Goal: Task Accomplishment & Management: Manage account settings

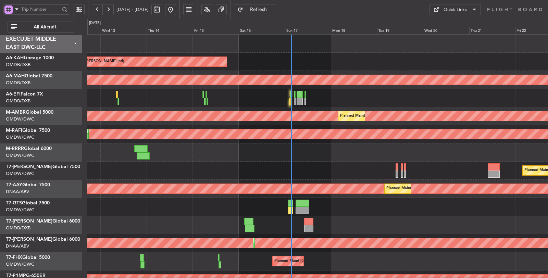
scroll to position [2, 0]
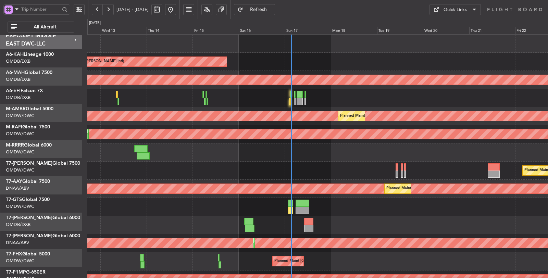
click at [136, 173] on div "Planned Maint Dubai (Al Maktoum Intl)" at bounding box center [317, 171] width 460 height 18
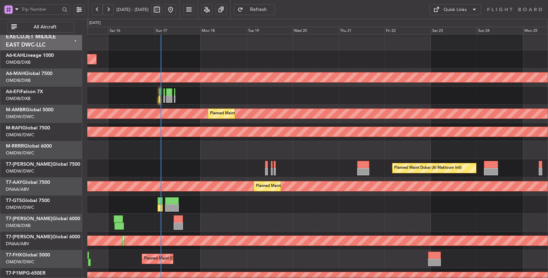
click at [39, 27] on span "All Aircraft" at bounding box center [45, 27] width 54 height 5
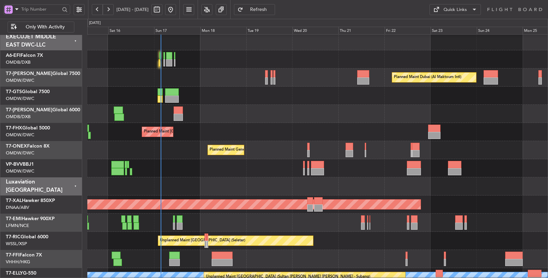
click at [15, 11] on span at bounding box center [17, 9] width 8 height 9
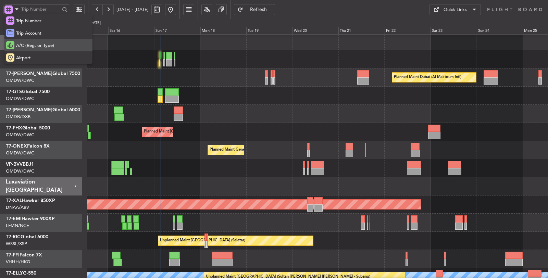
click at [36, 43] on span "A/C (Reg. or Type)" at bounding box center [35, 45] width 38 height 7
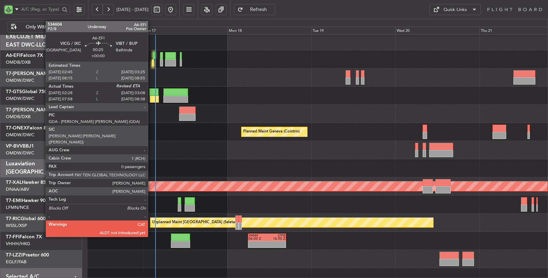
click at [152, 63] on div at bounding box center [153, 62] width 2 height 7
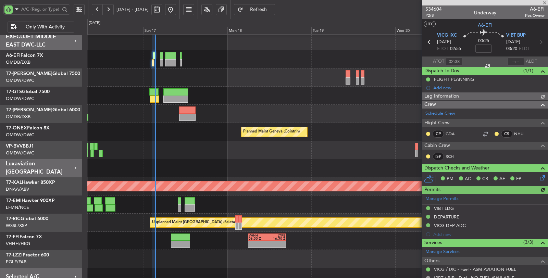
type input "[PERSON_NAME] ([PERSON_NAME])"
type input "7028"
click at [513, 63] on input "text" at bounding box center [516, 62] width 16 height 8
type input "03:15"
click at [47, 129] on link "T7-ONEX Falcon 8X" at bounding box center [28, 128] width 44 height 5
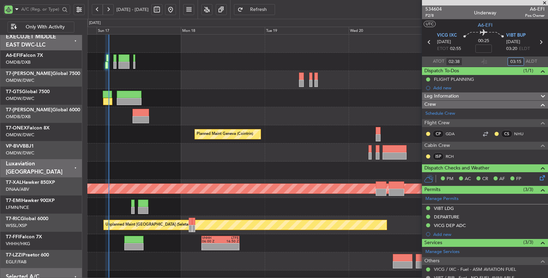
scroll to position [0, 0]
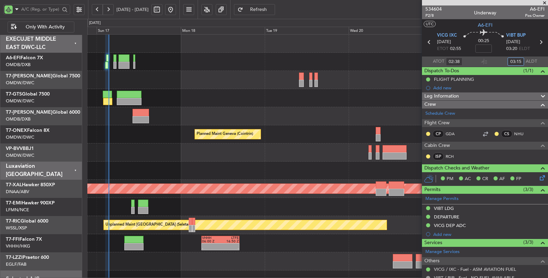
click at [145, 156] on div at bounding box center [317, 153] width 461 height 18
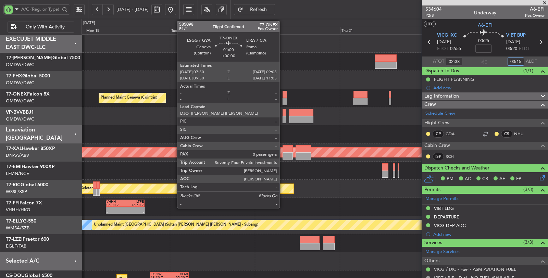
click at [283, 100] on div at bounding box center [285, 101] width 4 height 7
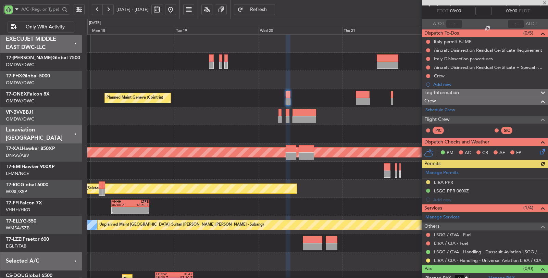
scroll to position [41, 0]
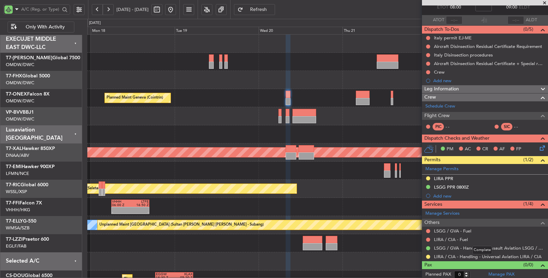
click at [472, 256] on mat-tooltip-component "Complete" at bounding box center [482, 250] width 29 height 18
click at [465, 254] on link "LIRA / CIA - Handling - Universal Aviation LIRA / CIA" at bounding box center [488, 257] width 108 height 6
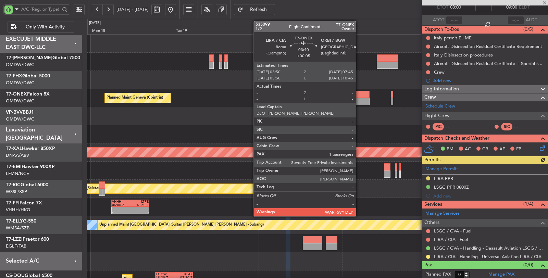
click at [359, 100] on div at bounding box center [363, 101] width 14 height 7
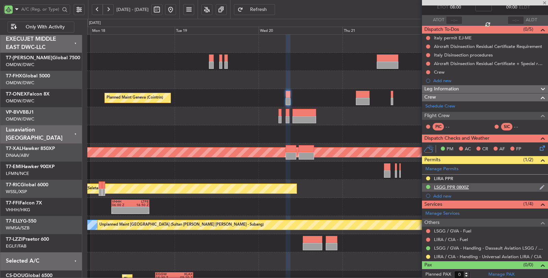
type input "+00:05"
type input "1"
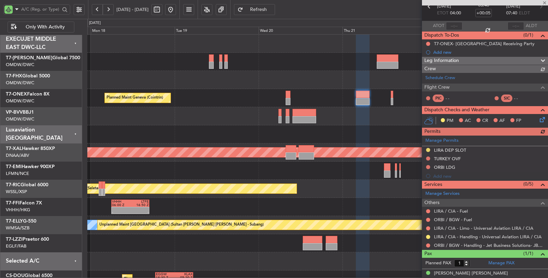
scroll to position [40, 0]
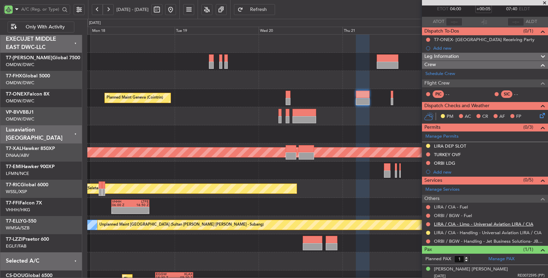
click at [475, 224] on link "LIRA / CIA - Limo - Universal Aviation LIRA / CIA" at bounding box center [483, 224] width 99 height 6
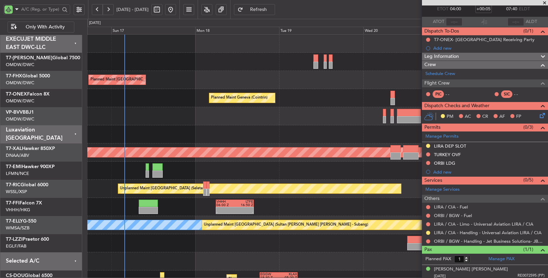
click at [320, 116] on div at bounding box center [317, 116] width 461 height 18
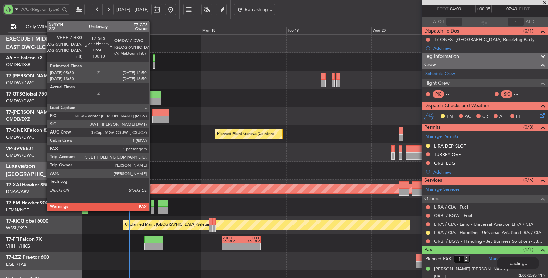
click at [153, 101] on div at bounding box center [148, 101] width 25 height 7
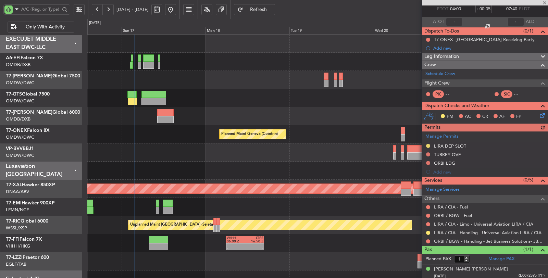
type input "+00:10"
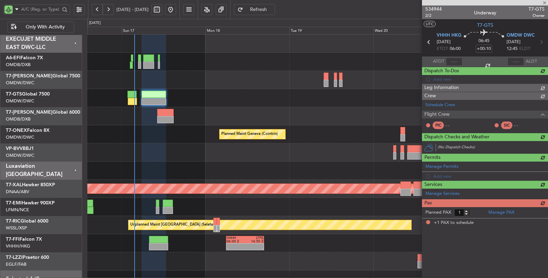
scroll to position [0, 0]
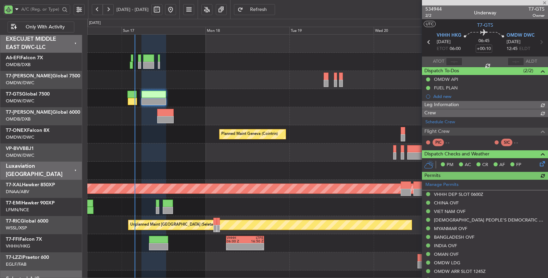
type input "[PERSON_NAME] ([PERSON_NAME])"
type input "7026"
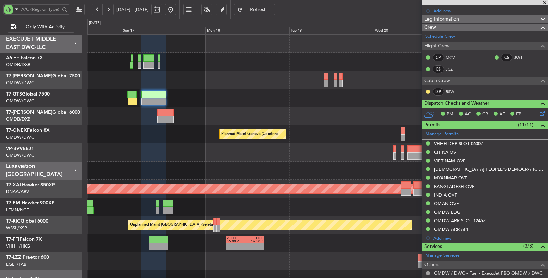
scroll to position [114, 0]
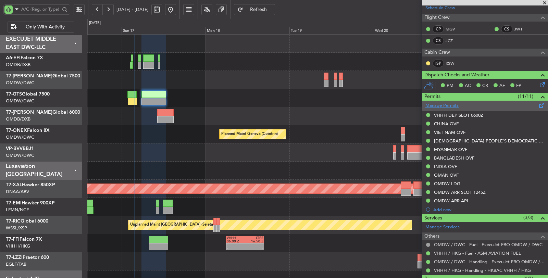
click at [451, 104] on link "Manage Permits" at bounding box center [441, 105] width 33 height 7
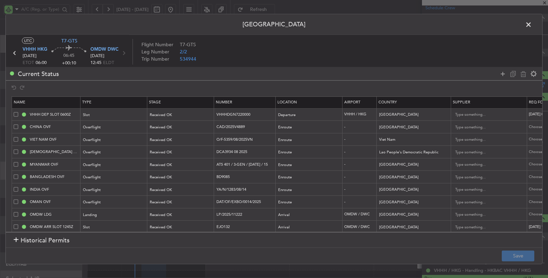
click at [532, 24] on span at bounding box center [532, 27] width 0 height 14
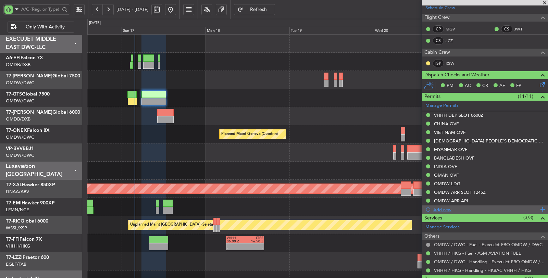
click at [443, 207] on div "Add new" at bounding box center [485, 210] width 105 height 6
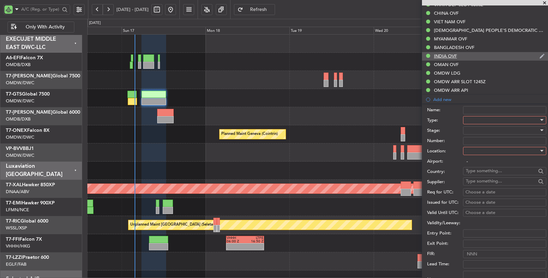
scroll to position [266, 0]
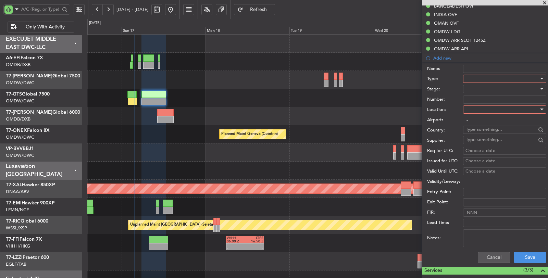
click at [478, 77] on div at bounding box center [502, 79] width 73 height 10
click at [480, 89] on span "ADC" at bounding box center [502, 91] width 72 height 10
click at [481, 87] on div at bounding box center [502, 89] width 73 height 10
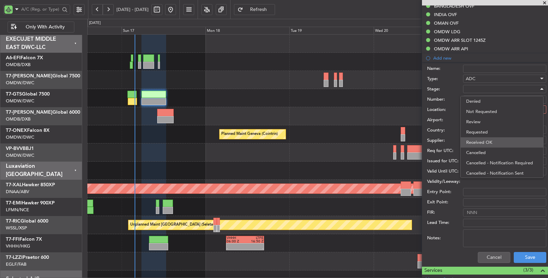
click at [486, 143] on span "Received OK" at bounding box center [502, 142] width 72 height 10
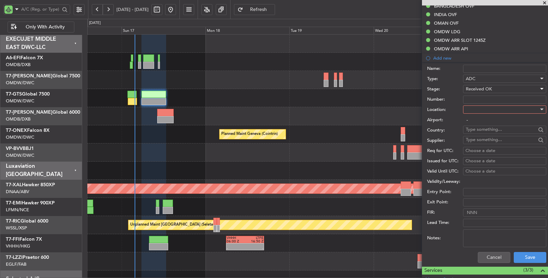
click at [480, 97] on input "Number:" at bounding box center [504, 100] width 83 height 8
type input "KX666"
click at [479, 110] on div at bounding box center [502, 109] width 73 height 10
click at [479, 161] on span "Enroute" at bounding box center [502, 163] width 72 height 10
click at [480, 129] on input "text" at bounding box center [501, 129] width 70 height 10
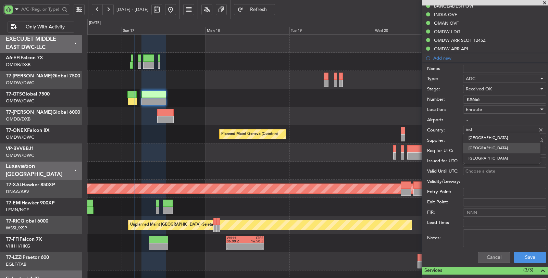
click at [481, 147] on span "India" at bounding box center [502, 148] width 66 height 10
type input "India"
drag, startPoint x: 514, startPoint y: 234, endPoint x: 514, endPoint y: 229, distance: 4.8
click at [514, 231] on textarea "Notes:" at bounding box center [504, 238] width 83 height 18
type textarea "ifos"
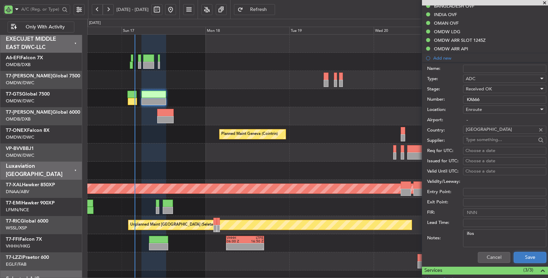
click at [515, 256] on button "Save" at bounding box center [530, 257] width 33 height 11
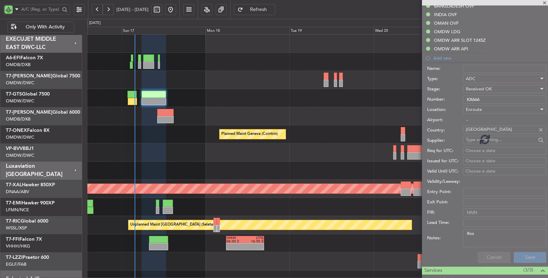
scroll to position [152, 0]
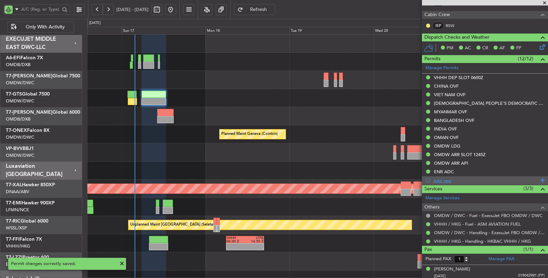
click at [447, 182] on div "Add new" at bounding box center [485, 180] width 126 height 9
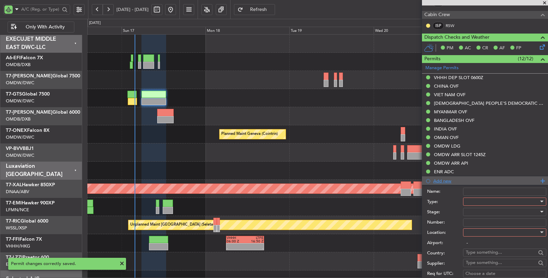
scroll to position [266, 0]
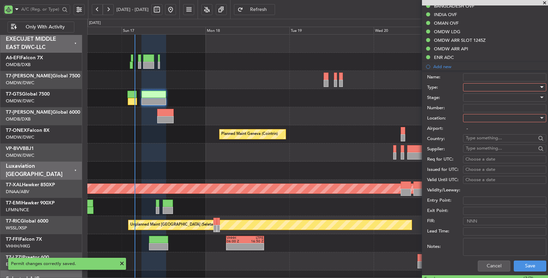
click at [485, 86] on div at bounding box center [502, 87] width 73 height 10
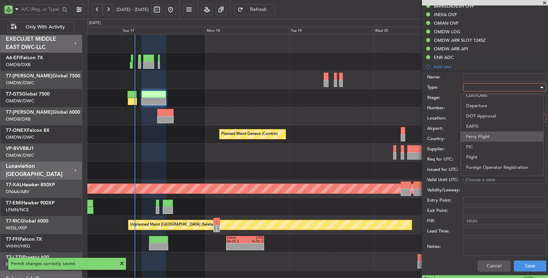
scroll to position [114, 0]
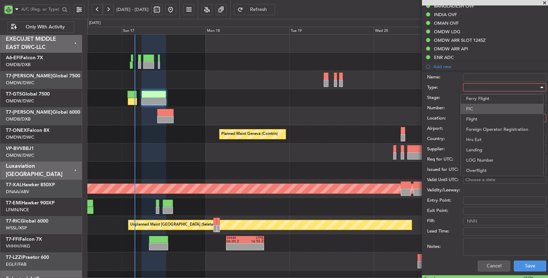
click at [475, 109] on span "FIC" at bounding box center [502, 109] width 72 height 10
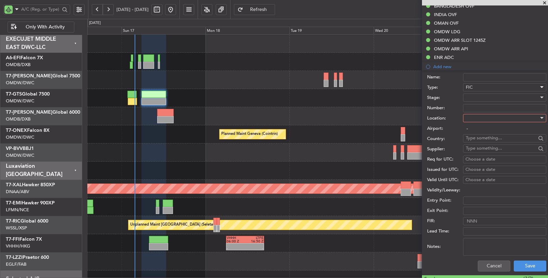
click at [474, 95] on div at bounding box center [502, 97] width 73 height 10
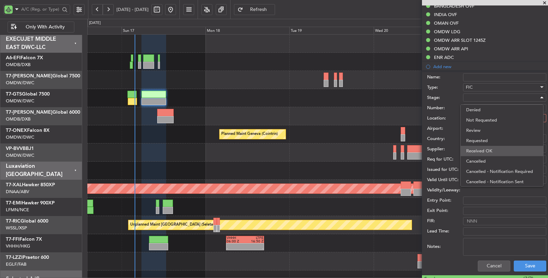
click at [481, 148] on span "Received OK" at bounding box center [502, 151] width 72 height 10
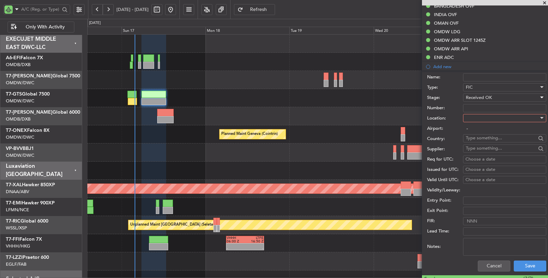
click at [478, 105] on input "Number:" at bounding box center [504, 108] width 83 height 8
type input "0061"
click at [476, 118] on div at bounding box center [502, 118] width 73 height 10
click at [475, 168] on span "Enroute" at bounding box center [502, 171] width 72 height 10
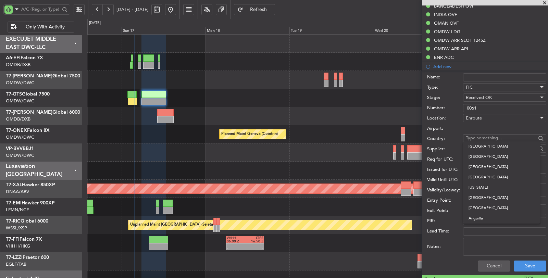
click at [479, 138] on input "text" at bounding box center [501, 138] width 70 height 10
click at [484, 157] on span "India" at bounding box center [502, 157] width 66 height 10
type input "India"
click at [502, 234] on div "Lead Time:" at bounding box center [486, 231] width 119 height 10
click at [502, 245] on textarea "Notes:" at bounding box center [504, 247] width 83 height 18
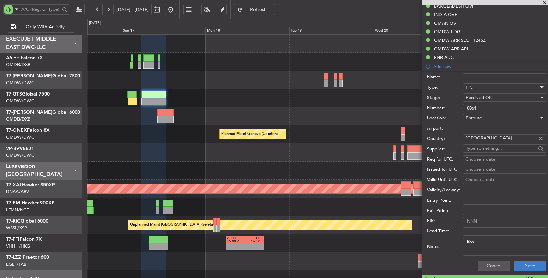
type textarea "ifos"
click at [520, 263] on button "Save" at bounding box center [530, 266] width 33 height 11
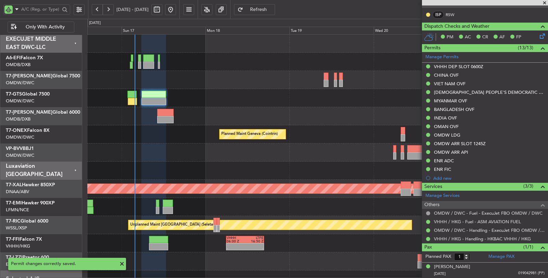
scroll to position [160, 0]
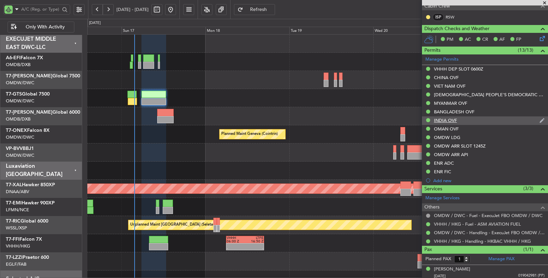
click at [442, 117] on div "INDIA OVF" at bounding box center [445, 120] width 23 height 6
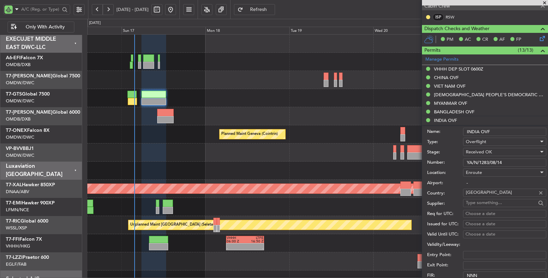
scroll to position [266, 0]
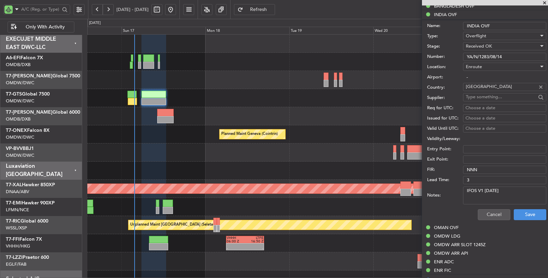
drag, startPoint x: 509, startPoint y: 54, endPoint x: 465, endPoint y: 51, distance: 44.2
click at [465, 53] on input "YA/N/1283/08/14" at bounding box center [504, 57] width 83 height 8
click at [490, 214] on button "Cancel" at bounding box center [494, 214] width 33 height 11
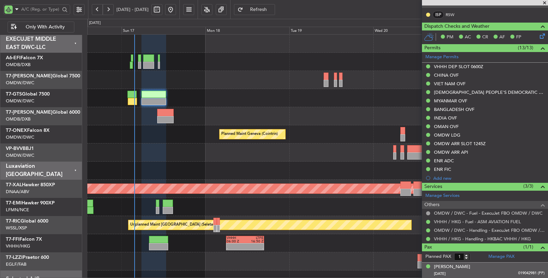
scroll to position [160, 0]
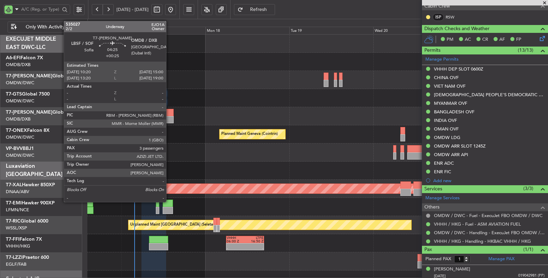
click at [170, 113] on div at bounding box center [165, 112] width 16 height 7
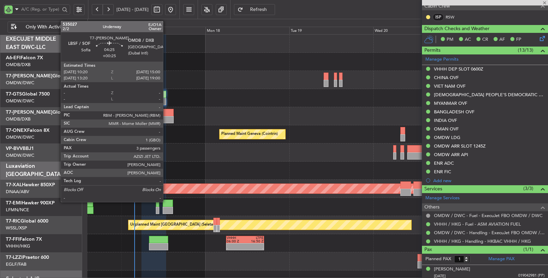
type input "+00:25"
type input "3"
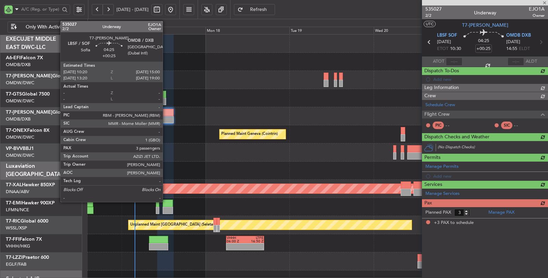
click at [166, 118] on div at bounding box center [165, 119] width 16 height 7
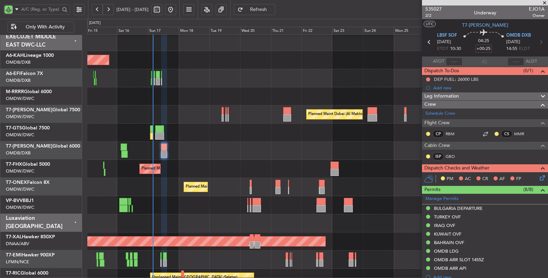
scroll to position [1, 0]
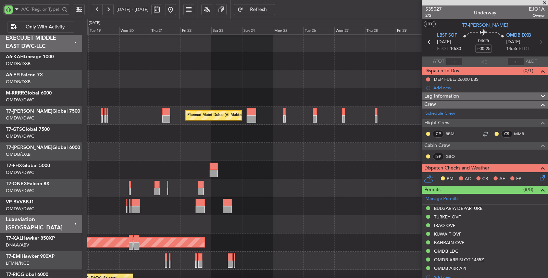
click at [217, 149] on div at bounding box center [317, 152] width 461 height 18
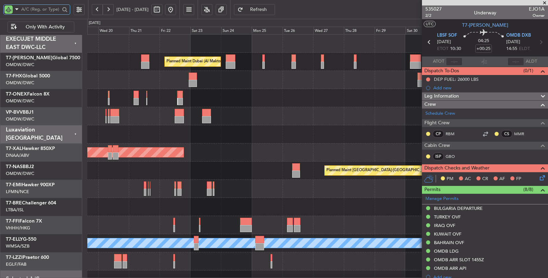
click at [49, 8] on input "text" at bounding box center [40, 9] width 39 height 10
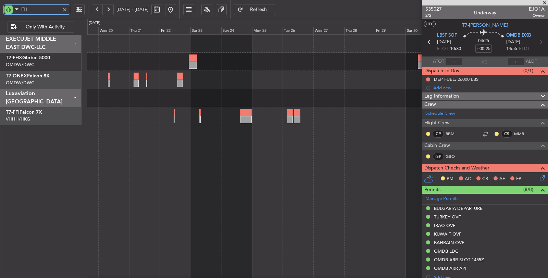
type input "FHX"
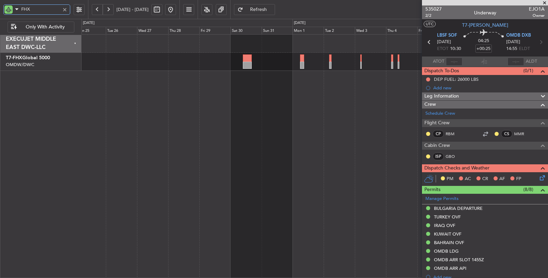
click at [191, 90] on div "Planned Maint Singapore (Changi)" at bounding box center [315, 156] width 467 height 244
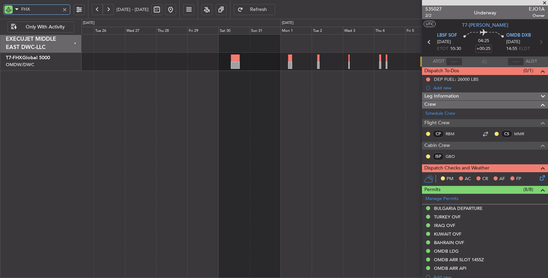
click at [233, 84] on div "Planned Maint Singapore (Changi)" at bounding box center [315, 156] width 467 height 244
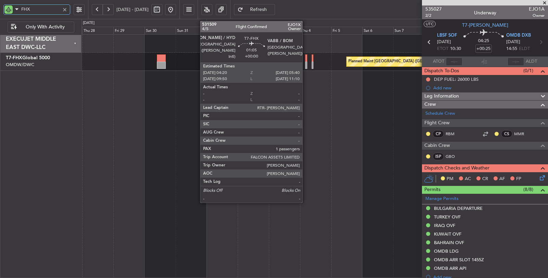
click at [306, 66] on div at bounding box center [306, 65] width 2 height 7
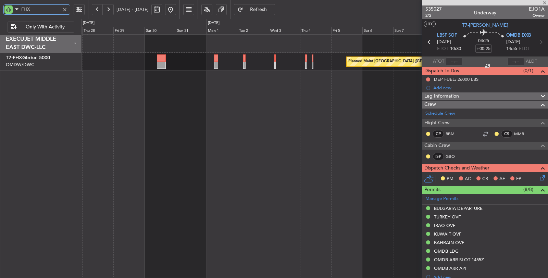
type input "1"
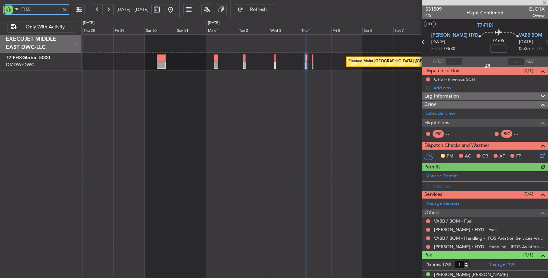
type input "FHX"
click at [519, 38] on span "VABB BOM" at bounding box center [530, 35] width 23 height 7
click at [66, 10] on div at bounding box center [65, 10] width 8 height 8
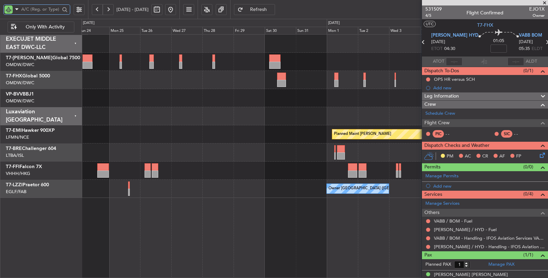
click at [295, 122] on div at bounding box center [315, 116] width 466 height 18
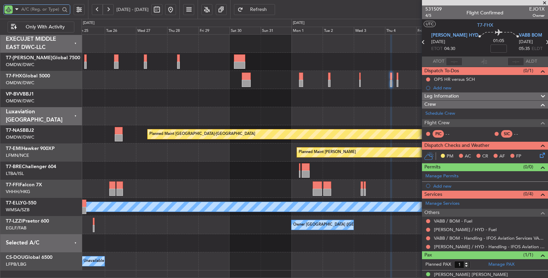
click at [180, 110] on div "Planned Maint Dubai (Al Maktoum Intl) Planned Maint Singapore (Changi) MEL Abuj…" at bounding box center [315, 153] width 466 height 236
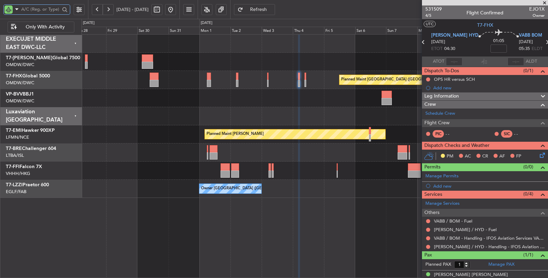
click at [141, 121] on div at bounding box center [315, 116] width 466 height 18
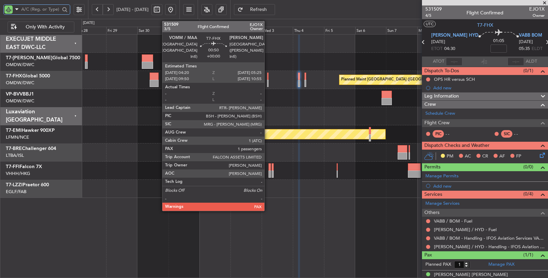
click at [268, 86] on div at bounding box center [268, 83] width 2 height 7
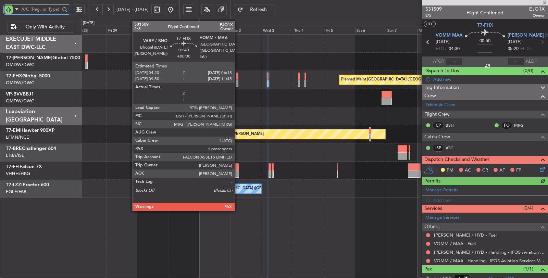
click at [238, 85] on div at bounding box center [237, 83] width 3 height 7
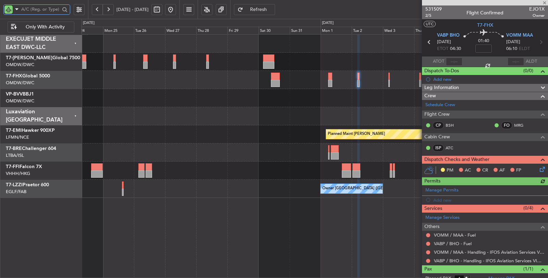
click at [310, 98] on div at bounding box center [315, 98] width 466 height 18
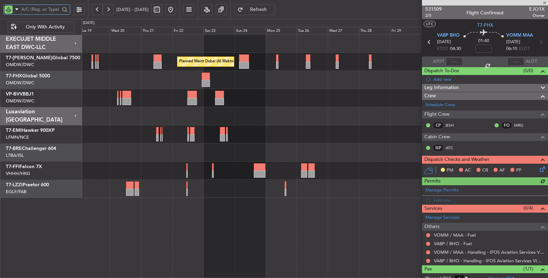
click at [334, 100] on div at bounding box center [315, 98] width 466 height 18
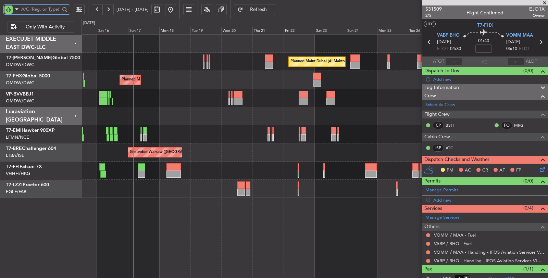
click at [286, 111] on div at bounding box center [315, 116] width 466 height 18
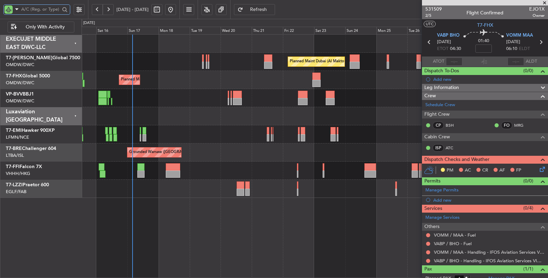
click at [153, 116] on div at bounding box center [315, 116] width 466 height 18
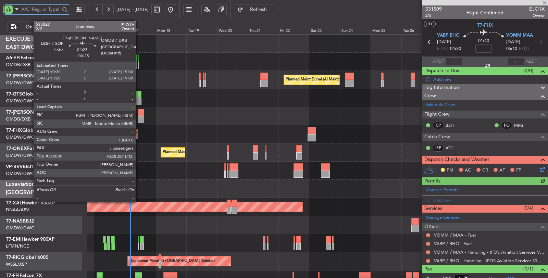
click at [139, 117] on div at bounding box center [141, 119] width 6 height 7
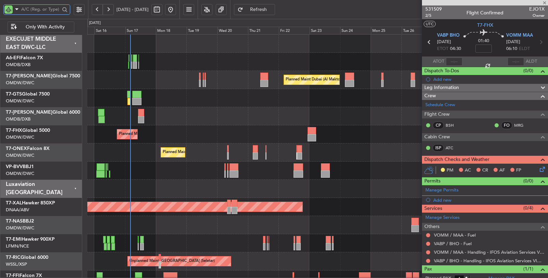
type input "+00:25"
type input "3"
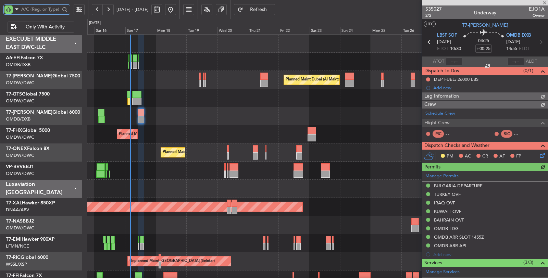
type input "[PERSON_NAME] (SYS)"
type input "7034"
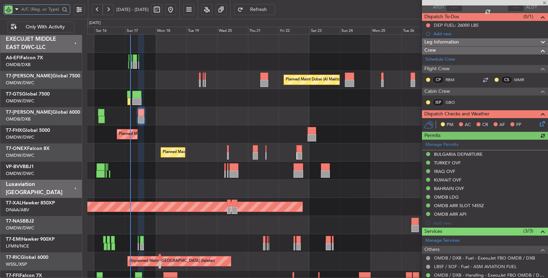
scroll to position [76, 0]
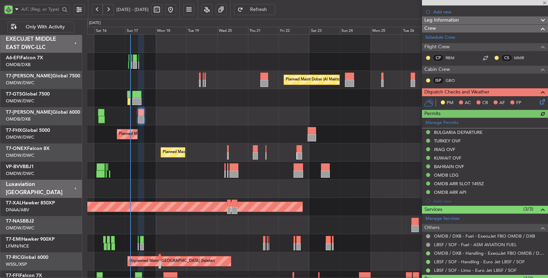
click at [538, 101] on icon at bounding box center [540, 100] width 5 height 5
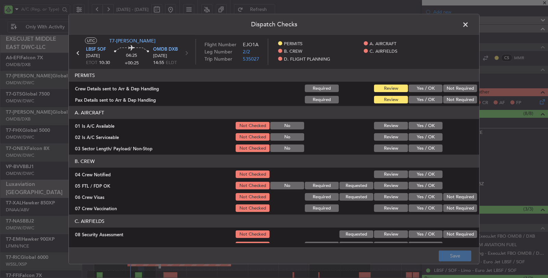
click at [417, 87] on button "Yes / OK" at bounding box center [426, 89] width 34 height 8
click at [423, 98] on button "Yes / OK" at bounding box center [426, 100] width 34 height 8
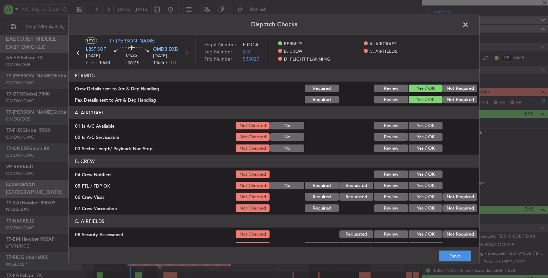
click at [423, 127] on button "Yes / OK" at bounding box center [426, 126] width 34 height 8
click at [421, 138] on button "Yes / OK" at bounding box center [426, 137] width 34 height 8
click at [419, 151] on button "Yes / OK" at bounding box center [426, 149] width 34 height 8
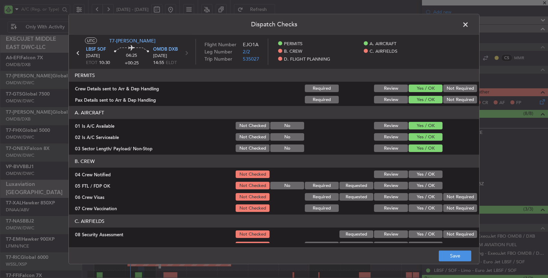
click at [416, 177] on button "Yes / OK" at bounding box center [426, 175] width 34 height 8
click at [420, 185] on button "Yes / OK" at bounding box center [426, 186] width 34 height 8
click at [432, 197] on button "Yes / OK" at bounding box center [426, 197] width 34 height 8
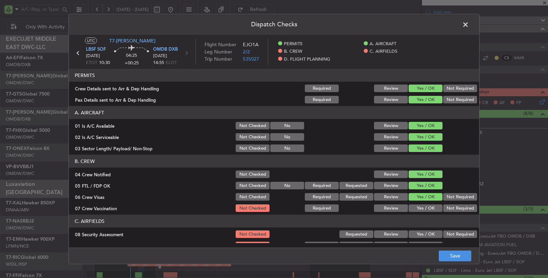
click at [443, 207] on button "Not Required" at bounding box center [460, 208] width 34 height 8
click at [445, 232] on button "Not Required" at bounding box center [460, 235] width 34 height 8
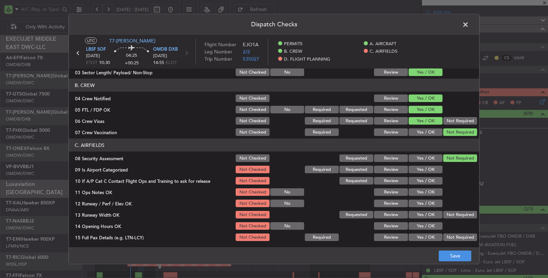
click at [423, 170] on button "Yes / OK" at bounding box center [426, 170] width 34 height 8
click at [422, 180] on button "Yes / OK" at bounding box center [426, 181] width 34 height 8
click at [422, 190] on button "Yes / OK" at bounding box center [426, 192] width 34 height 8
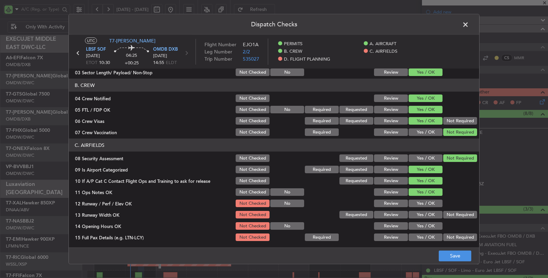
click at [422, 203] on button "Yes / OK" at bounding box center [426, 204] width 34 height 8
click at [422, 212] on button "Yes / OK" at bounding box center [426, 215] width 34 height 8
click at [422, 225] on button "Yes / OK" at bounding box center [426, 226] width 34 height 8
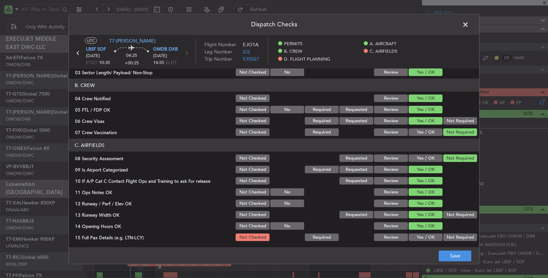
click at [426, 237] on button "Yes / OK" at bounding box center [426, 238] width 34 height 8
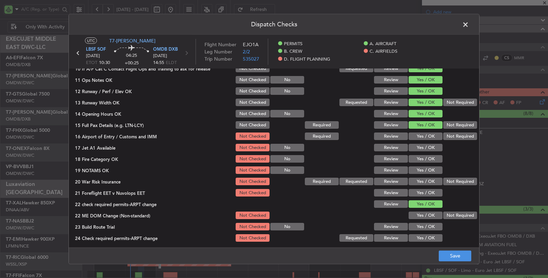
scroll to position [228, 0]
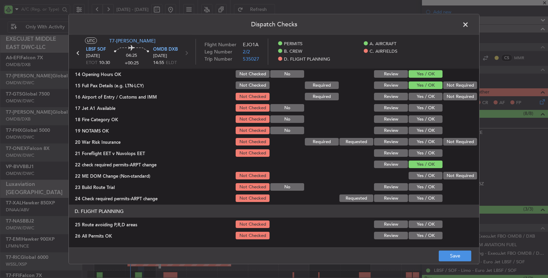
click at [425, 97] on button "Yes / OK" at bounding box center [426, 97] width 34 height 8
click at [423, 107] on button "Yes / OK" at bounding box center [426, 108] width 34 height 8
click at [422, 116] on button "Yes / OK" at bounding box center [426, 119] width 34 height 8
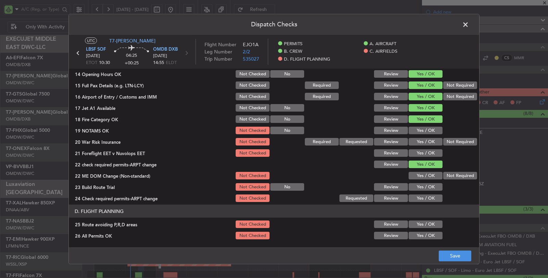
click at [422, 131] on button "Yes / OK" at bounding box center [426, 131] width 34 height 8
click at [445, 142] on button "Not Required" at bounding box center [460, 142] width 34 height 8
click at [430, 152] on button "Yes / OK" at bounding box center [426, 153] width 34 height 8
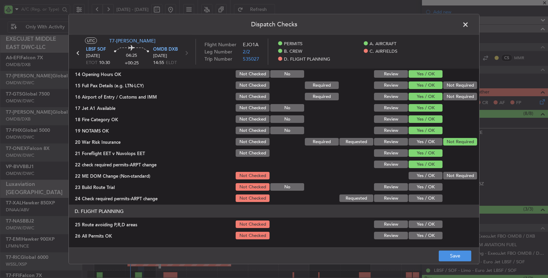
click at [446, 175] on button "Not Required" at bounding box center [460, 176] width 34 height 8
click at [426, 189] on button "Yes / OK" at bounding box center [426, 187] width 34 height 8
click at [426, 197] on button "Yes / OK" at bounding box center [426, 199] width 34 height 8
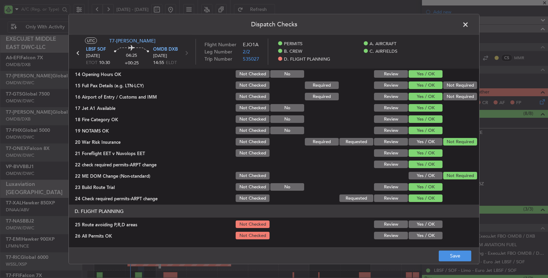
click at [423, 227] on div "Yes / OK" at bounding box center [425, 225] width 35 height 10
click at [423, 224] on button "Yes / OK" at bounding box center [426, 225] width 34 height 8
click at [423, 232] on button "Yes / OK" at bounding box center [426, 236] width 34 height 8
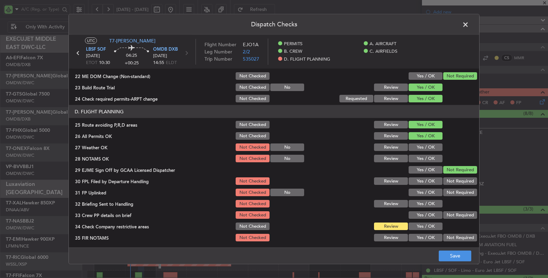
scroll to position [328, 0]
click at [425, 146] on button "Yes / OK" at bounding box center [426, 147] width 34 height 8
click at [424, 155] on button "Yes / OK" at bounding box center [426, 158] width 34 height 8
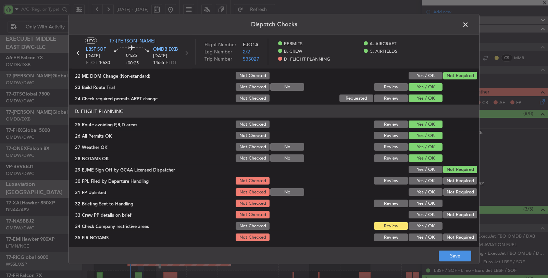
click at [425, 177] on button "Yes / OK" at bounding box center [426, 181] width 34 height 8
click at [424, 188] on div "Yes / OK" at bounding box center [425, 192] width 35 height 10
click at [423, 190] on button "Yes / OK" at bounding box center [426, 192] width 34 height 8
click at [425, 203] on button "Yes / OK" at bounding box center [426, 204] width 34 height 8
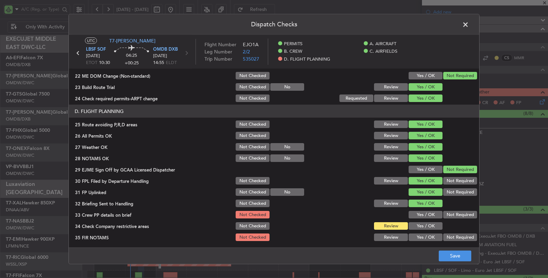
click at [424, 216] on button "Yes / OK" at bounding box center [426, 215] width 34 height 8
click at [423, 225] on button "Yes / OK" at bounding box center [426, 226] width 34 height 8
click at [451, 240] on div "Not Required" at bounding box center [459, 238] width 35 height 10
click at [449, 237] on button "Not Required" at bounding box center [460, 238] width 34 height 8
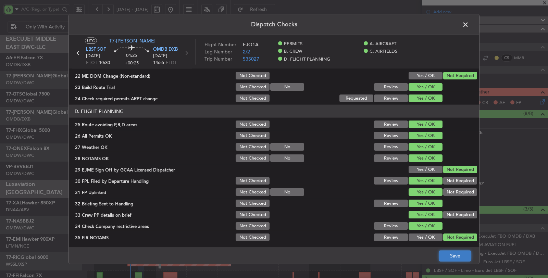
click at [453, 257] on button "Save" at bounding box center [455, 255] width 33 height 11
click at [469, 22] on span at bounding box center [469, 27] width 0 height 14
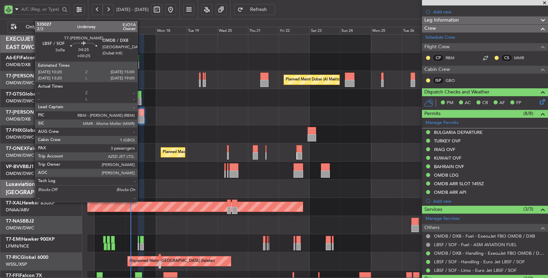
click at [141, 121] on div at bounding box center [141, 119] width 6 height 7
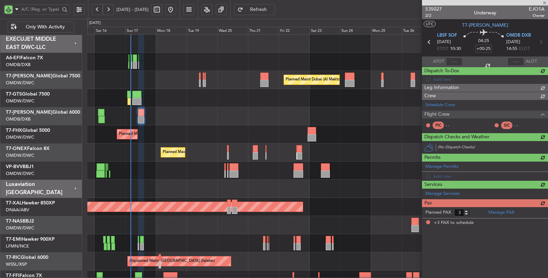
scroll to position [0, 0]
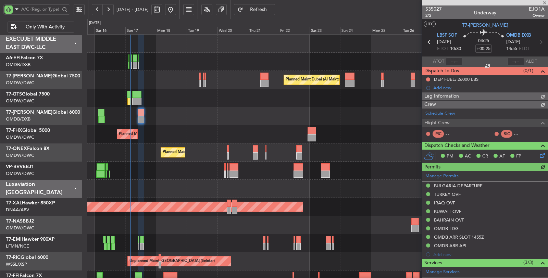
type input "[PERSON_NAME] (SYS)"
type input "7034"
click at [273, 11] on span "Refresh" at bounding box center [259, 9] width 28 height 5
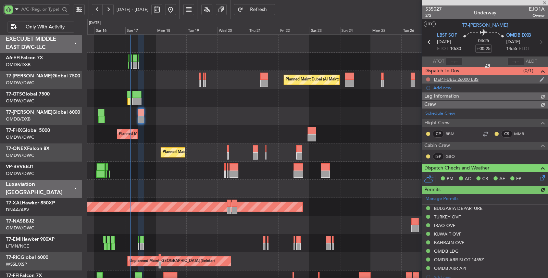
type input "[PERSON_NAME] (SYS)"
type input "7034"
click at [428, 79] on button at bounding box center [428, 79] width 4 height 4
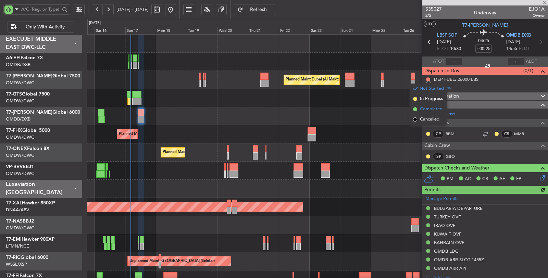
click at [430, 108] on span "Completed" at bounding box center [431, 109] width 23 height 7
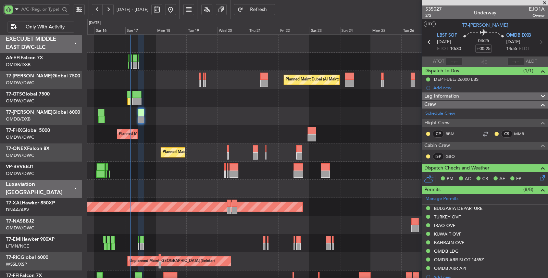
click at [199, 113] on div at bounding box center [317, 116] width 460 height 18
type input "[PERSON_NAME] (SYS)"
type input "7034"
type input "[PERSON_NAME] (SYS)"
type input "7034"
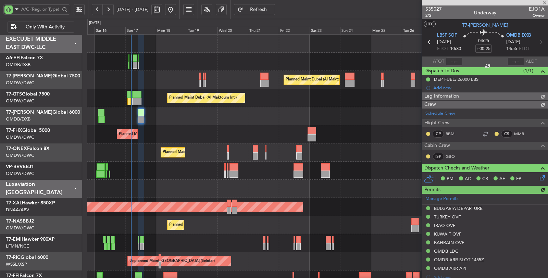
type input "[PERSON_NAME] (SYS)"
type input "7034"
type input "[PERSON_NAME] (SYS)"
type input "7034"
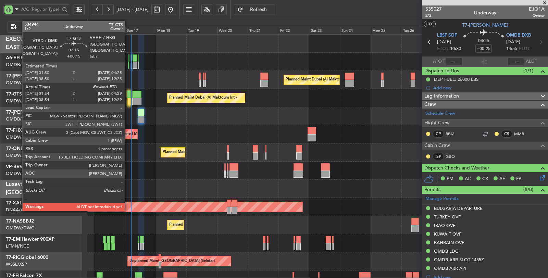
click at [128, 102] on div at bounding box center [128, 101] width 3 height 7
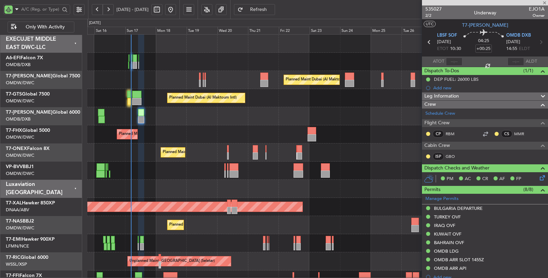
type input "+00:15"
type input "02:04"
type input "1"
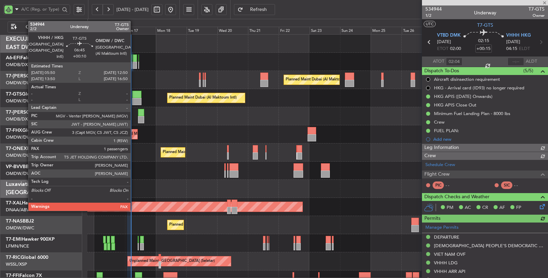
type input "Rohit Roy (ROY)"
type input "7025"
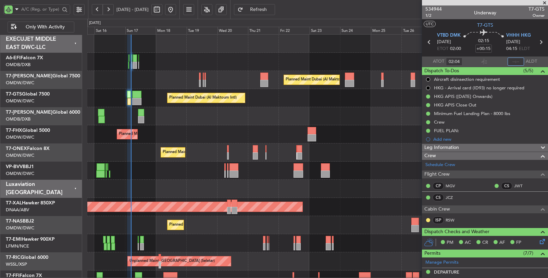
click at [509, 64] on input "text" at bounding box center [516, 62] width 16 height 8
type input "04:40"
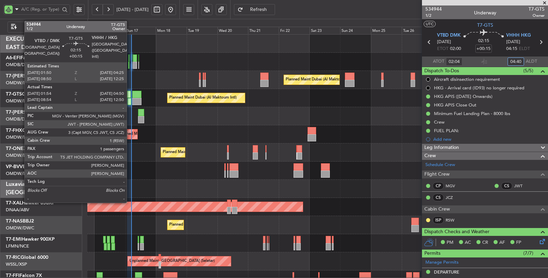
click at [130, 101] on div at bounding box center [129, 101] width 4 height 7
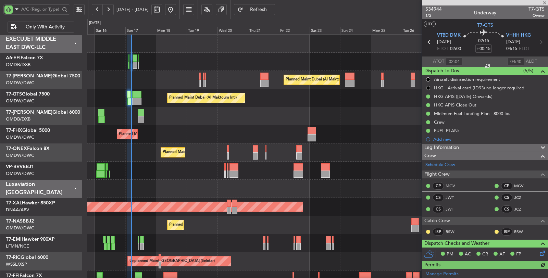
type input "Rohit Roy (ROY)"
type input "7025"
type input "Rohit Roy (ROY)"
type input "7025"
type input "Rohit Roy (ROY)"
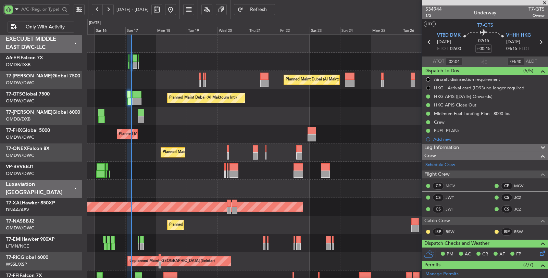
type input "7025"
type input "Rohit Roy (ROY)"
type input "7025"
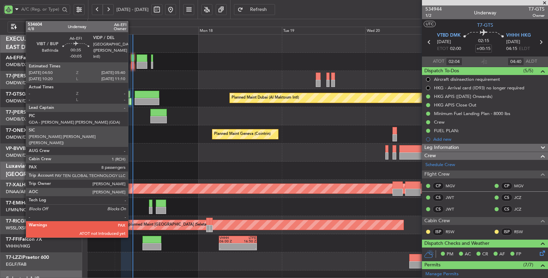
click at [132, 66] on div at bounding box center [132, 65] width 3 height 7
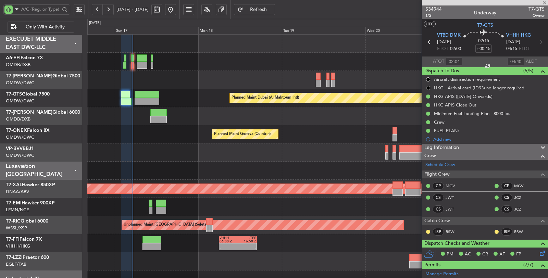
type input "-00:05"
type input "8"
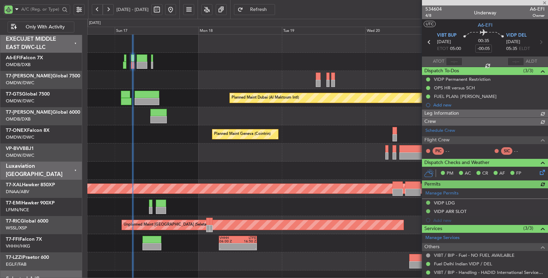
type input "Rohit Roy (ROY)"
type input "7029"
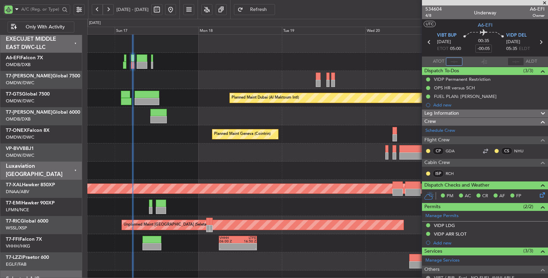
click at [453, 62] on input "text" at bounding box center [454, 62] width 16 height 8
click at [174, 77] on div "Planned Maint Dubai (Al Maktoum Intl)" at bounding box center [317, 80] width 461 height 18
type input "04:57"
type input "Rohit Roy (ROY)"
type input "7029"
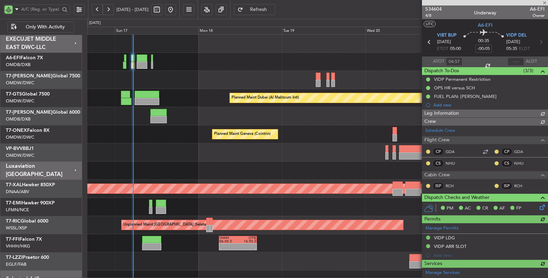
type input "Rohit Roy (ROY)"
type input "7029"
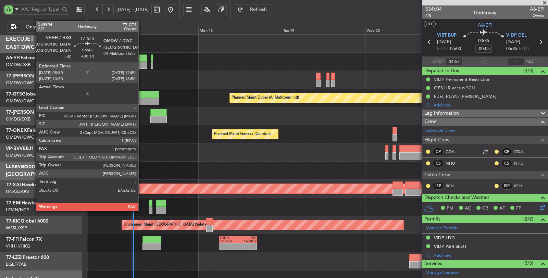
click at [142, 99] on div at bounding box center [147, 101] width 25 height 7
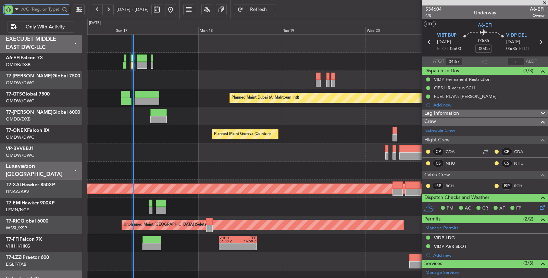
click at [44, 9] on input "text" at bounding box center [40, 9] width 39 height 10
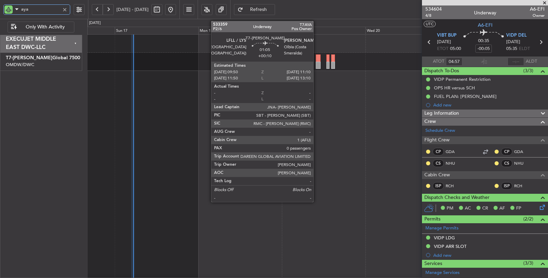
click at [317, 64] on div at bounding box center [318, 65] width 5 height 7
type input "aya"
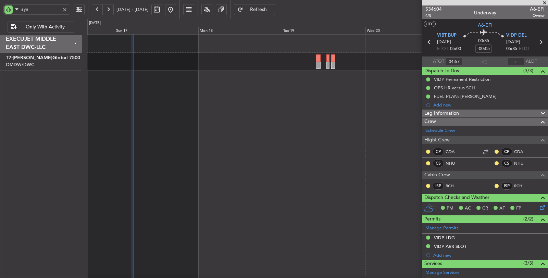
type input "Rohit Roy (ROY)"
type input "7029"
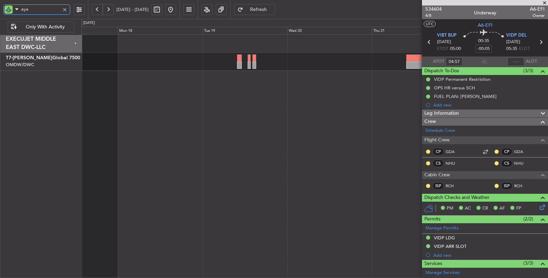
click at [232, 85] on div "Planned Maint Dubai (Al Maktoum Intl)" at bounding box center [315, 156] width 467 height 244
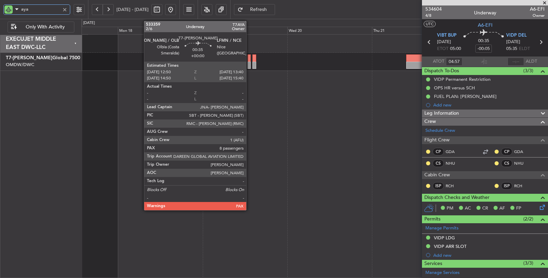
click at [249, 64] on div at bounding box center [249, 65] width 3 height 7
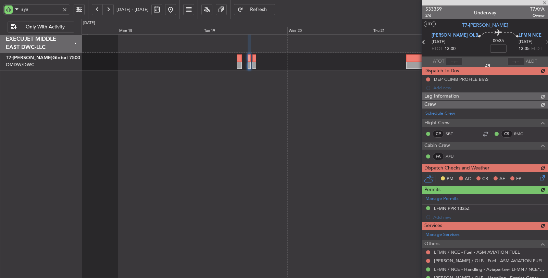
type input "13"
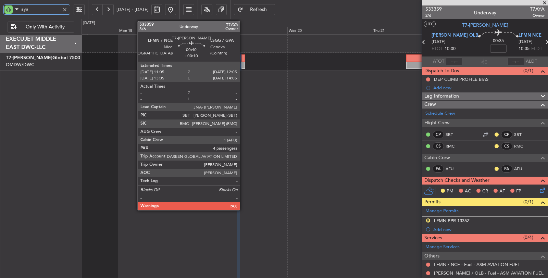
click at [243, 65] on div at bounding box center [243, 65] width 4 height 7
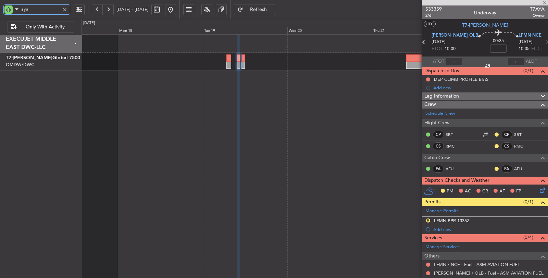
type input "+00:10"
type input "5"
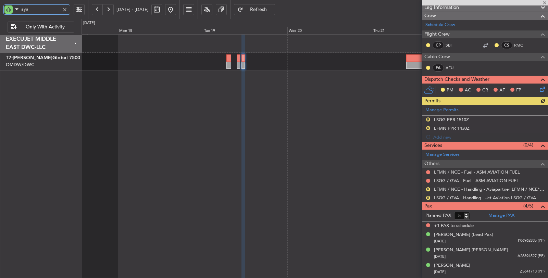
scroll to position [100, 0]
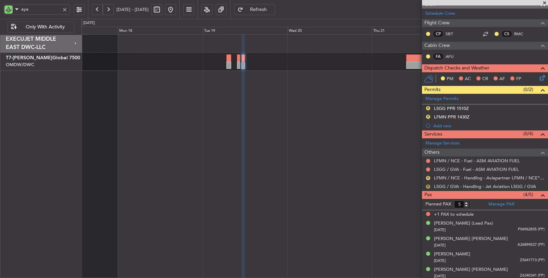
click at [429, 185] on button "R" at bounding box center [428, 187] width 4 height 4
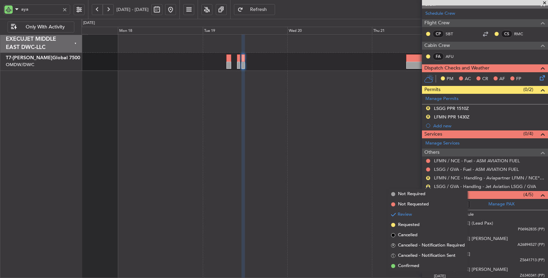
click at [414, 225] on span "Requested" at bounding box center [409, 225] width 22 height 7
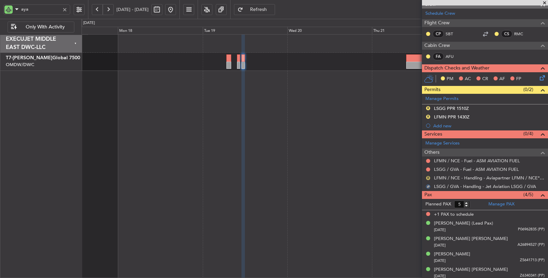
click at [429, 176] on button "R" at bounding box center [428, 178] width 4 height 4
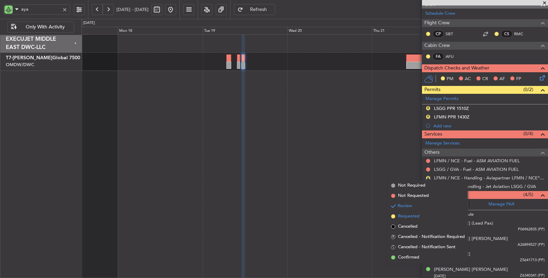
click at [411, 217] on span "Requested" at bounding box center [409, 216] width 22 height 7
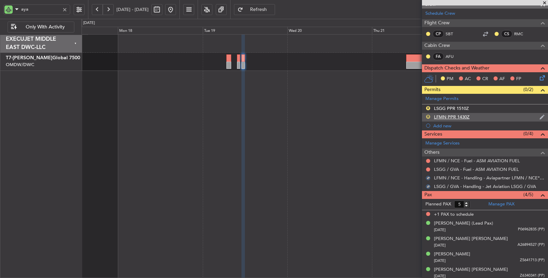
click at [428, 115] on button "R" at bounding box center [428, 117] width 4 height 4
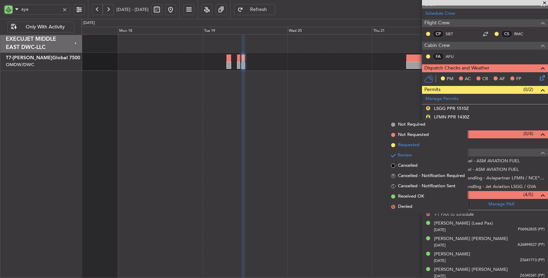
click at [420, 142] on span "Requested" at bounding box center [409, 145] width 22 height 7
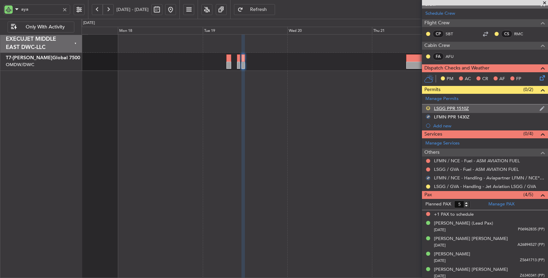
click at [428, 106] on button "R" at bounding box center [428, 108] width 4 height 4
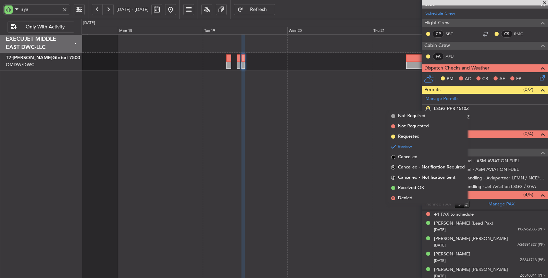
click at [410, 138] on span "Requested" at bounding box center [409, 136] width 22 height 7
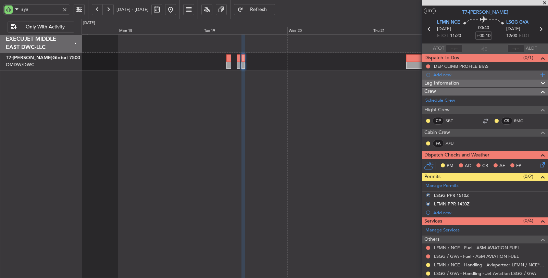
scroll to position [0, 0]
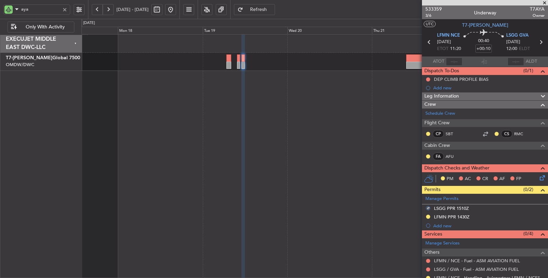
click at [426, 42] on icon at bounding box center [429, 42] width 9 height 9
type input "13"
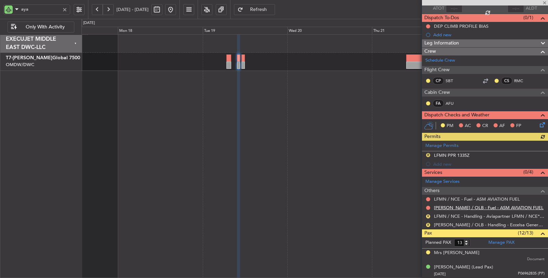
scroll to position [114, 0]
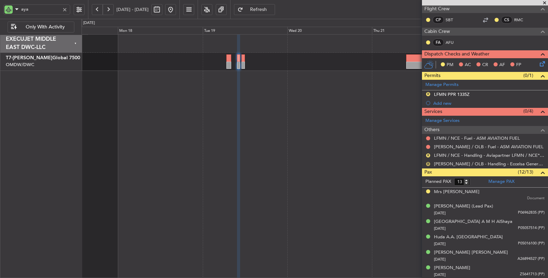
click at [428, 162] on button "R" at bounding box center [428, 164] width 4 height 4
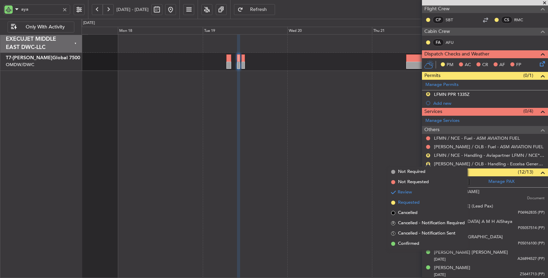
click at [418, 201] on span "Requested" at bounding box center [409, 202] width 22 height 7
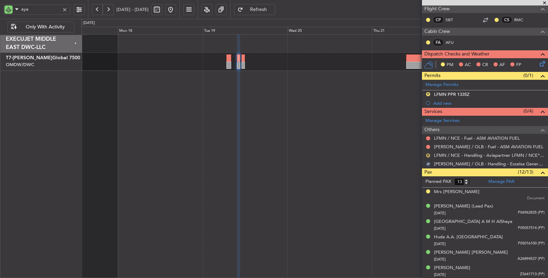
click at [428, 153] on button "R" at bounding box center [428, 155] width 4 height 4
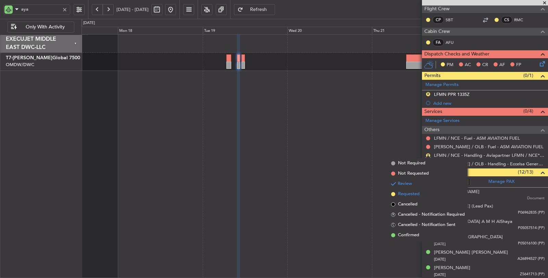
click at [420, 193] on li "Requested" at bounding box center [427, 194] width 79 height 10
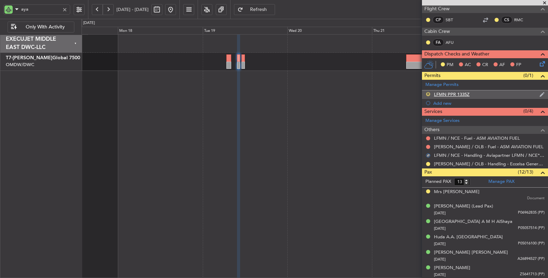
click at [429, 92] on button "R" at bounding box center [428, 94] width 4 height 4
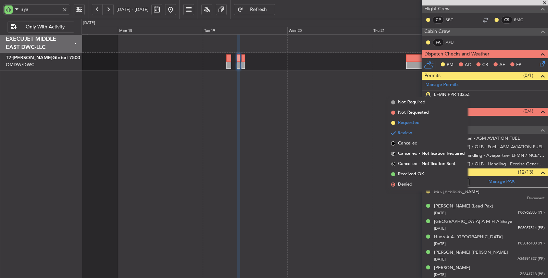
click at [423, 122] on li "Requested" at bounding box center [427, 123] width 79 height 10
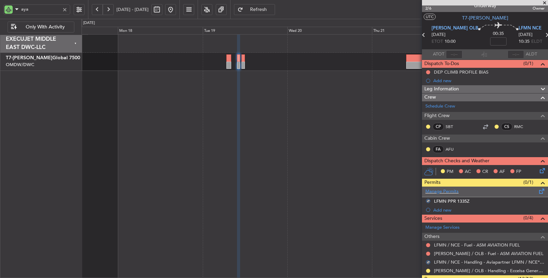
scroll to position [0, 0]
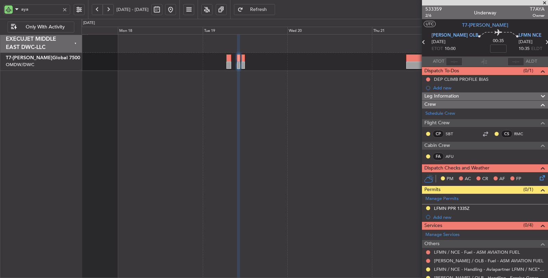
click at [427, 42] on icon at bounding box center [423, 42] width 9 height 9
type input "+00:10"
type input "0"
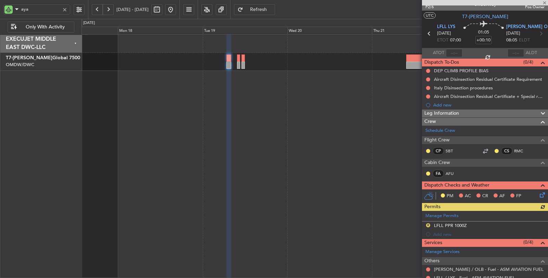
scroll to position [47, 0]
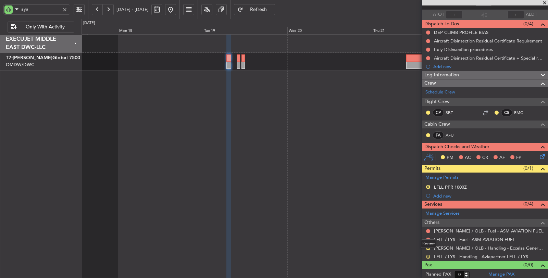
click at [428, 255] on button "R" at bounding box center [428, 257] width 4 height 4
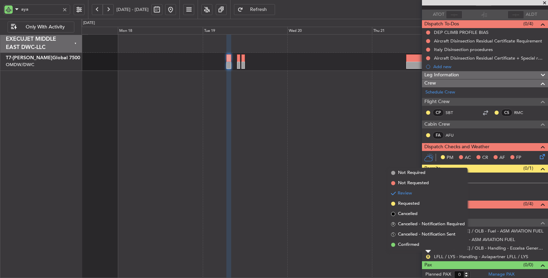
drag, startPoint x: 415, startPoint y: 204, endPoint x: 422, endPoint y: 220, distance: 17.2
click at [415, 204] on span "Requested" at bounding box center [409, 203] width 22 height 7
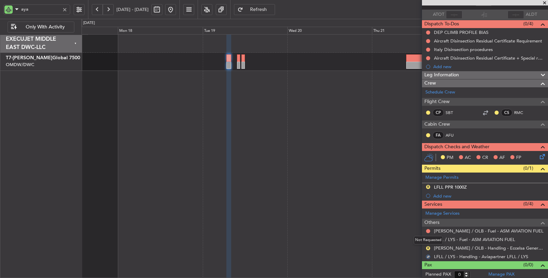
click at [427, 245] on mat-tooltip-component "Not Requested" at bounding box center [428, 240] width 39 height 18
click at [427, 246] on button "R" at bounding box center [428, 248] width 4 height 4
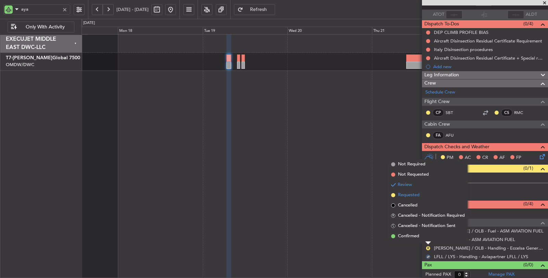
click at [415, 198] on span "Requested" at bounding box center [409, 195] width 22 height 7
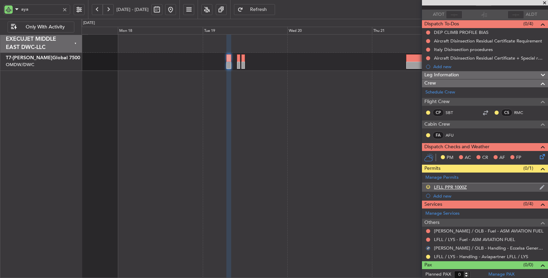
click at [430, 185] on button "R" at bounding box center [428, 187] width 4 height 4
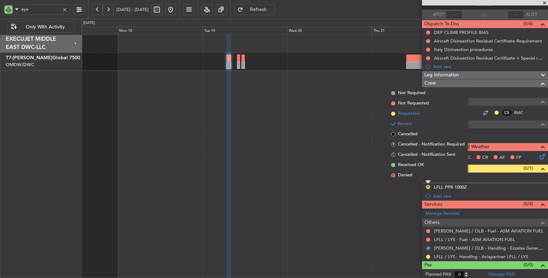
click at [408, 114] on span "Requested" at bounding box center [409, 113] width 22 height 7
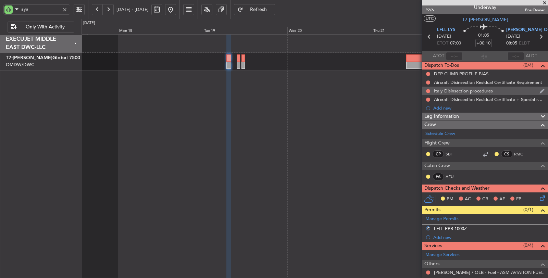
scroll to position [0, 0]
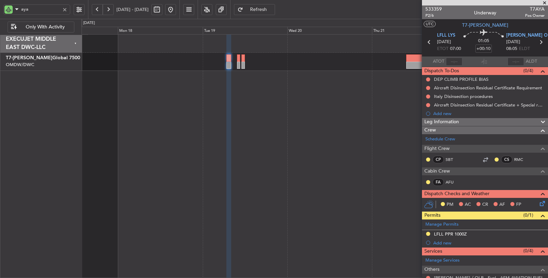
click at [64, 9] on div at bounding box center [65, 10] width 8 height 8
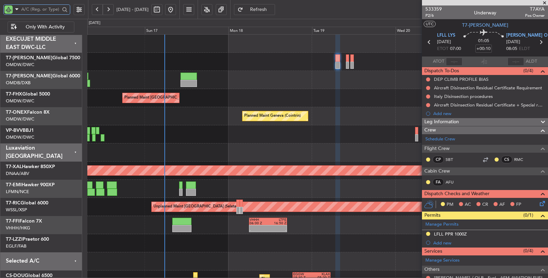
click at [319, 151] on div at bounding box center [317, 153] width 460 height 18
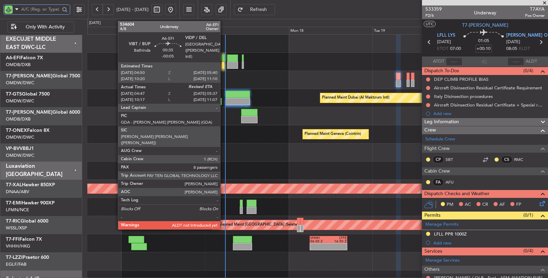
click at [224, 65] on div at bounding box center [223, 65] width 3 height 7
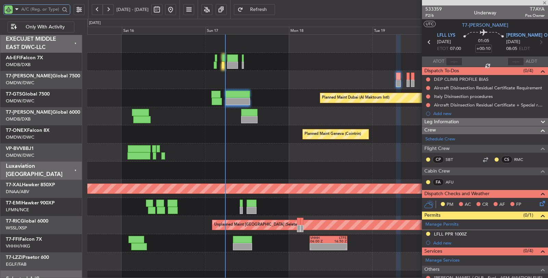
type input "-00:05"
type input "04:57"
type input "8"
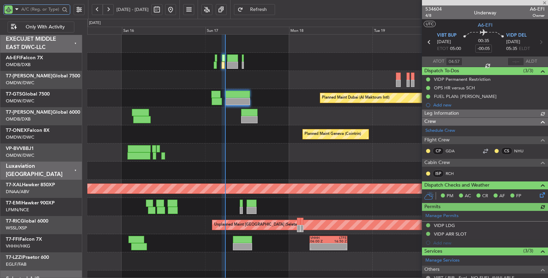
type input "Rohit Roy (ROY)"
type input "7029"
click at [513, 61] on input "text" at bounding box center [516, 62] width 16 height 8
type input "05:39"
type input "Rohit Roy (ROY)"
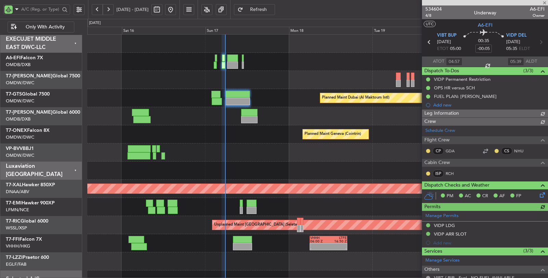
type input "7029"
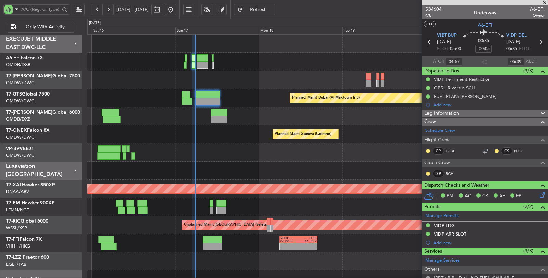
click at [345, 168] on div at bounding box center [317, 171] width 461 height 18
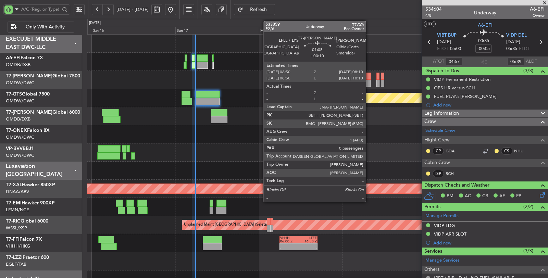
click at [369, 83] on div at bounding box center [368, 83] width 5 height 7
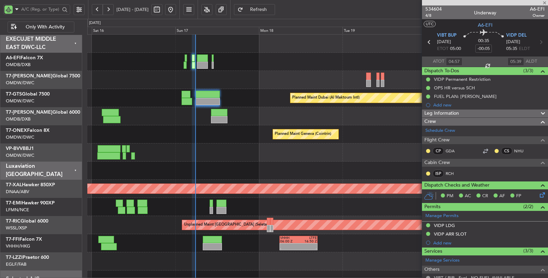
type input "+00:10"
type input "0"
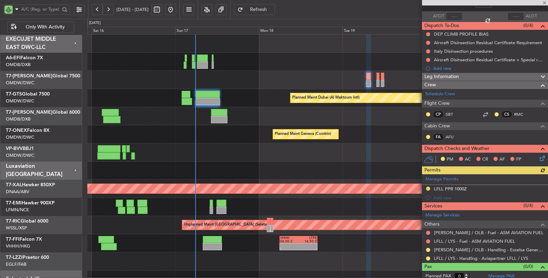
scroll to position [47, 0]
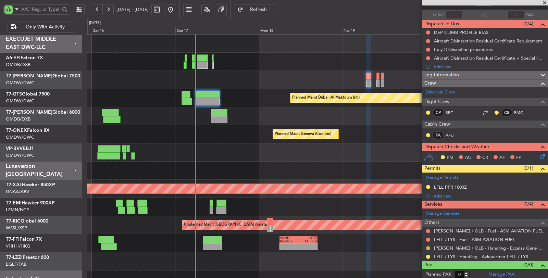
click at [428, 247] on button at bounding box center [428, 248] width 4 height 4
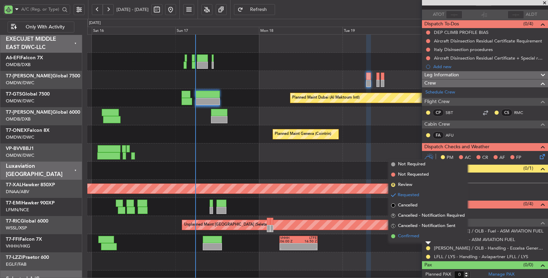
click at [413, 238] on span "Confirmed" at bounding box center [408, 236] width 21 height 7
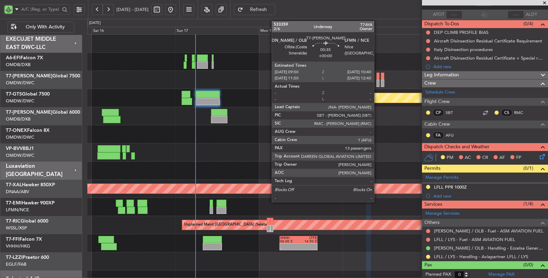
click at [377, 83] on div at bounding box center [377, 83] width 3 height 7
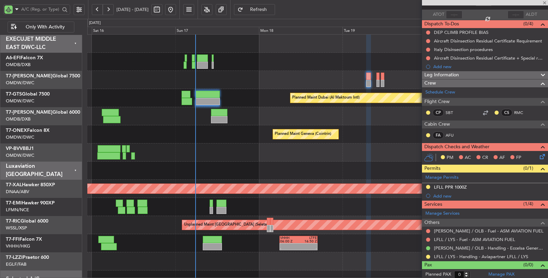
type input "13"
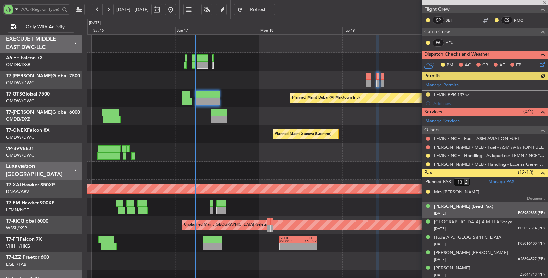
scroll to position [114, 0]
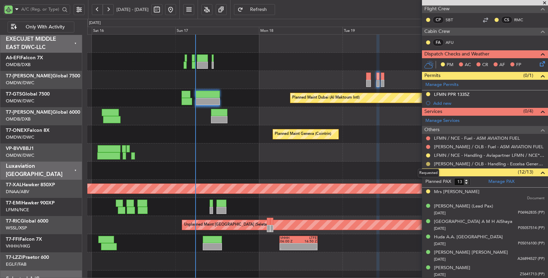
click at [427, 163] on button at bounding box center [428, 164] width 4 height 4
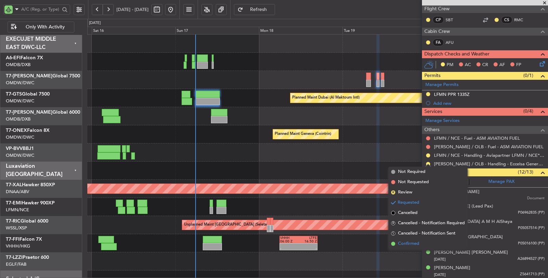
click at [410, 242] on span "Confirmed" at bounding box center [408, 243] width 21 height 7
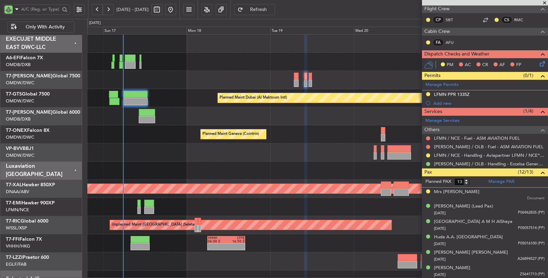
click at [146, 172] on div "Planned Maint Dubai (Al Maktoum Intl) Planned Maint Dubai (Al Maktoum Intl) Pla…" at bounding box center [317, 171] width 461 height 272
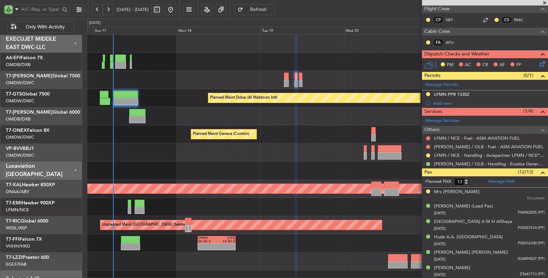
click at [127, 138] on div "Planned Maint Geneva (Cointrin)" at bounding box center [317, 134] width 460 height 18
click at [159, 86] on div "Planned Maint Dubai (Al Maktoum Intl)" at bounding box center [317, 80] width 460 height 18
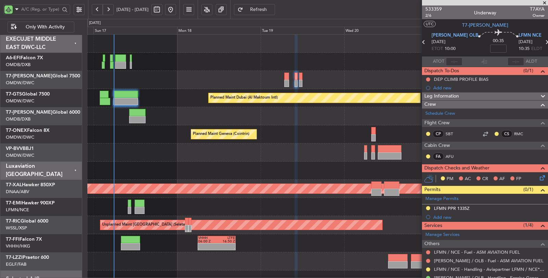
scroll to position [114, 0]
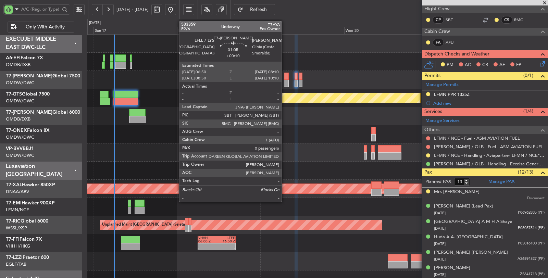
click at [285, 79] on div at bounding box center [286, 76] width 5 height 7
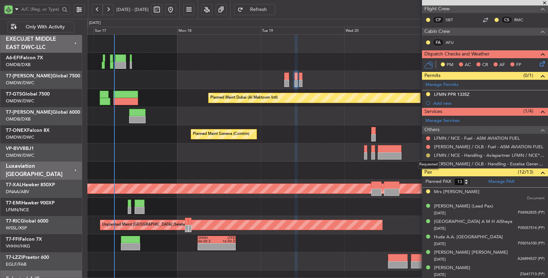
click at [429, 153] on button at bounding box center [428, 155] width 4 height 4
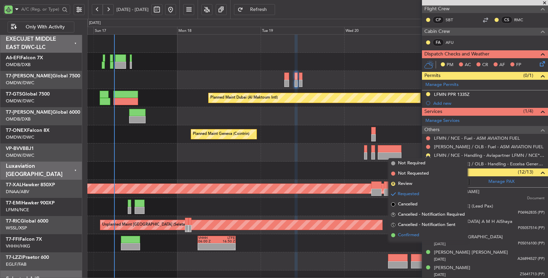
click at [416, 235] on span "Confirmed" at bounding box center [408, 235] width 21 height 7
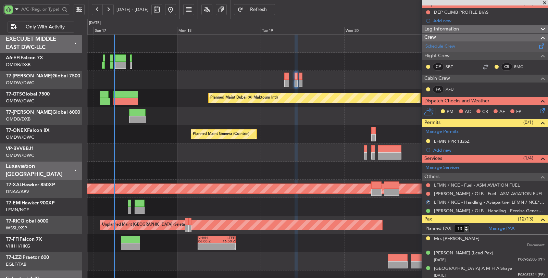
scroll to position [76, 0]
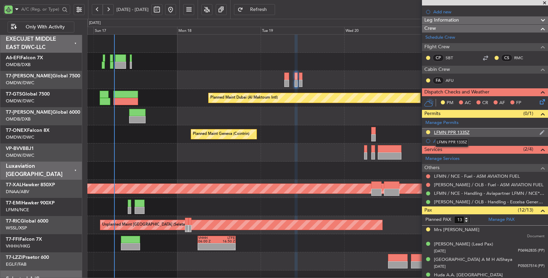
click at [455, 129] on div "LFMN PPR 1335Z" at bounding box center [452, 132] width 36 height 6
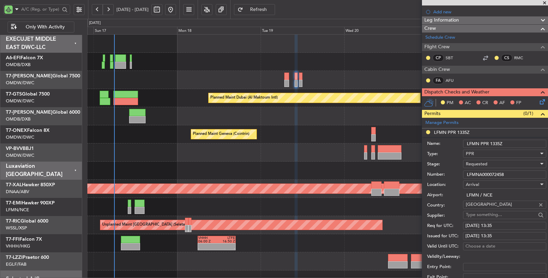
click at [495, 143] on input "LFMN PPR 1335Z" at bounding box center [504, 144] width 83 height 8
type input "LFMN PPR 1035Z"
click at [511, 224] on div "19/08/2025 13:35" at bounding box center [504, 226] width 78 height 7
select select "8"
select select "2025"
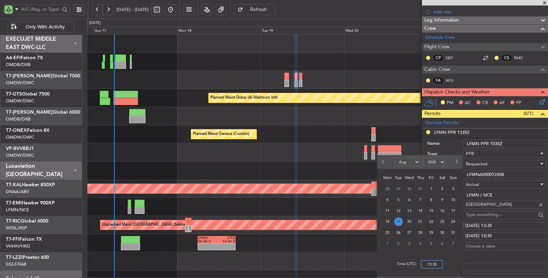
click at [433, 261] on input "13:35" at bounding box center [432, 264] width 22 height 8
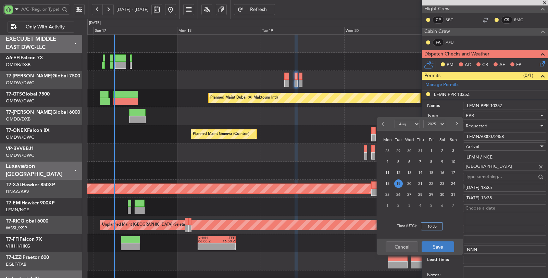
type input "10:35"
click at [444, 242] on button "Save" at bounding box center [438, 246] width 33 height 11
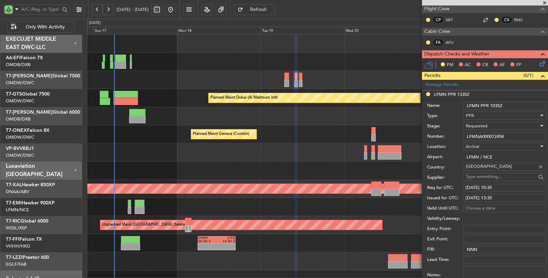
click at [502, 197] on div "19/08/2025 13:35" at bounding box center [504, 198] width 78 height 7
select select "8"
select select "2025"
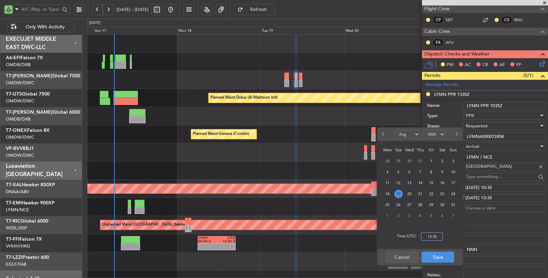
click at [429, 236] on input "13:35" at bounding box center [432, 237] width 22 height 8
type input "10:35"
click at [440, 253] on button "Save" at bounding box center [438, 257] width 33 height 11
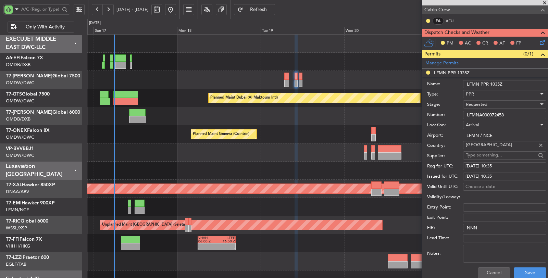
scroll to position [190, 0]
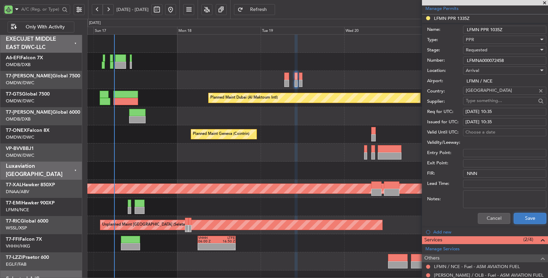
click at [519, 216] on button "Save" at bounding box center [530, 218] width 33 height 11
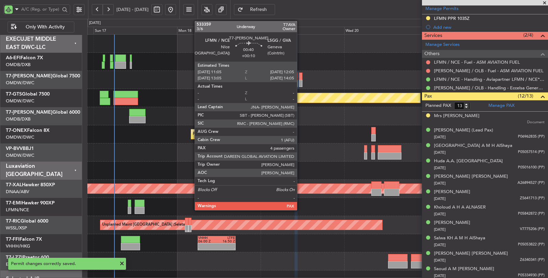
click at [300, 84] on div at bounding box center [301, 83] width 4 height 7
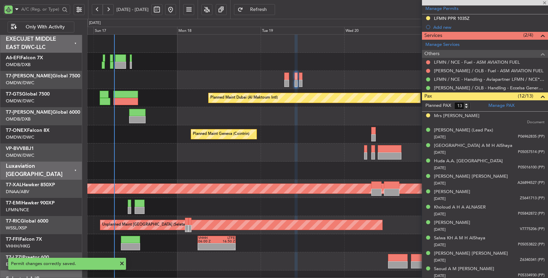
type input "+00:10"
type input "5"
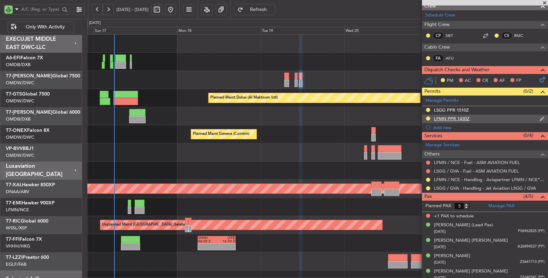
scroll to position [100, 0]
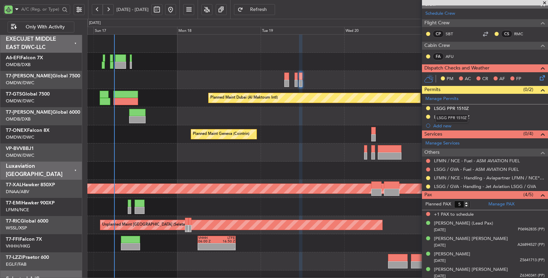
click at [456, 113] on mat-tooltip-component "LSGG PPR 1510Z" at bounding box center [452, 118] width 42 height 18
click at [462, 116] on div "LFMN PPR 1430Z" at bounding box center [452, 117] width 36 height 6
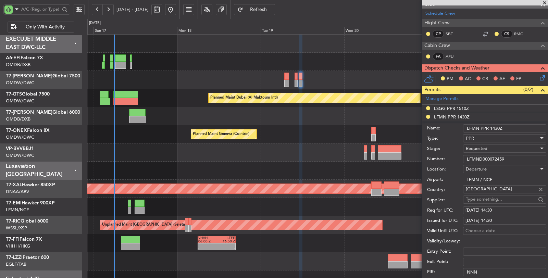
click at [497, 124] on input "LFMN PPR 1430Z" at bounding box center [504, 128] width 83 height 8
drag, startPoint x: 498, startPoint y: 125, endPoint x: 492, endPoint y: 126, distance: 5.5
click at [492, 126] on input "LFMN PPR 1430Z" at bounding box center [504, 128] width 83 height 8
type input "LFMN PPR 1120Z"
click at [493, 207] on div "19/08/2025 14:30" at bounding box center [504, 210] width 78 height 7
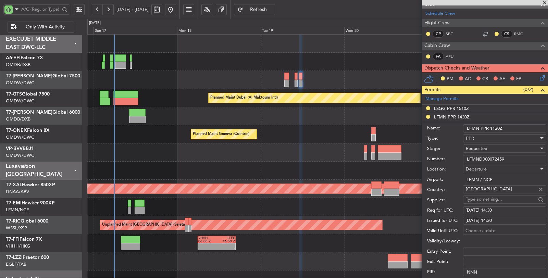
select select "8"
select select "2025"
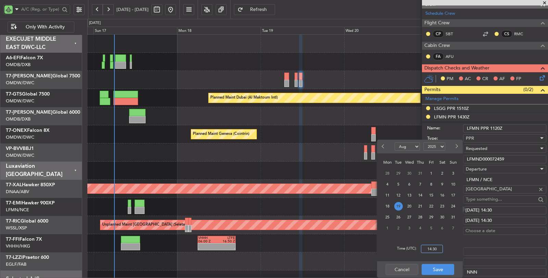
click at [429, 251] on input "14:30" at bounding box center [432, 249] width 22 height 8
type input "11:20"
click at [437, 272] on button "Save" at bounding box center [438, 269] width 33 height 11
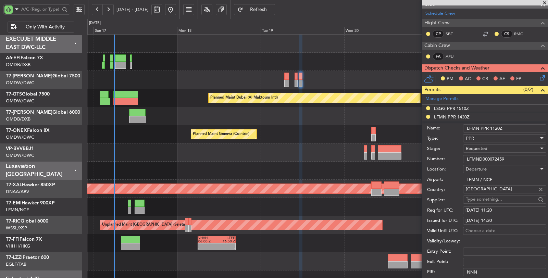
click at [489, 217] on div "19/08/2025 14:30" at bounding box center [504, 220] width 78 height 7
select select "8"
select select "2025"
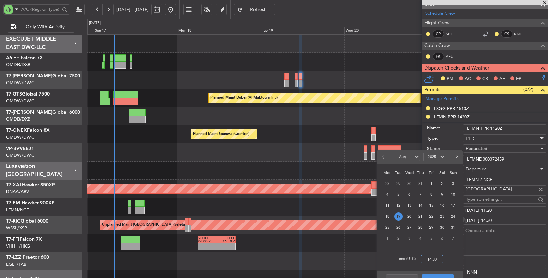
click at [427, 262] on input "14:30" at bounding box center [432, 259] width 22 height 8
type input "11:20"
click at [442, 276] on button "Save" at bounding box center [438, 279] width 33 height 11
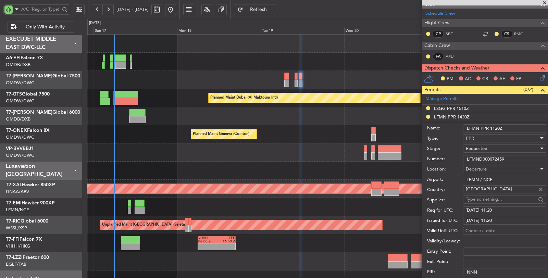
click at [480, 146] on span "Requested" at bounding box center [477, 149] width 22 height 6
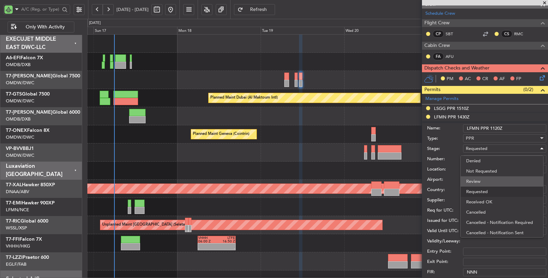
scroll to position [3, 0]
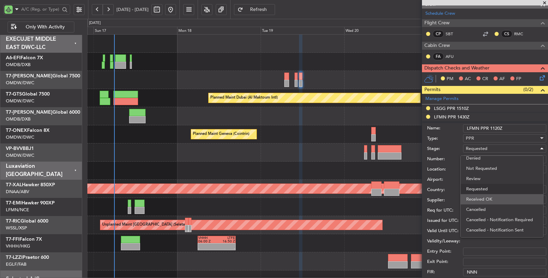
click at [475, 196] on span "Received OK" at bounding box center [502, 199] width 72 height 10
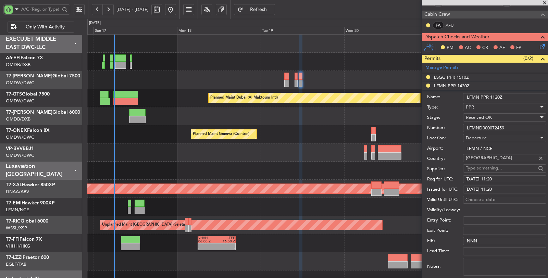
scroll to position [176, 0]
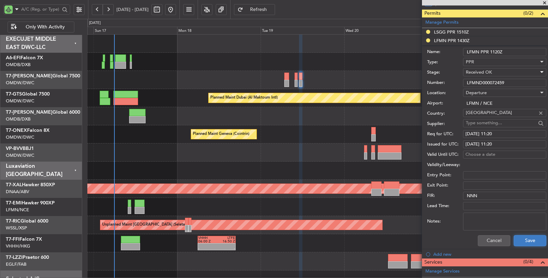
click at [514, 240] on button "Save" at bounding box center [530, 240] width 33 height 11
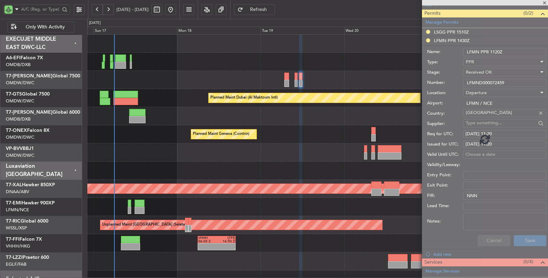
scroll to position [100, 0]
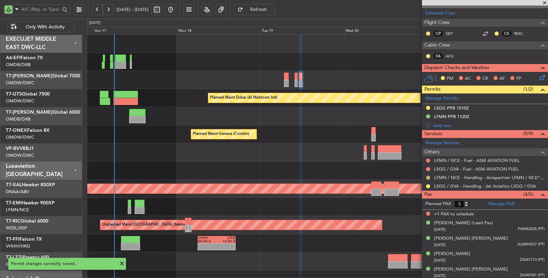
click at [428, 176] on button at bounding box center [428, 178] width 4 height 4
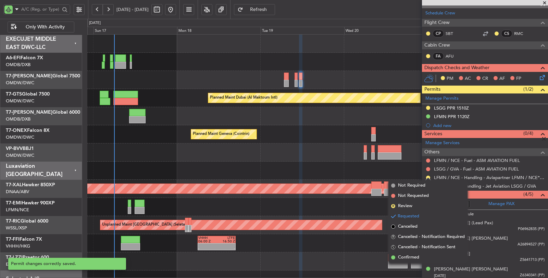
click at [412, 259] on span "Confirmed" at bounding box center [408, 257] width 21 height 7
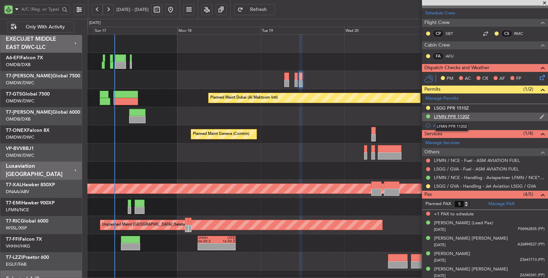
click at [443, 115] on div "LFMN PPR 1120Z" at bounding box center [452, 117] width 36 height 6
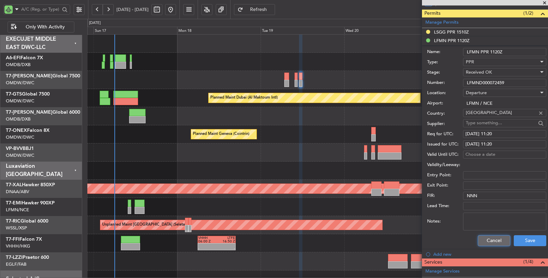
click at [485, 242] on button "Cancel" at bounding box center [494, 240] width 33 height 11
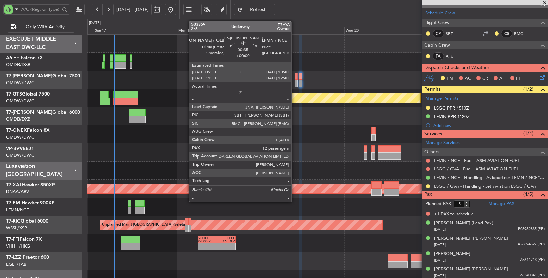
click at [295, 83] on div at bounding box center [296, 83] width 3 height 7
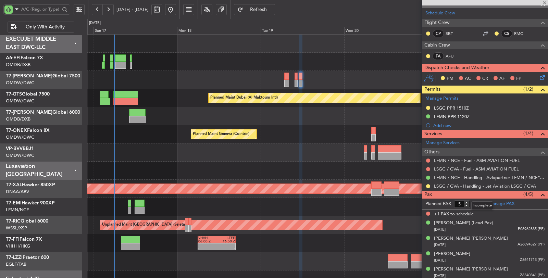
type input "13"
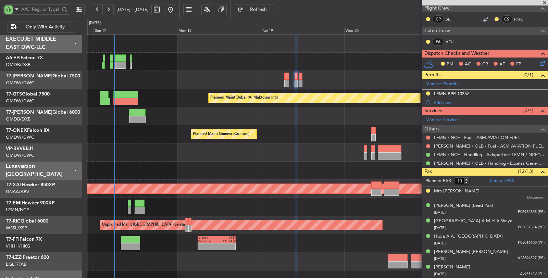
scroll to position [114, 0]
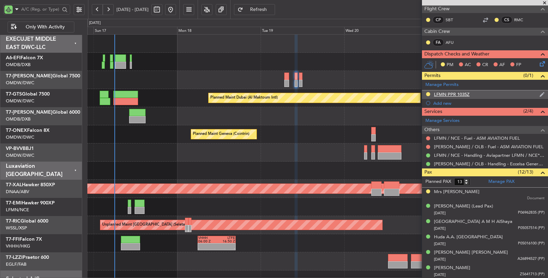
click at [458, 92] on div "LFMN PPR 1035Z" at bounding box center [452, 94] width 36 height 6
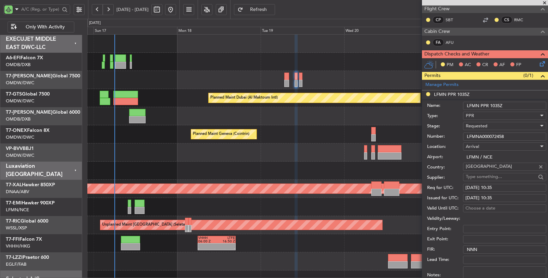
click at [478, 126] on span "Requested" at bounding box center [477, 126] width 22 height 6
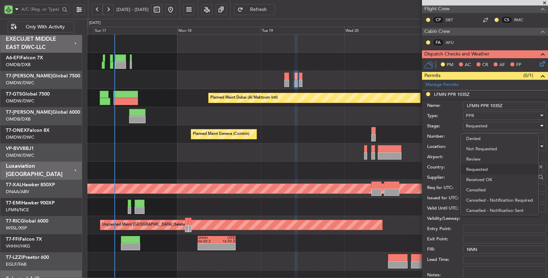
scroll to position [3, 0]
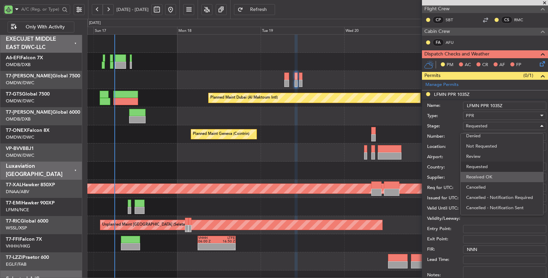
click at [484, 180] on span "Received OK" at bounding box center [502, 177] width 72 height 10
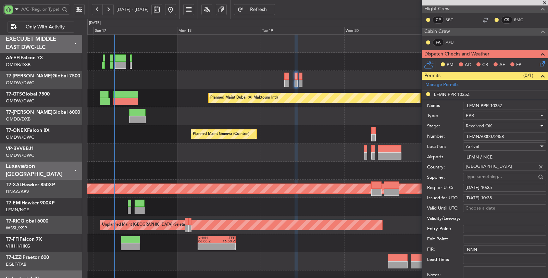
scroll to position [228, 0]
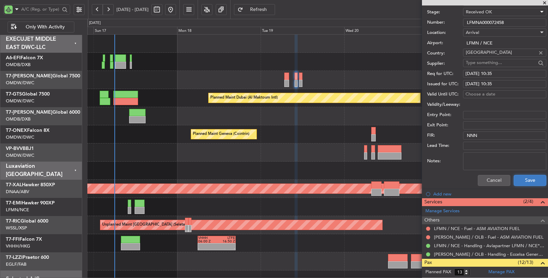
click at [514, 184] on button "Save" at bounding box center [530, 180] width 33 height 11
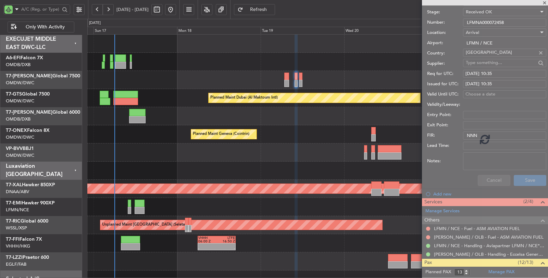
scroll to position [24, 0]
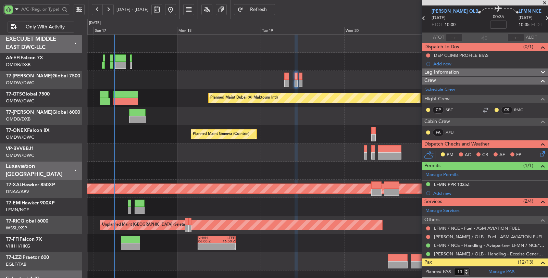
click at [180, 113] on div at bounding box center [317, 116] width 461 height 18
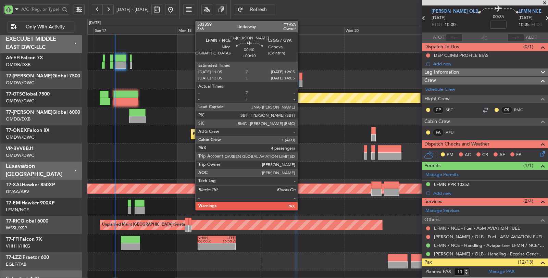
click at [301, 80] on div at bounding box center [301, 83] width 4 height 7
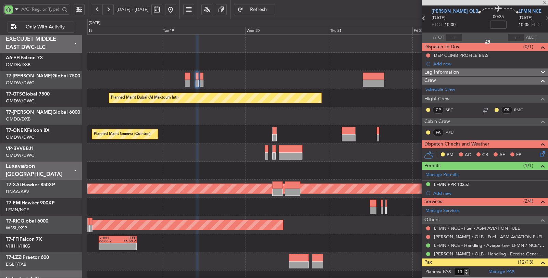
click at [240, 83] on div "Planned Maint Dubai (Al Maktoum Intl)" at bounding box center [317, 80] width 461 height 18
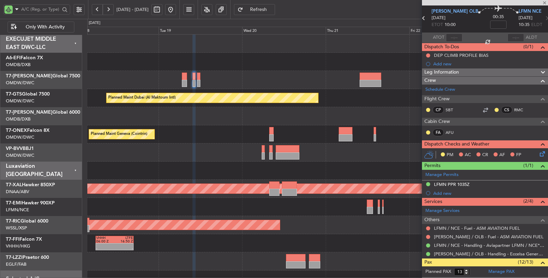
type input "+00:10"
type input "5"
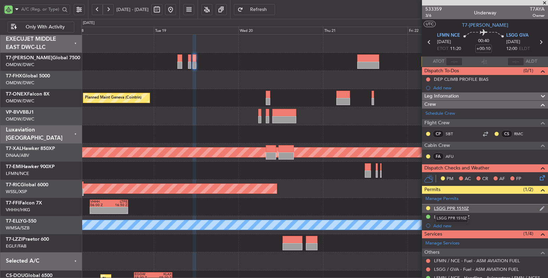
click at [463, 208] on div "LSGG PPR 1510Z" at bounding box center [451, 209] width 35 height 6
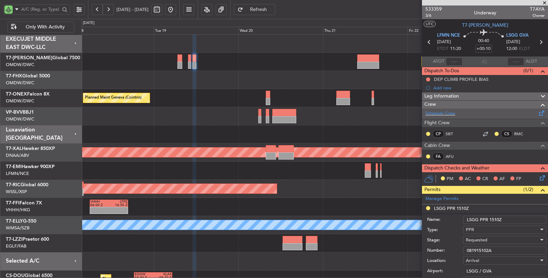
scroll to position [76, 0]
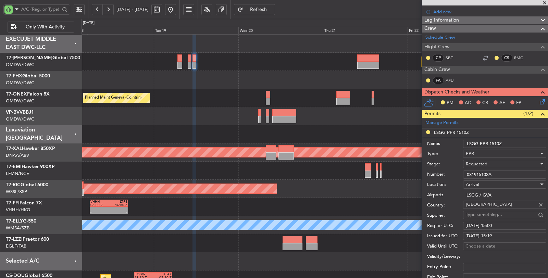
click at [488, 162] on div "Requested" at bounding box center [502, 164] width 73 height 10
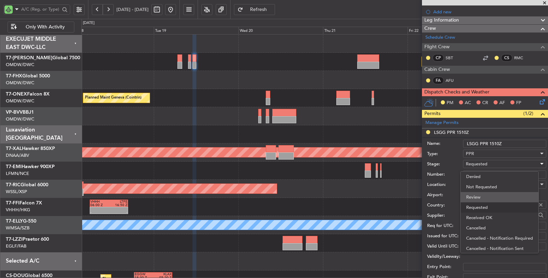
scroll to position [3, 0]
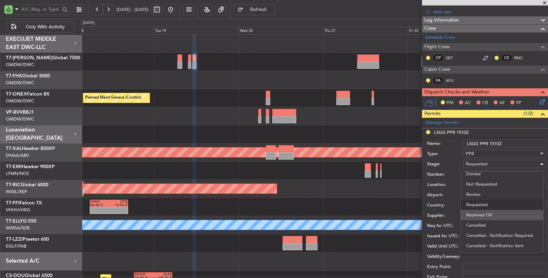
click at [489, 214] on span "Received OK" at bounding box center [502, 215] width 72 height 10
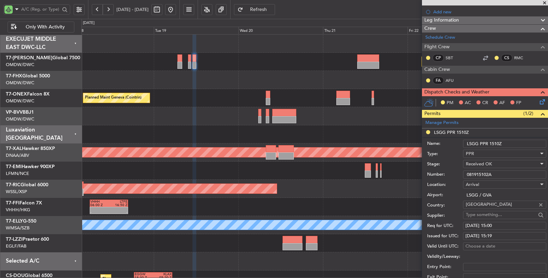
drag, startPoint x: 498, startPoint y: 174, endPoint x: 450, endPoint y: 175, distance: 48.0
click at [451, 175] on div "Number: 081915102A" at bounding box center [486, 175] width 119 height 10
paste input "2104"
type input "081912104A"
click at [480, 223] on div "19/08/2025 15:00" at bounding box center [504, 226] width 78 height 7
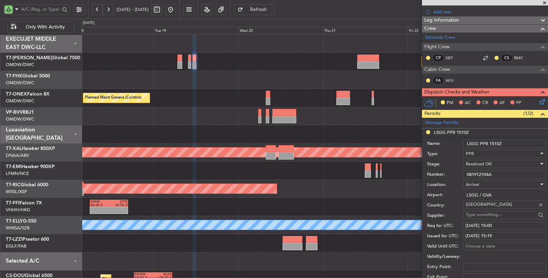
select select "8"
select select "2025"
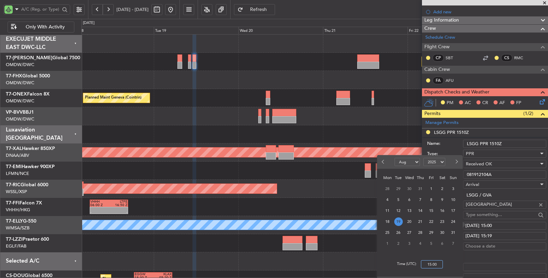
click at [424, 262] on input "15:00" at bounding box center [432, 264] width 22 height 8
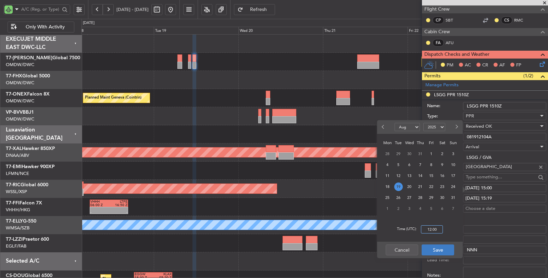
scroll to position [114, 0]
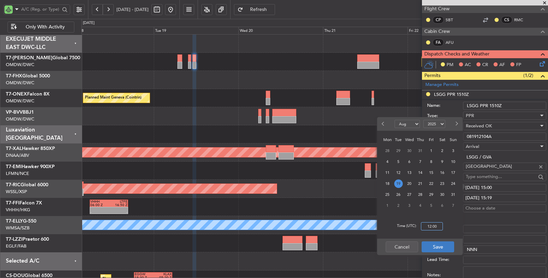
type input "12:00"
click at [437, 246] on button "Save" at bounding box center [438, 246] width 33 height 11
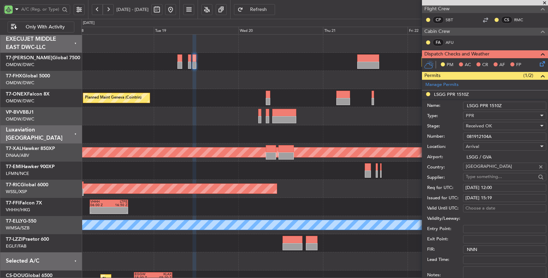
click at [503, 195] on div "19/08/2025 15:19" at bounding box center [504, 198] width 78 height 7
select select "8"
select select "2025"
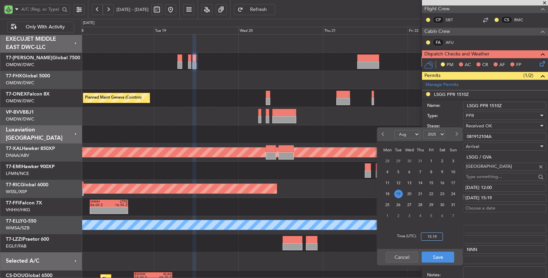
click at [428, 240] on input "15:19" at bounding box center [432, 237] width 22 height 8
type input "12:00"
click at [436, 253] on button "Save" at bounding box center [438, 257] width 33 height 11
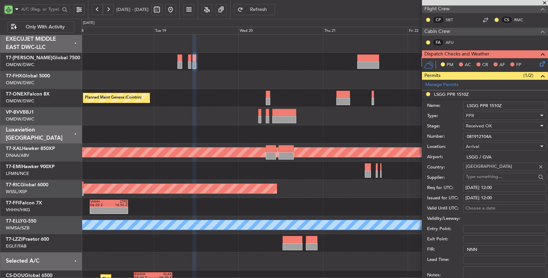
click at [484, 207] on div "Choose a date" at bounding box center [504, 208] width 78 height 7
select select "8"
select select "2025"
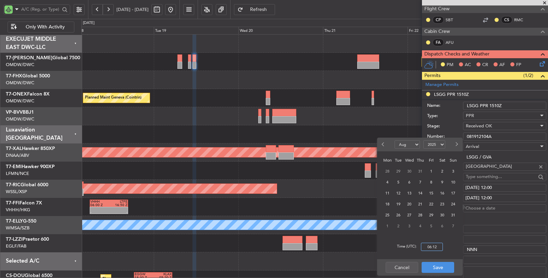
click at [424, 246] on input "06:12" at bounding box center [432, 247] width 22 height 8
type input "12:19"
click at [435, 266] on button "Save" at bounding box center [438, 267] width 33 height 11
type input "47:40"
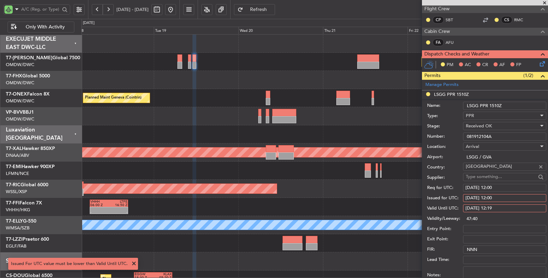
click at [479, 208] on div "17/08/2025 12:19" at bounding box center [504, 208] width 78 height 7
select select "8"
select select "2025"
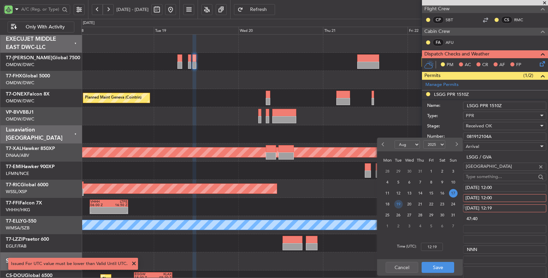
click at [395, 205] on span "19" at bounding box center [398, 204] width 9 height 9
click at [426, 247] on input "00:00" at bounding box center [432, 247] width 22 height 8
type input "12:19"
click at [437, 266] on button "Save" at bounding box center [438, 267] width 33 height 11
type input "00:19"
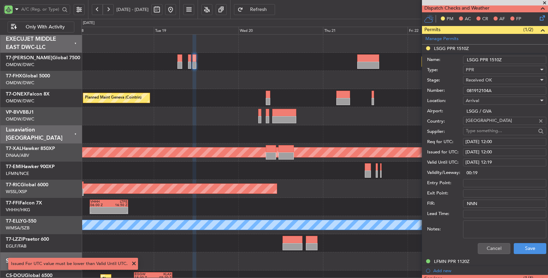
scroll to position [228, 0]
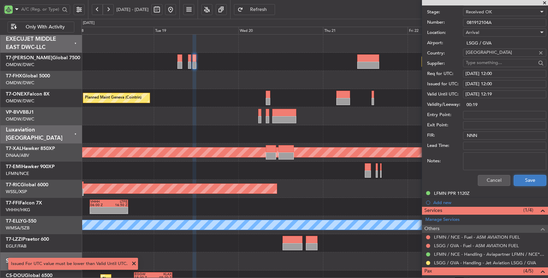
click at [524, 178] on button "Save" at bounding box center [530, 180] width 33 height 11
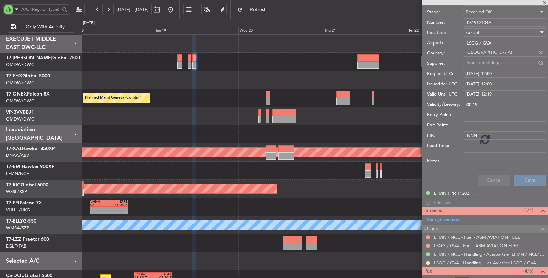
scroll to position [24, 0]
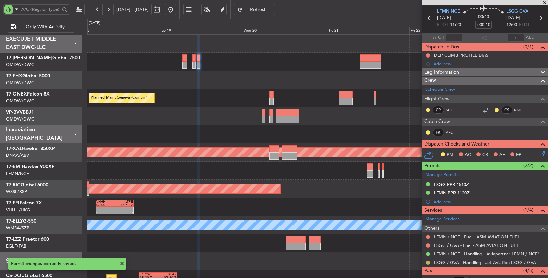
click at [429, 261] on button at bounding box center [428, 263] width 4 height 4
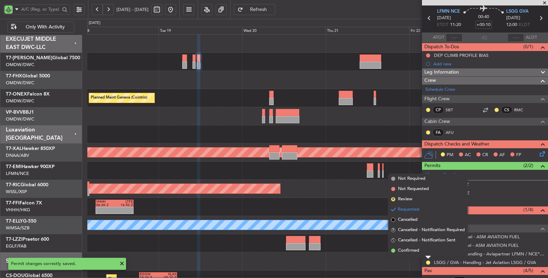
click at [408, 250] on span "Confirmed" at bounding box center [408, 250] width 21 height 7
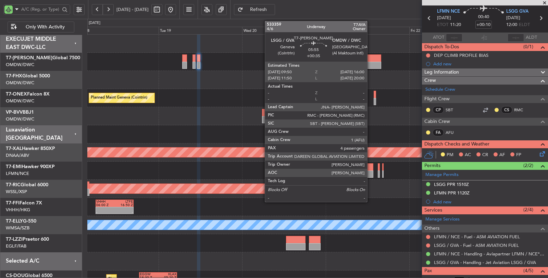
click at [371, 60] on div at bounding box center [371, 57] width 22 height 7
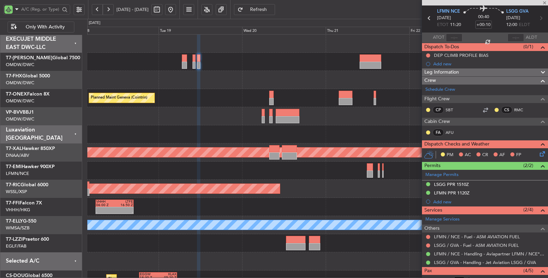
type input "+00:35"
type input "4"
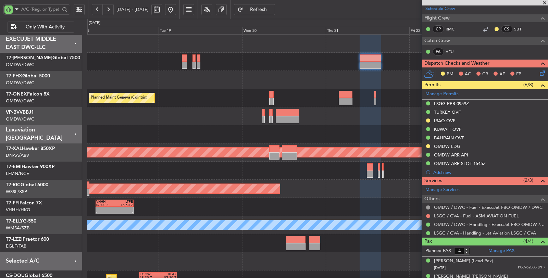
scroll to position [113, 0]
click at [459, 104] on div "LSGG PPR 0959Z" at bounding box center [451, 104] width 35 height 6
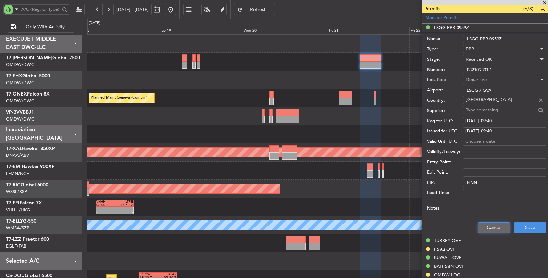
click at [482, 228] on button "Cancel" at bounding box center [494, 227] width 33 height 11
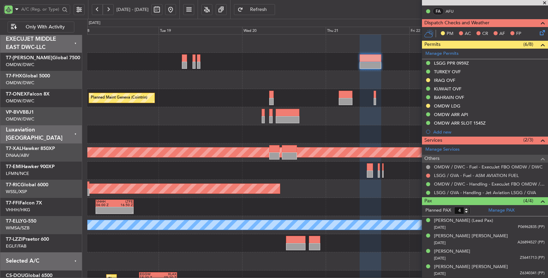
scroll to position [151, 0]
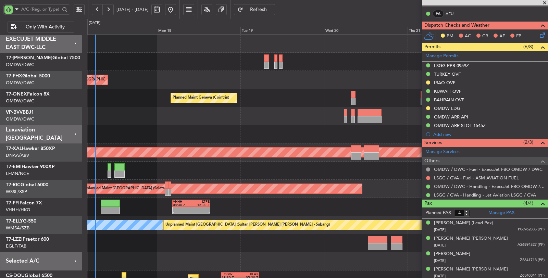
click at [239, 131] on div "Planned Maint Dubai (Al Maktoum Intl) Planned Maint Trenton (Trenton Mercer) Pl…" at bounding box center [317, 162] width 461 height 254
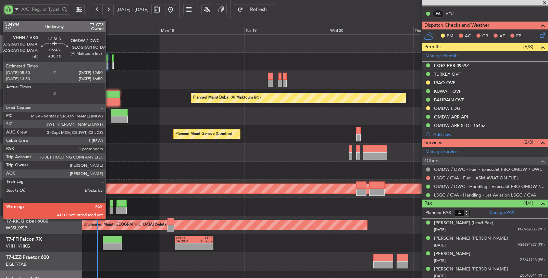
click at [109, 95] on div at bounding box center [107, 94] width 25 height 7
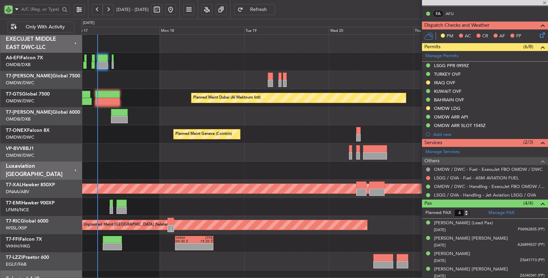
type input "+00:10"
type input "1"
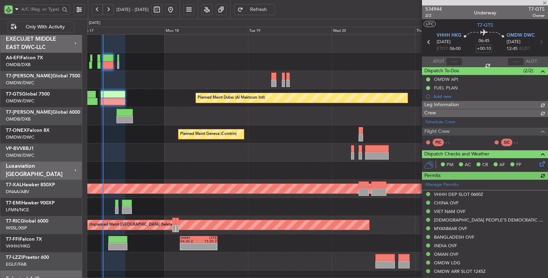
type input "Rohit Roy (ROY)"
type input "7026"
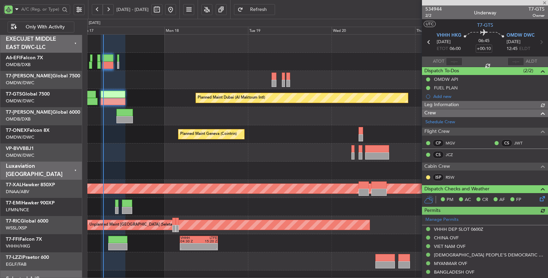
type input "Rohit Roy (ROY)"
type input "7026"
click at [451, 59] on input "text" at bounding box center [454, 62] width 16 height 8
click at [454, 62] on input "text" at bounding box center [454, 62] width 16 height 8
type input "06:23"
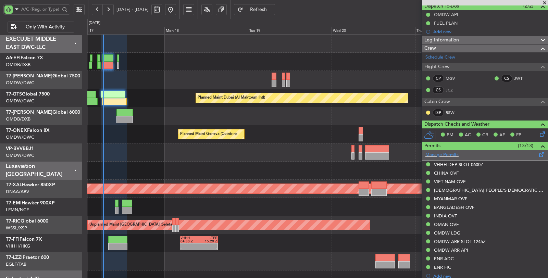
scroll to position [76, 0]
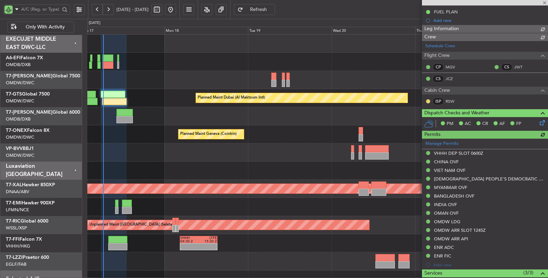
type input "Rohit Roy (ROY)"
type input "7026"
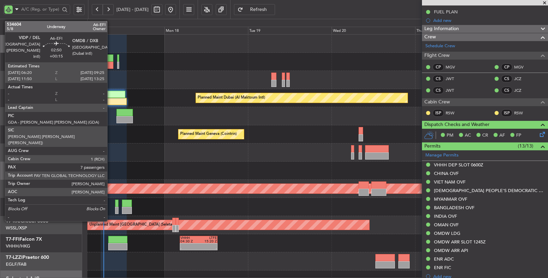
click at [111, 61] on div at bounding box center [317, 62] width 460 height 18
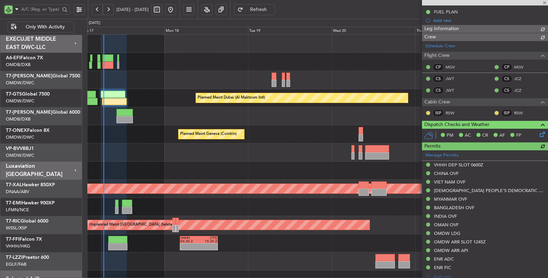
type input "Rohit Roy (ROY)"
type input "7026"
type input "Rohit Roy (ROY)"
type input "7026"
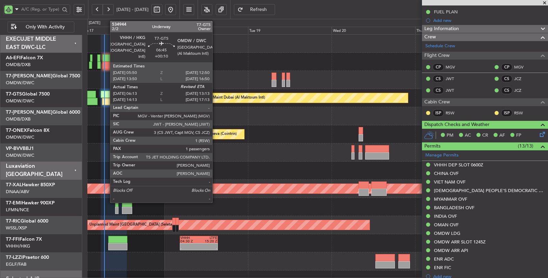
click at [107, 96] on div at bounding box center [113, 94] width 25 height 7
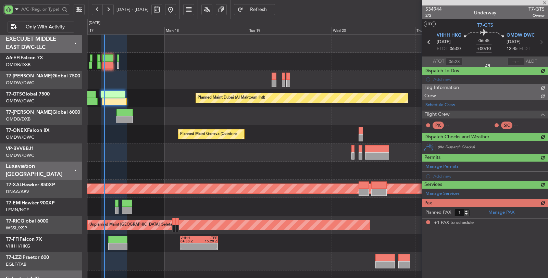
scroll to position [0, 0]
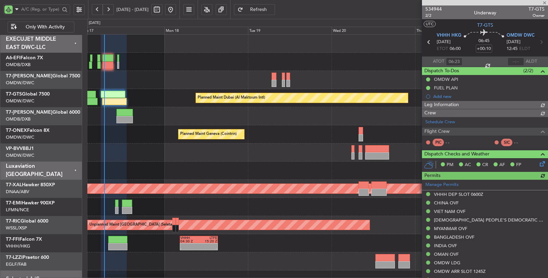
type input "Rohit Roy (ROY)"
type input "7026"
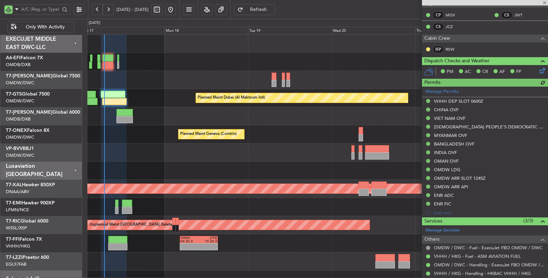
scroll to position [160, 0]
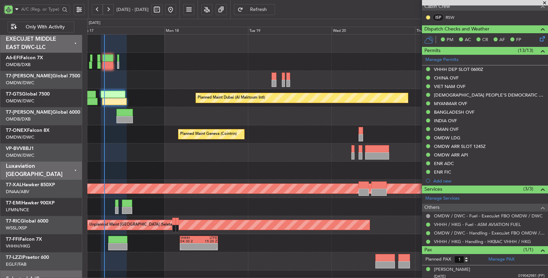
click at [473, 145] on div "OMDW ARR SLOT 1245Z" at bounding box center [460, 147] width 52 height 6
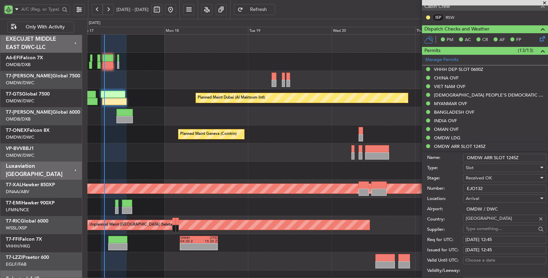
click at [504, 237] on div "17/08/2025 12:45" at bounding box center [504, 240] width 78 height 7
select select "8"
select select "2025"
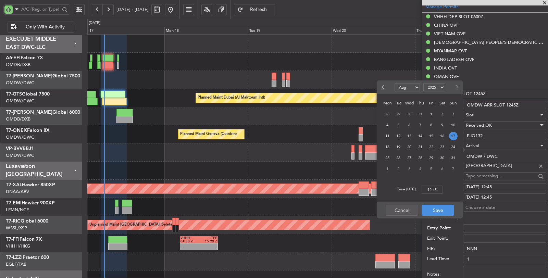
scroll to position [274, 0]
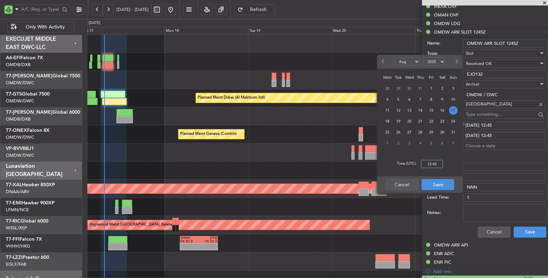
click at [426, 164] on input "12:45" at bounding box center [432, 164] width 22 height 8
type input "13:15"
click at [436, 181] on button "Save" at bounding box center [438, 184] width 33 height 11
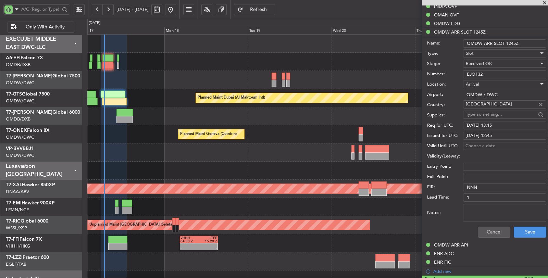
click at [506, 134] on div "17/08/2025 12:45" at bounding box center [504, 136] width 78 height 7
select select "8"
select select "2025"
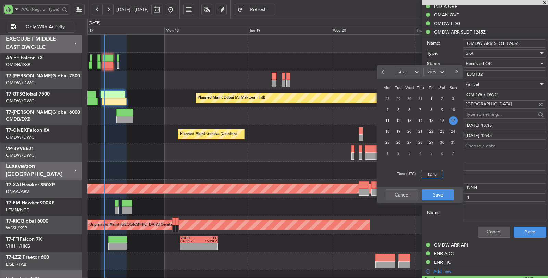
click at [422, 173] on input "12:45" at bounding box center [432, 174] width 22 height 8
type input "13:15"
click at [438, 195] on button "Save" at bounding box center [438, 194] width 33 height 11
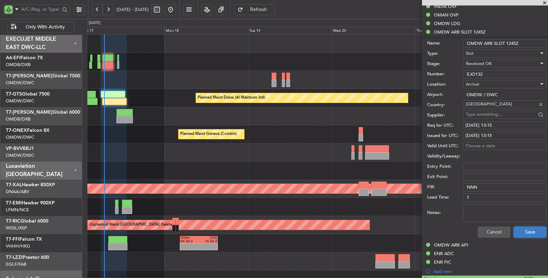
click at [522, 231] on button "Save" at bounding box center [530, 232] width 33 height 11
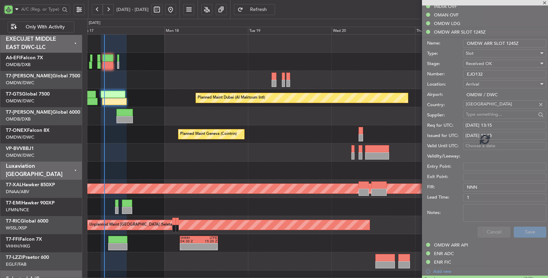
scroll to position [160, 0]
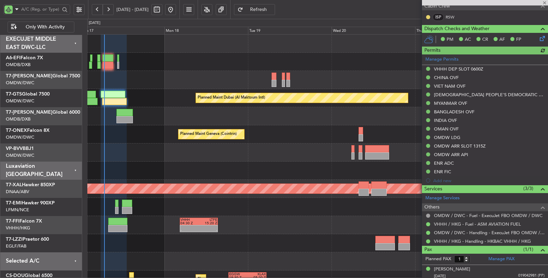
type input "Rohit Roy (ROY)"
type input "7026"
click at [273, 229] on div "- - VHHH 04:30 Z LTFE 15:20 Z" at bounding box center [317, 225] width 461 height 18
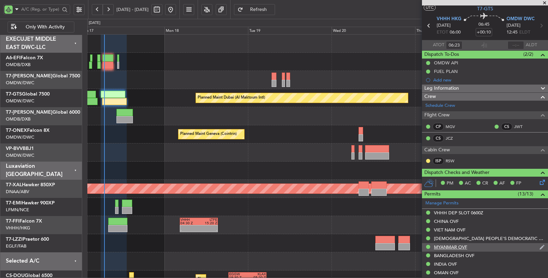
scroll to position [0, 0]
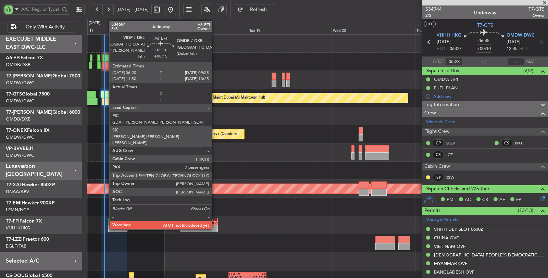
click at [106, 65] on div at bounding box center [107, 65] width 11 height 7
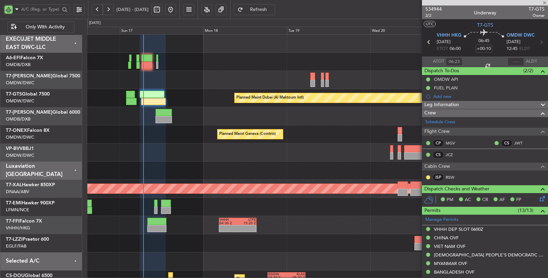
click at [343, 149] on div "Planned Maint Dubai (Al Maktoum Intl) Planned Maint Dubai (Al Maktoum Intl) Pla…" at bounding box center [317, 162] width 460 height 254
type input "+00:15"
type input "7"
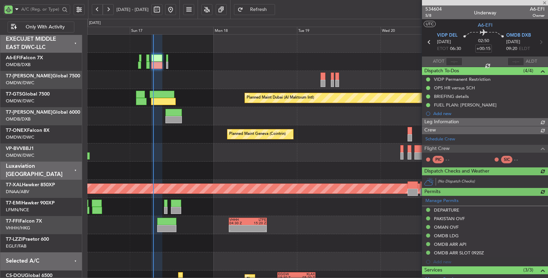
type input "Rohit Roy (ROY)"
type input "7030"
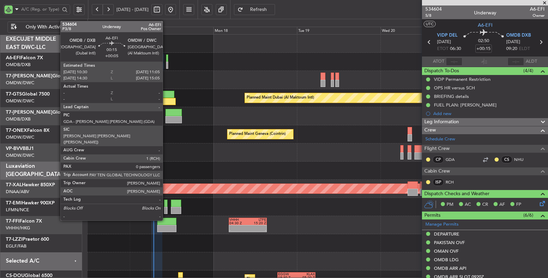
click at [166, 64] on div at bounding box center [167, 65] width 2 height 7
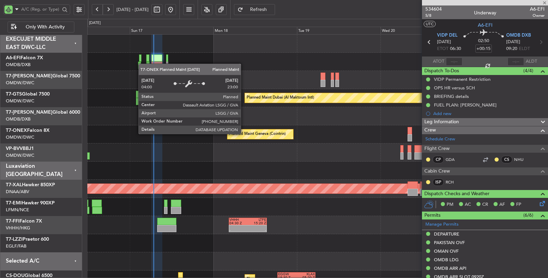
type input "+00:05"
type input "0"
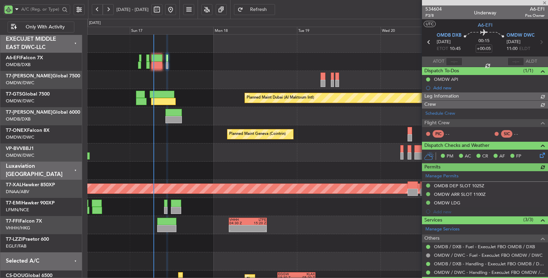
type input "Rohit Roy (ROY)"
type input "7036"
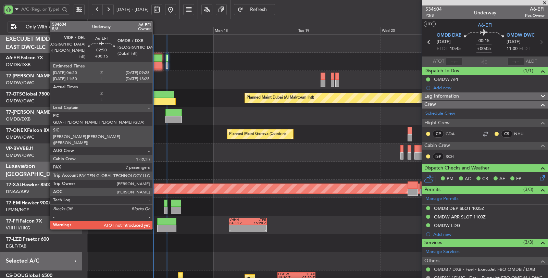
click at [156, 65] on div at bounding box center [156, 65] width 11 height 7
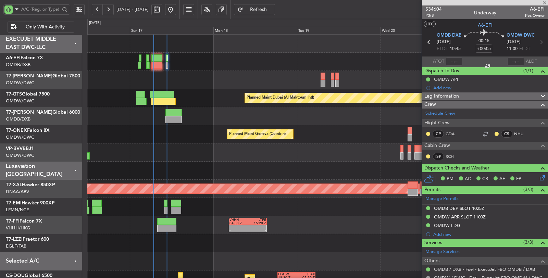
type input "+00:15"
type input "7"
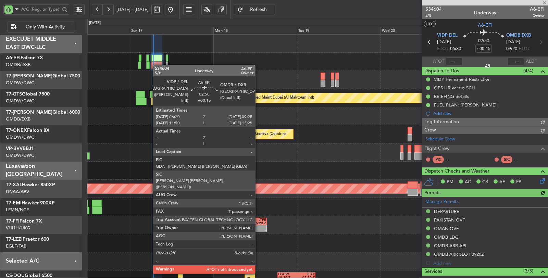
type input "Rohit Roy (ROY)"
type input "7030"
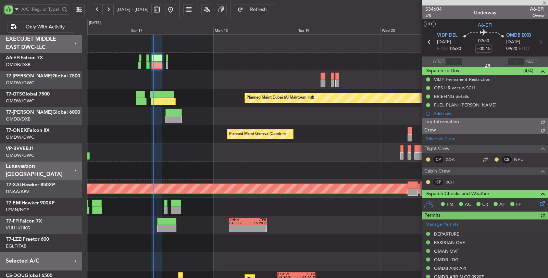
type input "Rohit Roy (ROY)"
type input "7030"
type input "Rohit Roy (ROY)"
type input "7030"
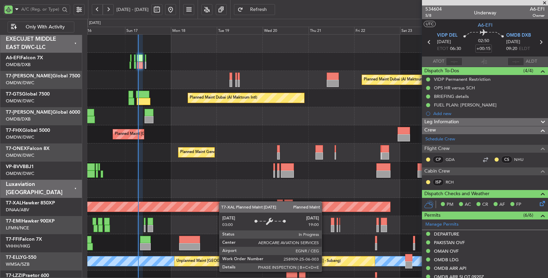
click at [250, 208] on div "Planned Maint Dubai (Al Maktoum Intl) Planned Maint Dubai (Al Maktoum Intl) Pla…" at bounding box center [317, 189] width 460 height 309
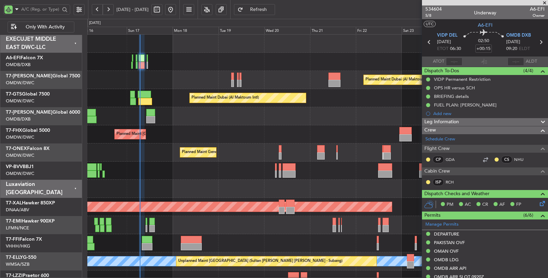
click at [160, 240] on div at bounding box center [317, 243] width 460 height 18
type input "Rohit Roy (ROY)"
type input "7030"
type input "Rohit Roy (ROY)"
type input "7030"
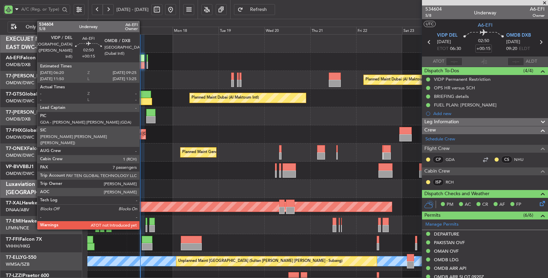
click at [143, 65] on div at bounding box center [142, 65] width 6 height 7
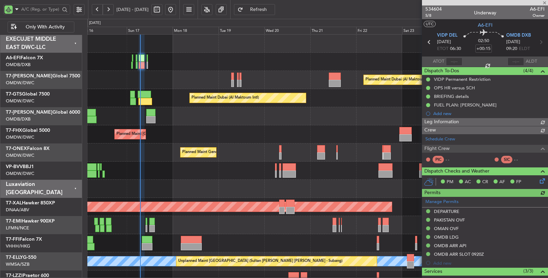
type input "Rohit Roy (ROY)"
type input "7030"
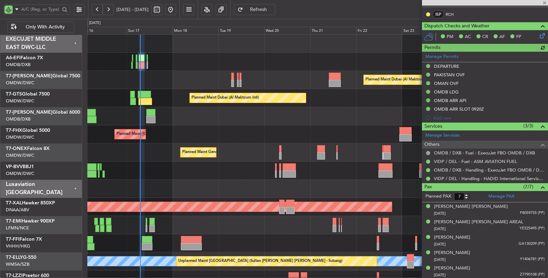
scroll to position [190, 0]
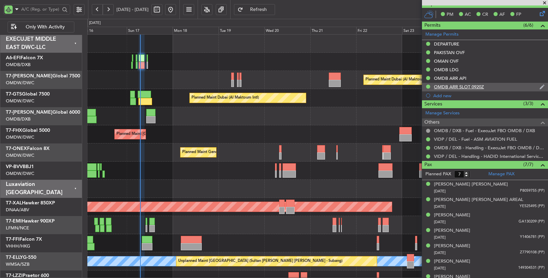
click at [479, 84] on div "OMDB ARR SLOT 0920Z" at bounding box center [459, 87] width 50 height 6
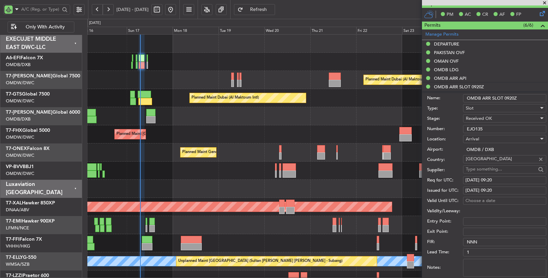
click at [496, 177] on div "17/08/2025 09:20" at bounding box center [504, 180] width 78 height 7
select select "8"
select select "2025"
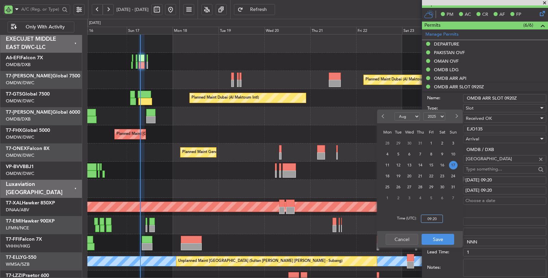
click at [427, 219] on input "09:20" at bounding box center [432, 219] width 22 height 8
type input "10:15"
click at [437, 240] on button "Save" at bounding box center [438, 239] width 33 height 11
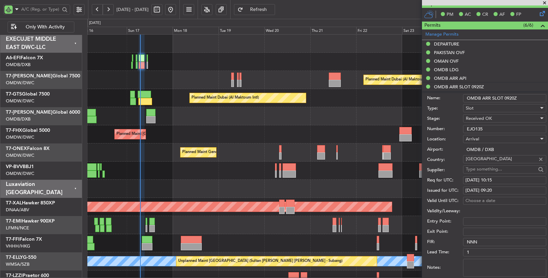
click at [511, 187] on div "17/08/2025 09:20" at bounding box center [504, 190] width 78 height 7
select select "8"
select select "2025"
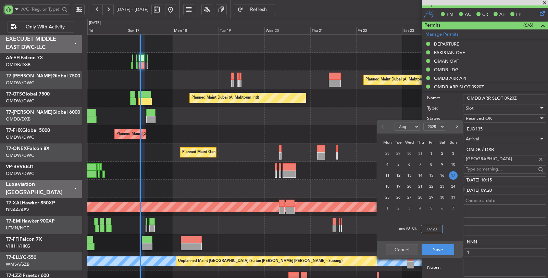
click at [428, 228] on input "09:20" at bounding box center [432, 229] width 22 height 8
type input "10:15"
click at [440, 251] on button "Save" at bounding box center [438, 249] width 33 height 11
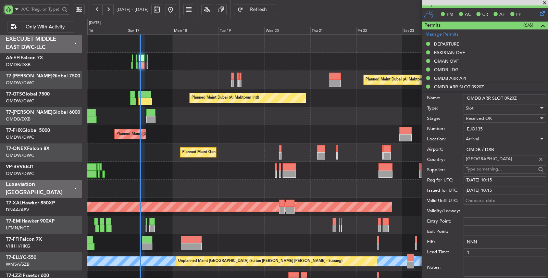
scroll to position [266, 0]
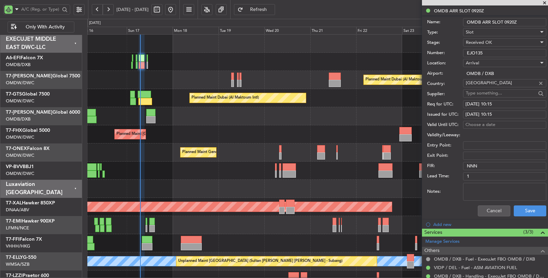
click at [516, 216] on div "Cancel Save" at bounding box center [486, 211] width 119 height 18
click at [518, 212] on button "Save" at bounding box center [530, 211] width 33 height 11
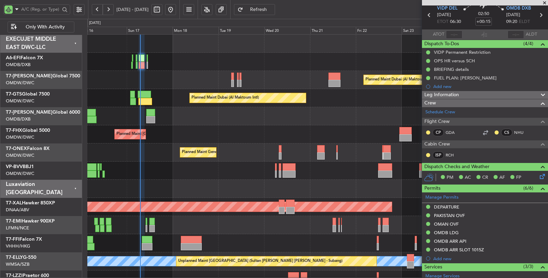
scroll to position [0, 0]
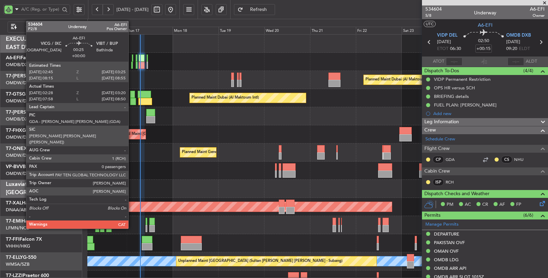
click at [132, 66] on div at bounding box center [132, 65] width 2 height 7
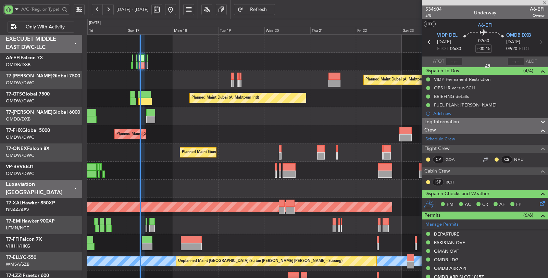
type input "02:38"
type input "03:15"
type input "0"
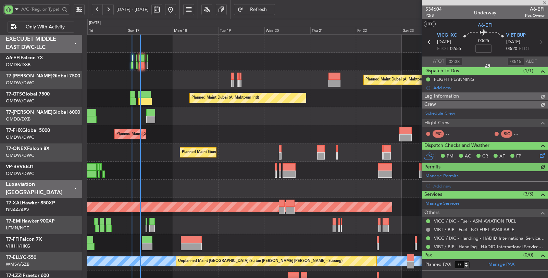
type input "Rohit Roy (ROY)"
type input "7028"
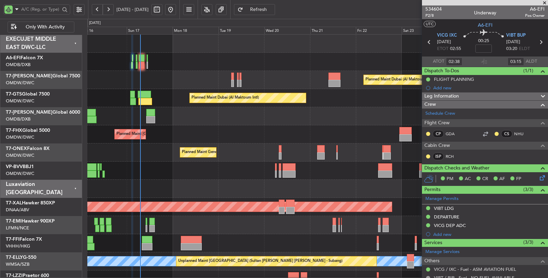
type input "08:08"
type input "08:45"
type input "02:38"
type input "03:15"
type input "Rohit Roy (ROY)"
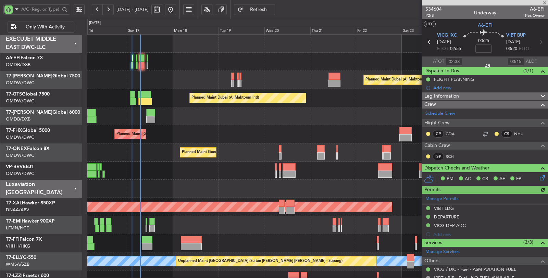
type input "7028"
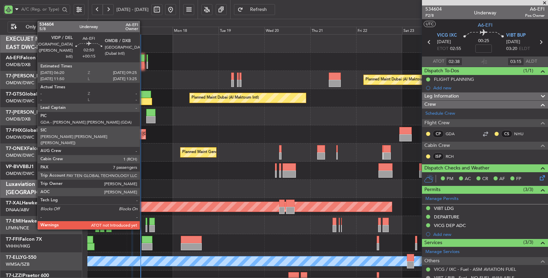
click at [143, 67] on div at bounding box center [142, 65] width 6 height 7
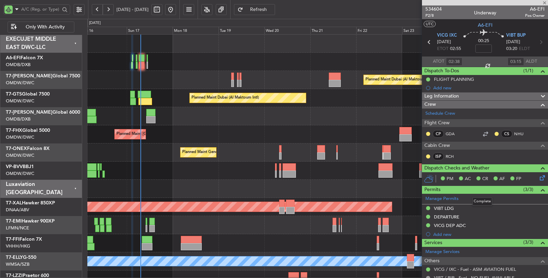
type input "+00:15"
type input "7"
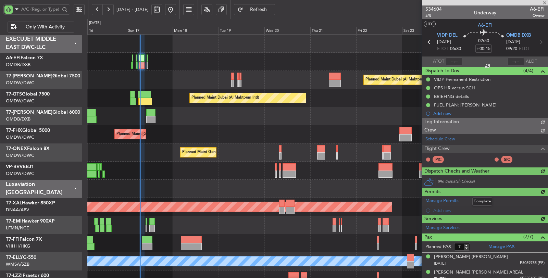
type input "Rohit Roy (ROY)"
type input "7030"
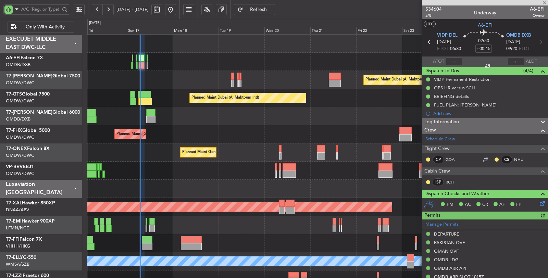
type input "Rohit Roy (ROY)"
type input "7030"
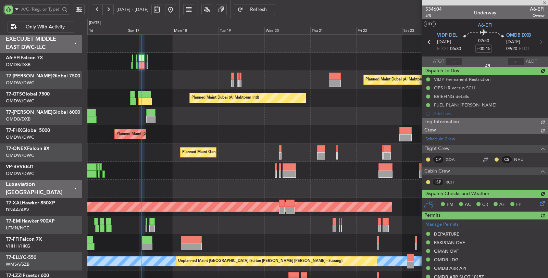
type input "Rohit Roy (ROY)"
type input "7030"
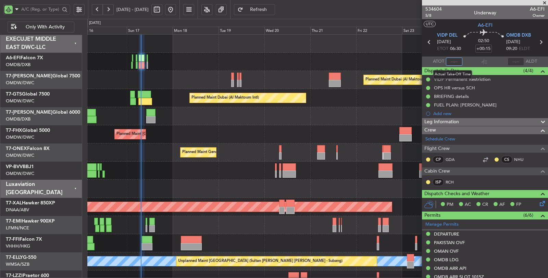
click at [453, 62] on input "text" at bounding box center [454, 62] width 16 height 8
type input "07:23"
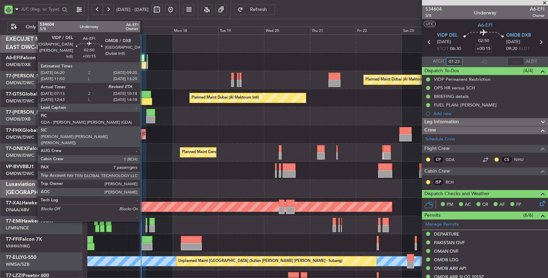
click at [144, 66] on div at bounding box center [143, 65] width 6 height 7
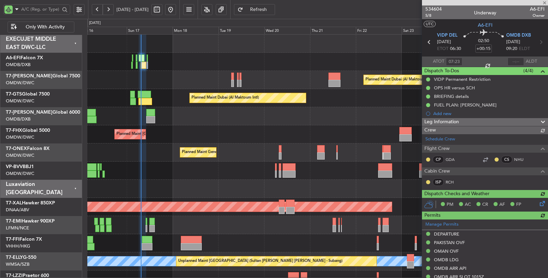
type input "Rohit Roy (ROY)"
type input "7030"
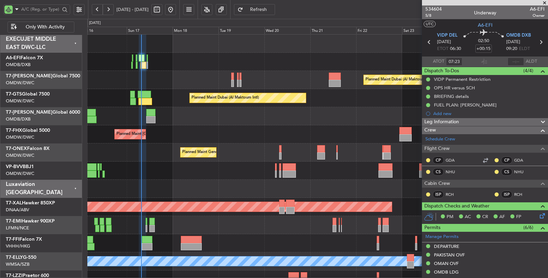
click at [166, 87] on div "Planned Maint Dubai (Al Maktoum Intl)" at bounding box center [317, 80] width 461 height 18
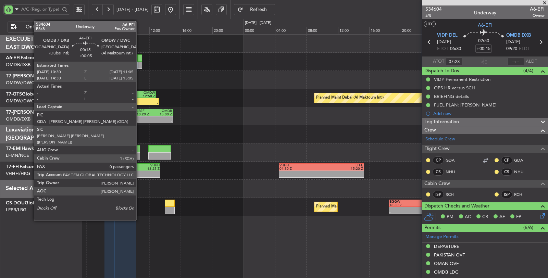
click at [140, 65] on div at bounding box center [139, 65] width 5 height 7
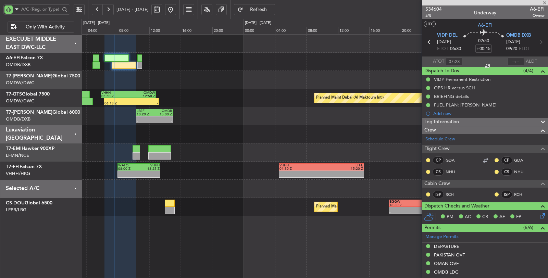
type input "+00:05"
type input "0"
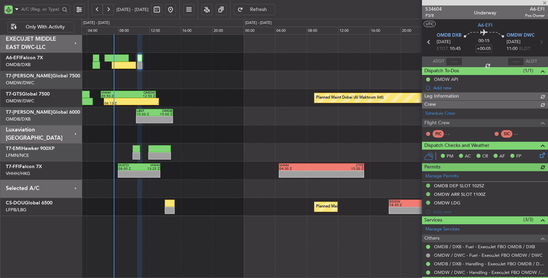
type input "Rohit Roy (ROY)"
type input "7036"
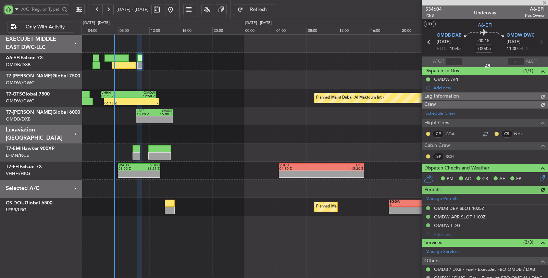
type input "Rohit Roy (ROY)"
type input "7036"
type input "Rohit Roy (ROY)"
type input "7036"
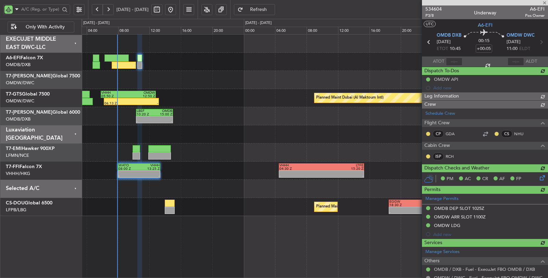
type input "Rohit Roy (ROY)"
type input "7036"
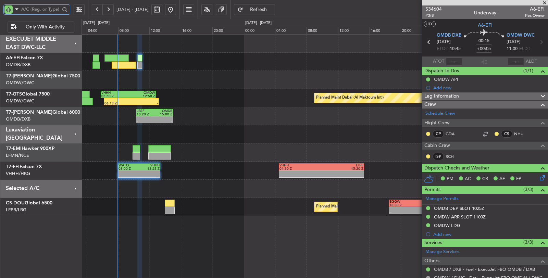
click at [48, 10] on input "text" at bounding box center [40, 9] width 39 height 10
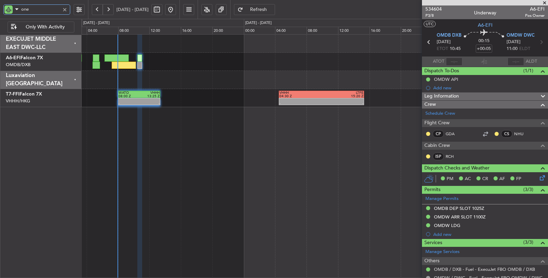
type input "onex"
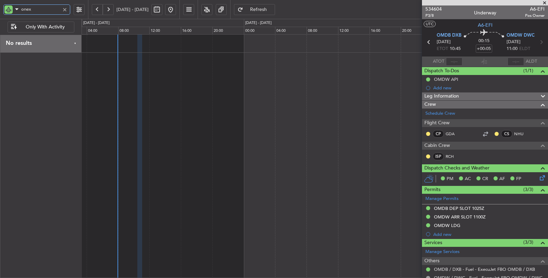
click at [189, 110] on div at bounding box center [315, 156] width 467 height 244
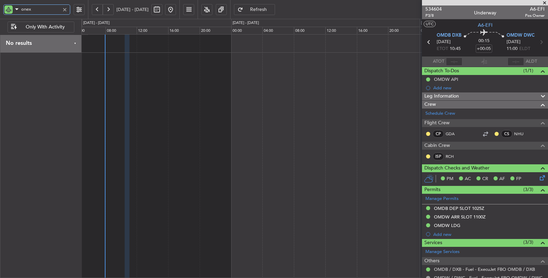
click at [239, 88] on div at bounding box center [315, 156] width 467 height 244
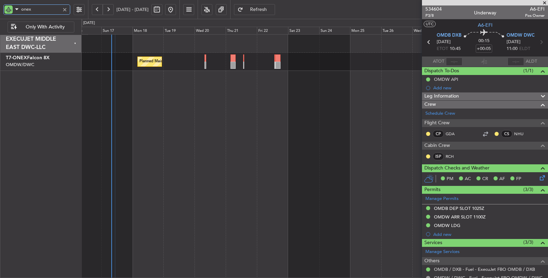
click at [244, 94] on div "Planned Maint Geneva (Cointrin)" at bounding box center [315, 156] width 467 height 244
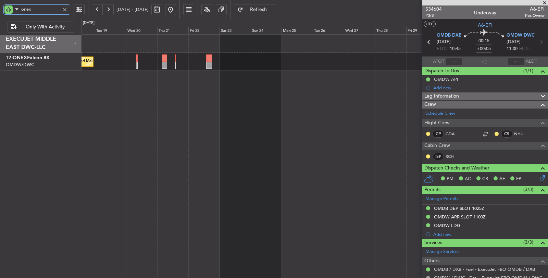
click at [239, 103] on div "Planned Maint Geneva (Cointrin)" at bounding box center [315, 156] width 467 height 244
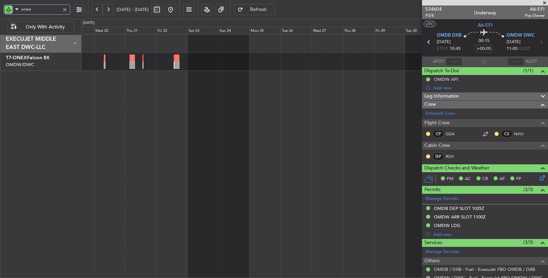
click at [252, 102] on div "Planned Maint Geneva (Cointrin)" at bounding box center [315, 156] width 467 height 244
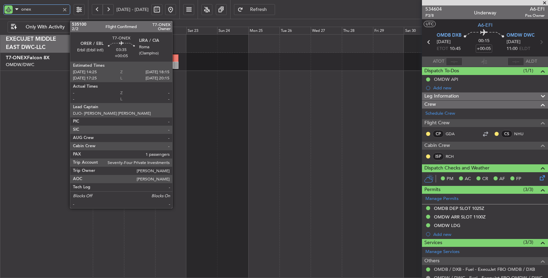
click at [176, 63] on div at bounding box center [175, 65] width 5 height 7
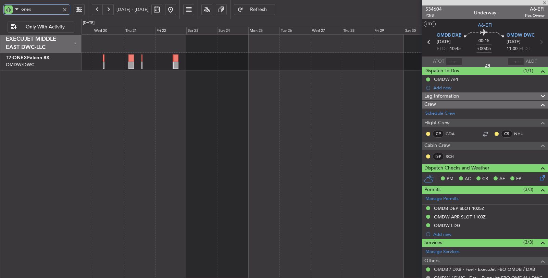
type input "1"
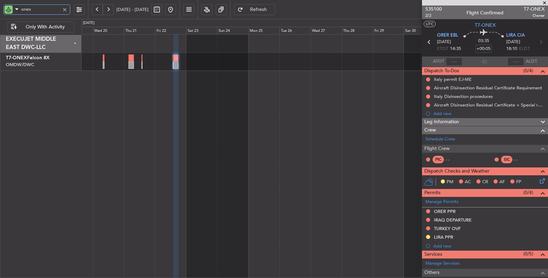
type input "onex"
click at [439, 237] on div "LIRA PPR" at bounding box center [443, 237] width 19 height 6
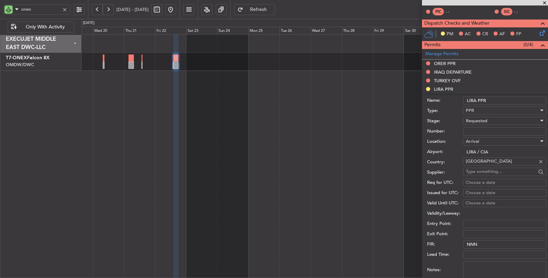
scroll to position [152, 0]
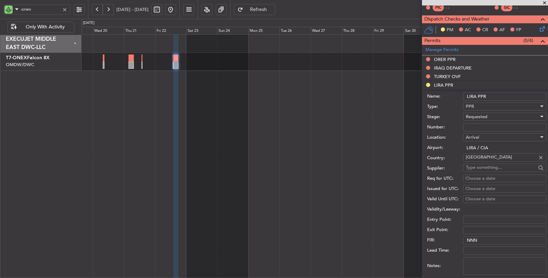
click at [480, 115] on span "Requested" at bounding box center [477, 117] width 22 height 6
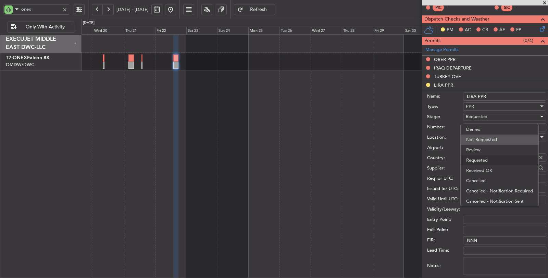
scroll to position [3, 0]
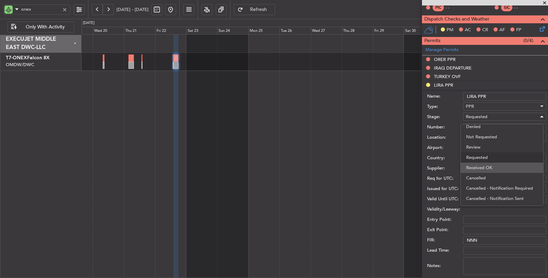
click at [483, 166] on span "Received OK" at bounding box center [502, 168] width 72 height 10
click at [479, 127] on input "Number:" at bounding box center [504, 127] width 83 height 8
paste input "505/22AUG"
type input "505/22AUG"
click at [480, 179] on div "Choose a date" at bounding box center [504, 178] width 78 height 7
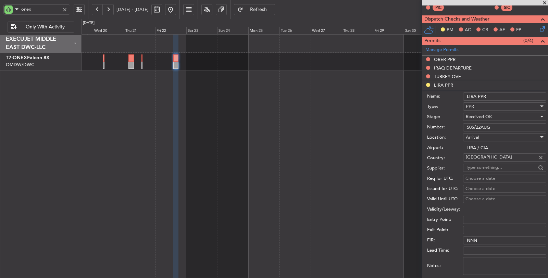
select select "8"
select select "2025"
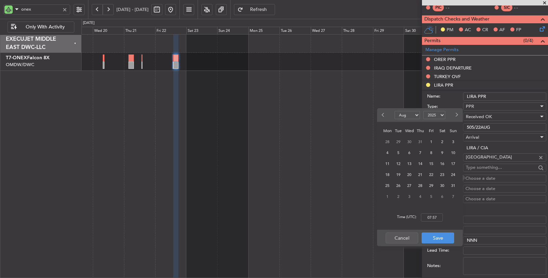
click at [427, 176] on div "22" at bounding box center [431, 174] width 11 height 11
click at [430, 219] on input "00:00" at bounding box center [432, 217] width 22 height 8
type input "18:15"
click at [435, 236] on button "Save" at bounding box center [438, 238] width 33 height 11
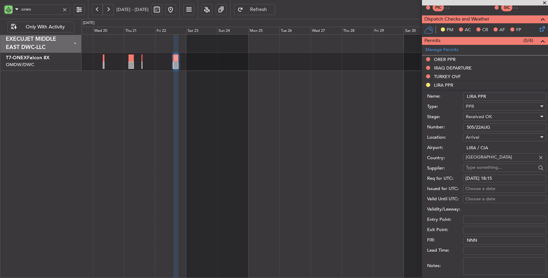
click at [481, 262] on textarea "Notes:" at bounding box center [504, 266] width 83 height 18
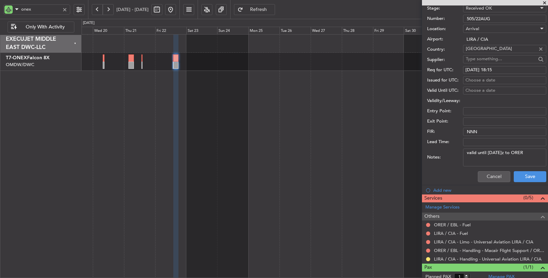
scroll to position [266, 0]
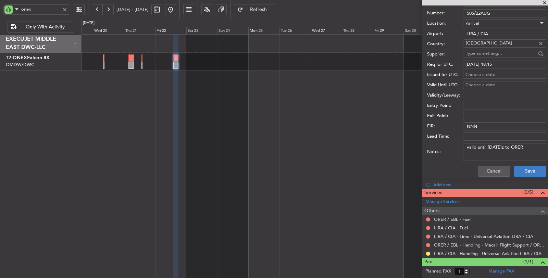
type textarea "valid until 27th Aug 1200z to ORER"
click at [516, 166] on button "Save" at bounding box center [530, 171] width 33 height 11
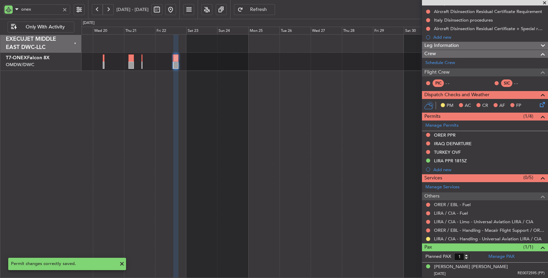
scroll to position [62, 0]
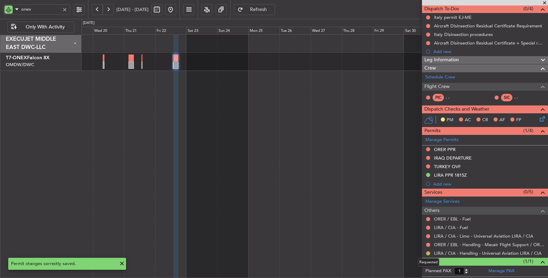
click at [428, 252] on button at bounding box center [428, 253] width 4 height 4
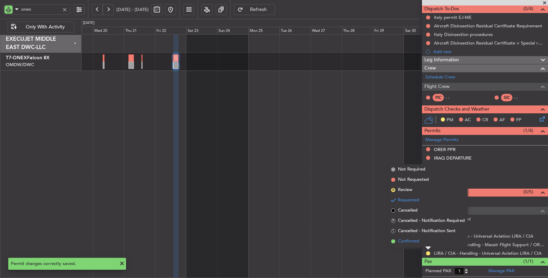
click at [415, 242] on span "Confirmed" at bounding box center [408, 241] width 21 height 7
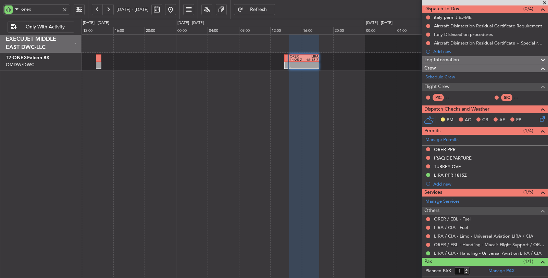
click at [286, 77] on div "- - ORER 14:25 Z LIRA 18:15 Z LIRA 03:50 Z ORBI 07:45 Z - -" at bounding box center [315, 156] width 467 height 244
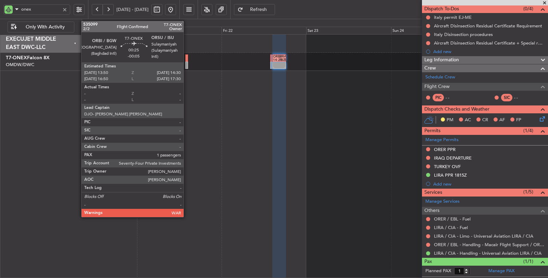
click at [187, 66] on div at bounding box center [186, 65] width 2 height 7
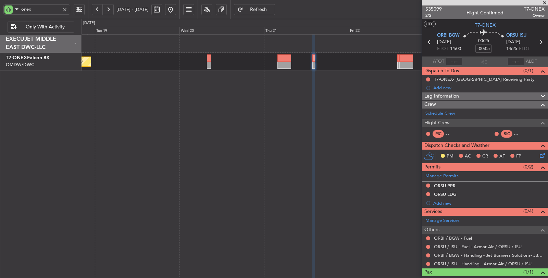
click at [272, 155] on div "Planned Maint Geneva (Cointrin)" at bounding box center [315, 156] width 467 height 244
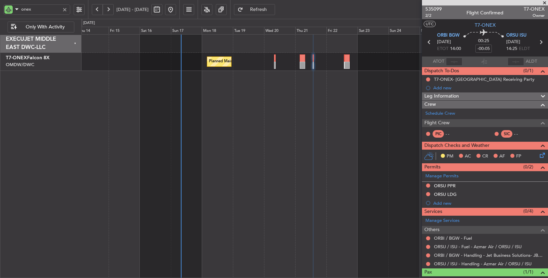
click at [253, 135] on div "Planned Maint Geneva (Cointrin)" at bounding box center [315, 156] width 467 height 244
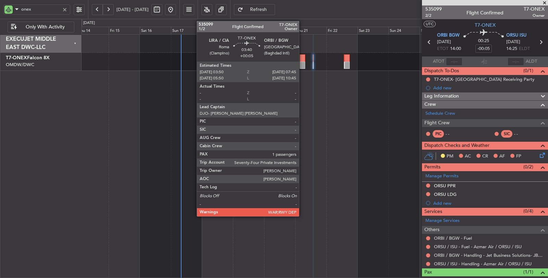
click at [302, 58] on div at bounding box center [302, 57] width 5 height 7
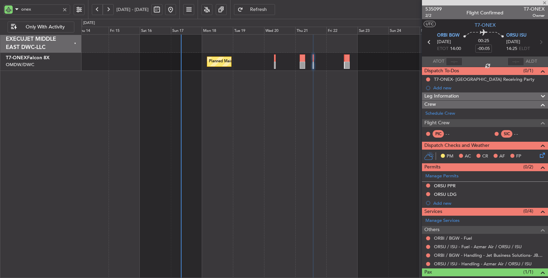
type input "+00:05"
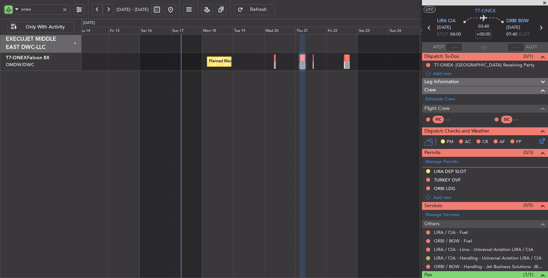
scroll to position [40, 0]
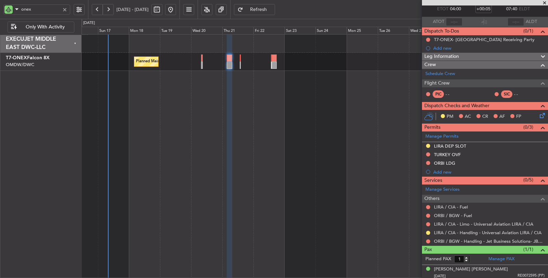
click at [219, 175] on div "Planned Maint Geneva (Cointrin)" at bounding box center [315, 156] width 467 height 244
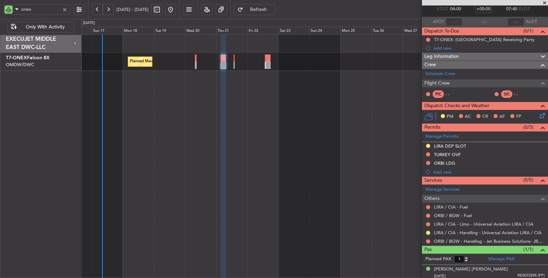
click at [187, 96] on div "Planned Maint Geneva (Cointrin)" at bounding box center [315, 156] width 467 height 244
drag, startPoint x: 38, startPoint y: 9, endPoint x: 11, endPoint y: 13, distance: 27.1
click at [14, 12] on div "onex" at bounding box center [36, 9] width 67 height 10
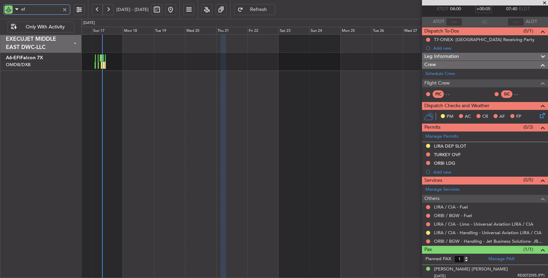
type input "efi"
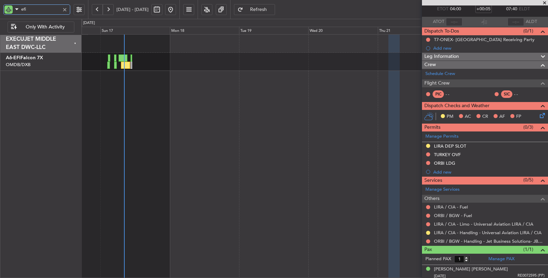
click at [138, 78] on div at bounding box center [315, 156] width 467 height 244
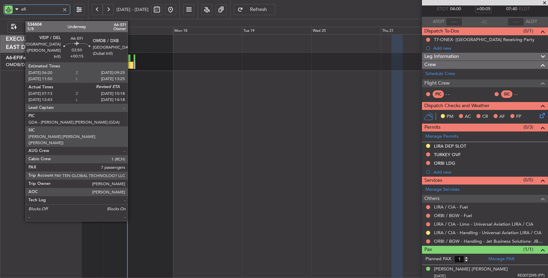
click at [131, 66] on div at bounding box center [128, 65] width 9 height 7
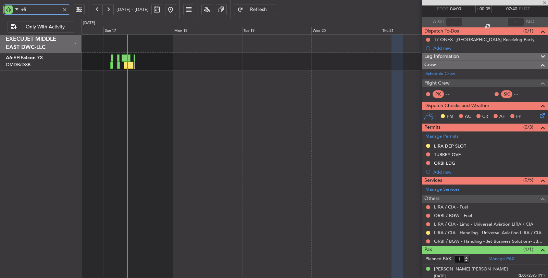
type input "+00:15"
type input "07:23"
type input "7"
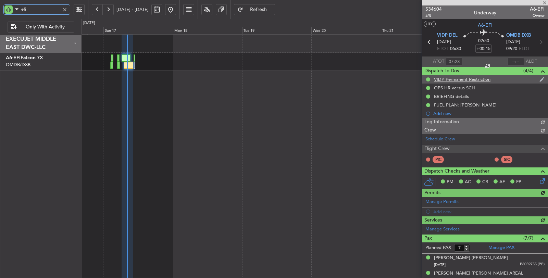
type input "[PERSON_NAME] ([PERSON_NAME])"
type input "7030"
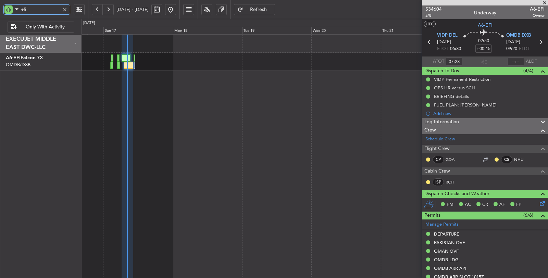
click at [133, 72] on div at bounding box center [128, 157] width 12 height 244
type input "efi"
type input "[PERSON_NAME] ([PERSON_NAME])"
type input "7030"
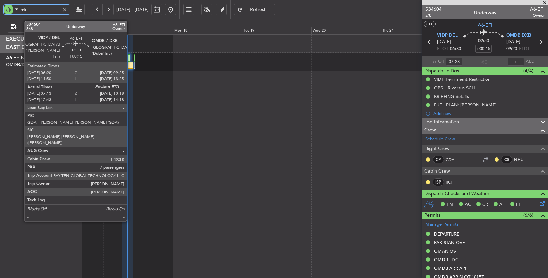
click at [130, 67] on div at bounding box center [128, 65] width 9 height 7
click at [130, 68] on div at bounding box center [128, 65] width 9 height 7
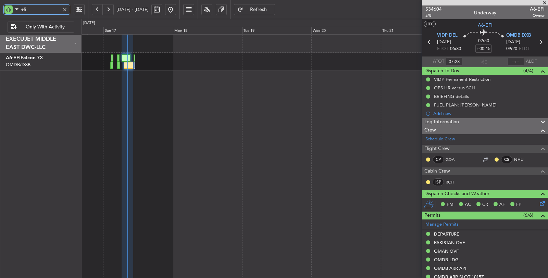
drag, startPoint x: 35, startPoint y: 8, endPoint x: 13, endPoint y: 10, distance: 22.0
click at [17, 9] on div "efi" at bounding box center [36, 9] width 67 height 10
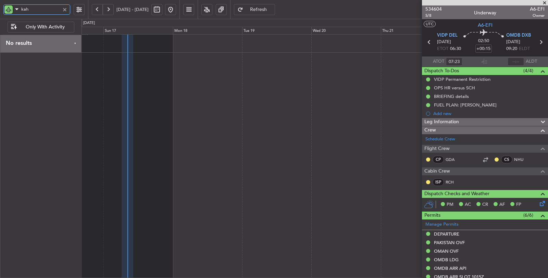
click at [247, 88] on div at bounding box center [315, 156] width 467 height 244
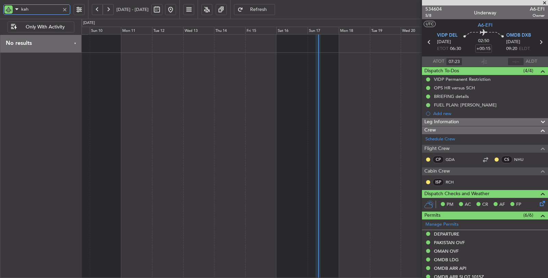
click at [269, 78] on div at bounding box center [315, 156] width 467 height 244
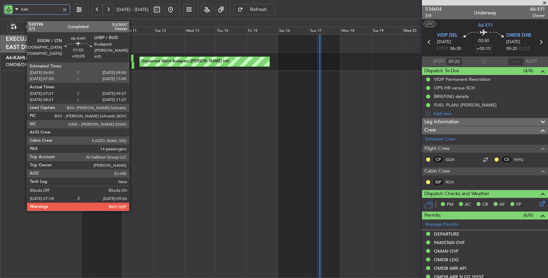
click at [133, 66] on div at bounding box center [133, 65] width 3 height 7
type input "kah"
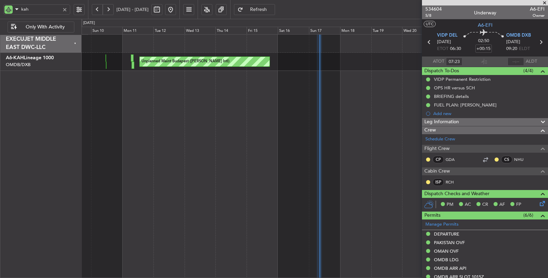
type input "[PERSON_NAME] ([PERSON_NAME])"
type input "7030"
click at [0, 12] on div "kah" at bounding box center [44, 9] width 88 height 19
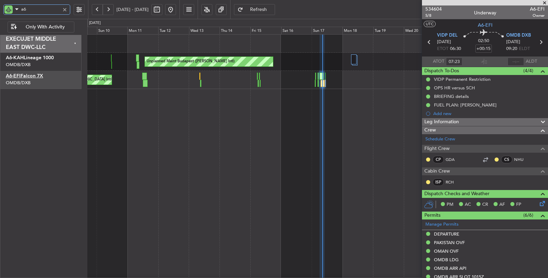
click at [39, 77] on link "A6-EFI Falcon 7X" at bounding box center [24, 76] width 37 height 5
type input "a6"
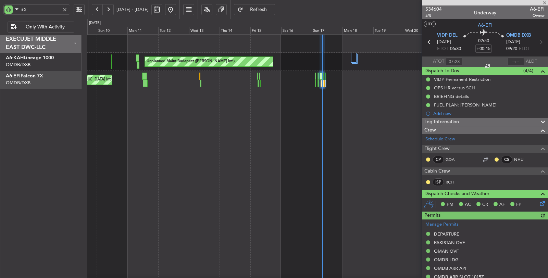
type input "[PERSON_NAME] ([PERSON_NAME])"
type input "7030"
type input "[PERSON_NAME] ([PERSON_NAME])"
type input "7030"
type input "[PERSON_NAME] ([PERSON_NAME])"
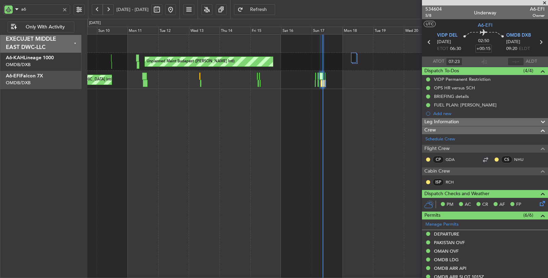
type input "7030"
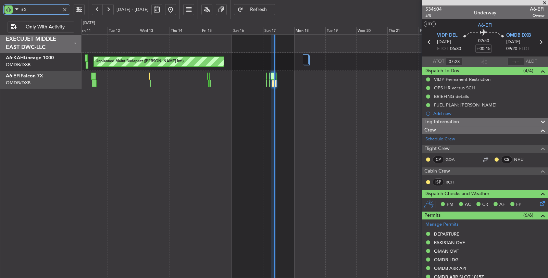
click at [156, 119] on div "Unplanned Maint Budapest (Ferenc Liszt Intl) Unplanned Maint Dubai (Dubai Intl)" at bounding box center [315, 156] width 467 height 244
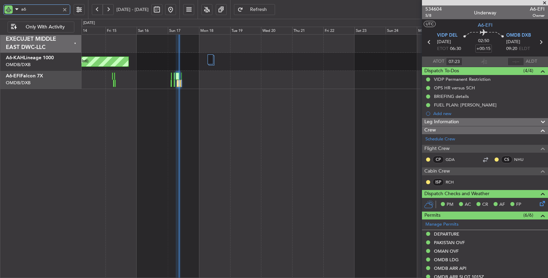
click at [206, 59] on div "Unplanned Maint Budapest ([PERSON_NAME] Intl)" at bounding box center [315, 62] width 466 height 18
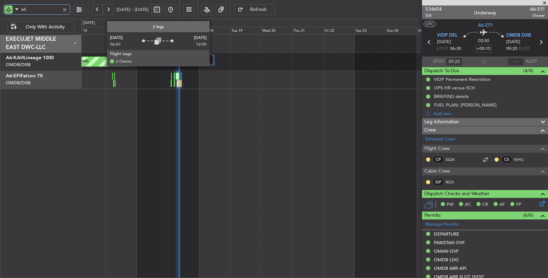
click at [213, 62] on div at bounding box center [211, 59] width 6 height 10
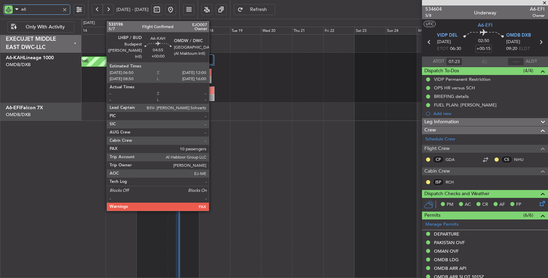
click at [212, 95] on div at bounding box center [211, 97] width 6 height 7
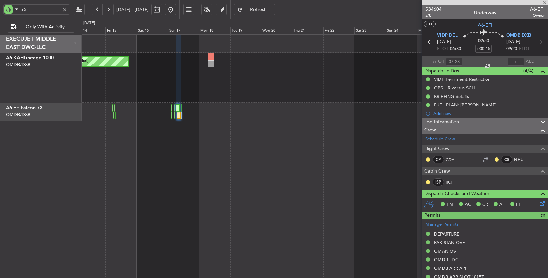
type input "[PERSON_NAME] ([PERSON_NAME])"
type input "7030"
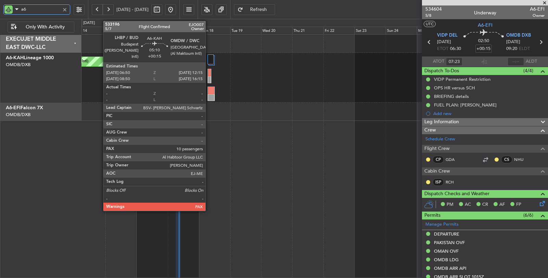
click at [209, 92] on div at bounding box center [211, 90] width 7 height 7
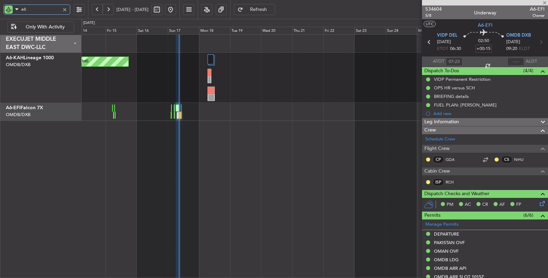
type input "10"
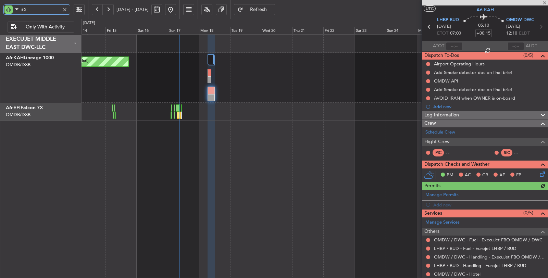
scroll to position [42, 0]
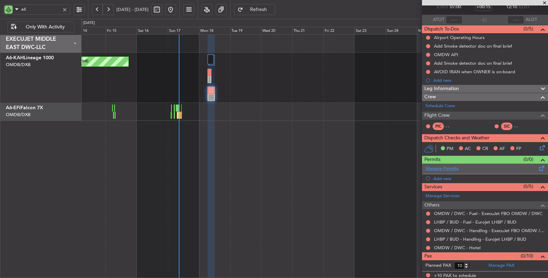
click at [441, 165] on link "Manage Permits" at bounding box center [441, 168] width 33 height 7
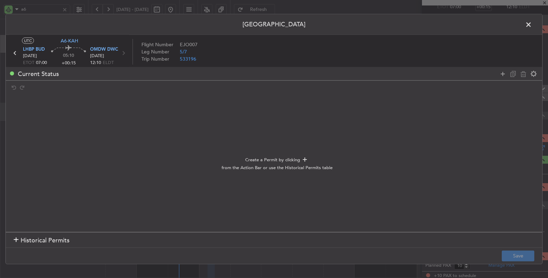
click at [16, 240] on div at bounding box center [16, 240] width 5 height 5
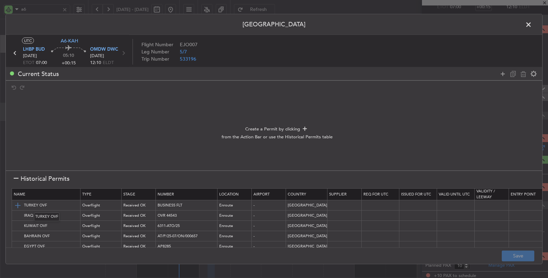
click at [17, 204] on img at bounding box center [18, 205] width 8 height 8
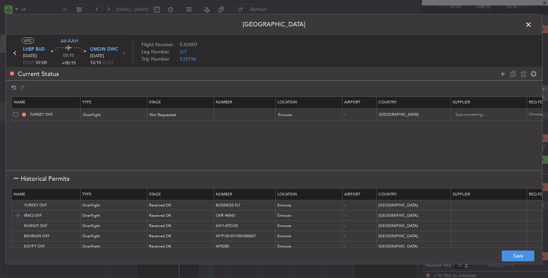
click at [16, 215] on img at bounding box center [18, 216] width 8 height 8
click at [16, 225] on img at bounding box center [18, 226] width 8 height 8
click at [16, 234] on img at bounding box center [18, 236] width 8 height 8
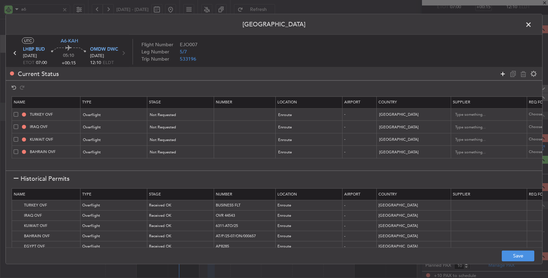
click at [501, 72] on icon at bounding box center [503, 74] width 8 height 8
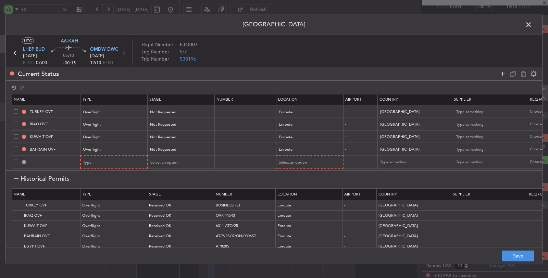
click at [503, 72] on icon at bounding box center [503, 74] width 8 height 8
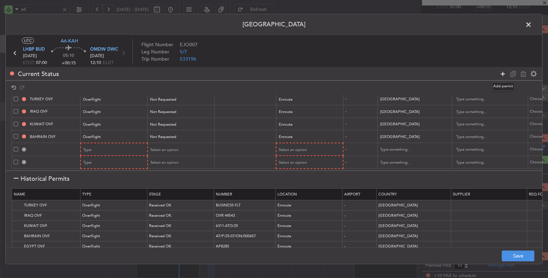
click at [503, 72] on icon at bounding box center [503, 74] width 8 height 8
click at [137, 132] on div "Type" at bounding box center [112, 137] width 57 height 10
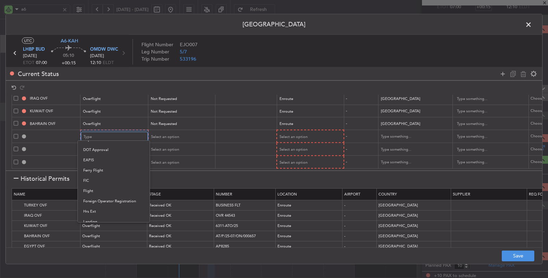
scroll to position [114, 0]
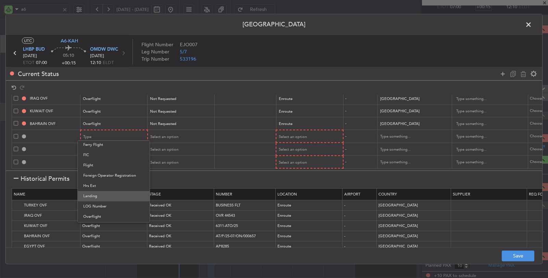
click at [100, 194] on span "Landing" at bounding box center [113, 196] width 61 height 10
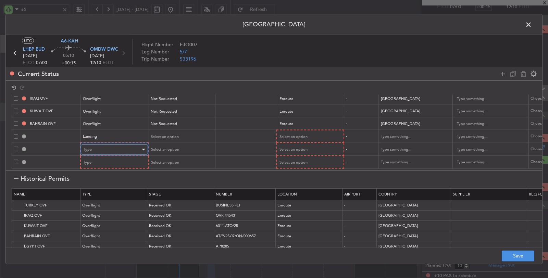
click at [105, 145] on div "Type" at bounding box center [112, 150] width 57 height 10
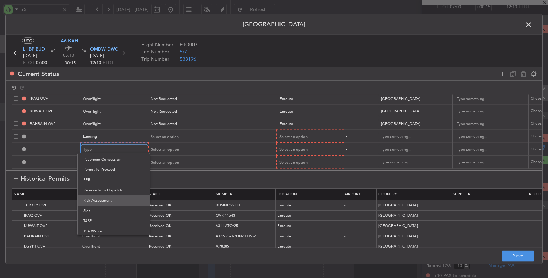
scroll to position [206, 0]
click at [98, 210] on span "Slot" at bounding box center [113, 209] width 61 height 10
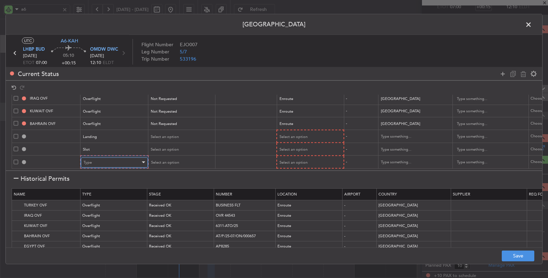
click at [102, 157] on div "Type" at bounding box center [112, 162] width 57 height 10
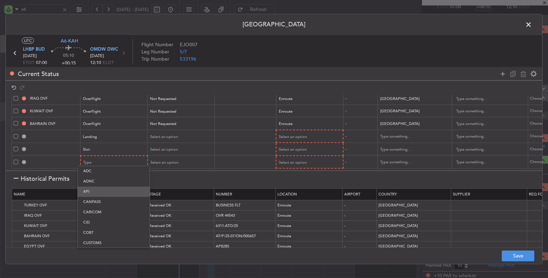
click at [99, 192] on span "API" at bounding box center [113, 192] width 61 height 10
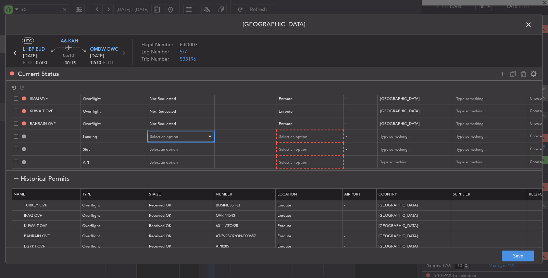
click at [164, 132] on div "Select an option" at bounding box center [178, 137] width 57 height 10
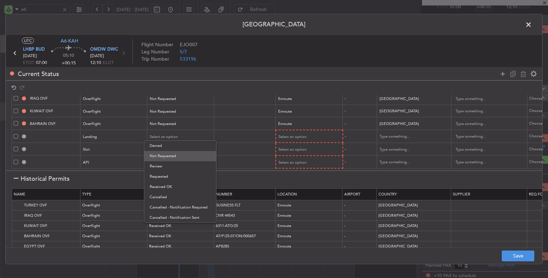
click at [164, 156] on span "Not Requested" at bounding box center [180, 156] width 61 height 10
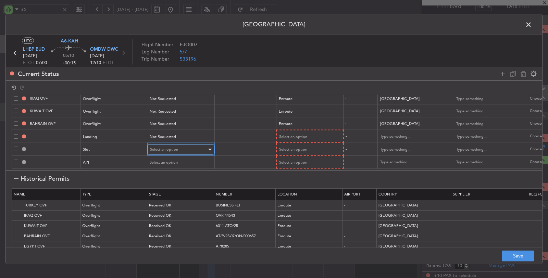
click at [168, 145] on div "Select an option" at bounding box center [178, 150] width 57 height 10
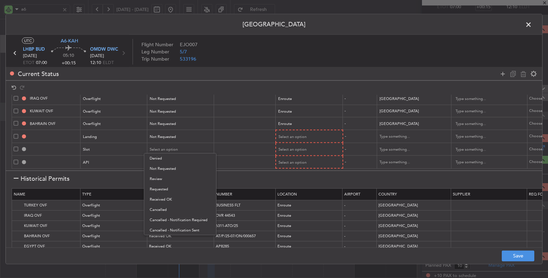
click at [166, 168] on span "Not Requested" at bounding box center [180, 169] width 61 height 10
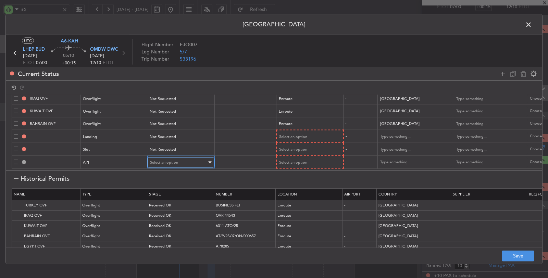
click at [167, 160] on div "Select an option" at bounding box center [178, 162] width 57 height 10
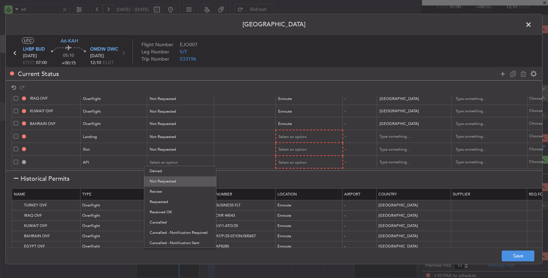
click at [165, 178] on span "Not Requested" at bounding box center [180, 181] width 61 height 10
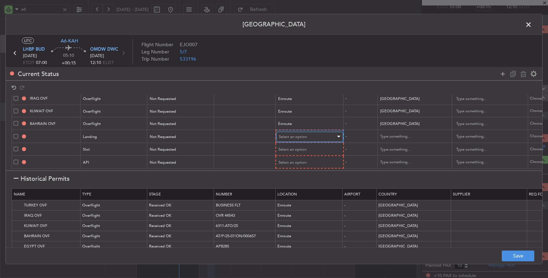
click at [302, 134] on span "Select an option" at bounding box center [293, 136] width 28 height 5
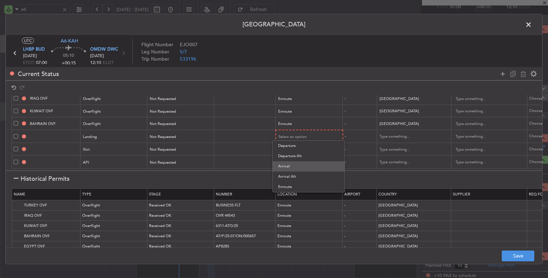
click at [291, 165] on span "Arrival" at bounding box center [308, 166] width 61 height 10
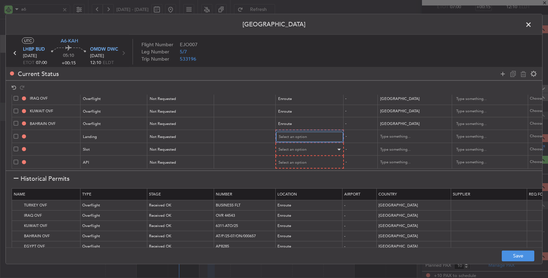
scroll to position [32, 0]
click at [293, 147] on span "Select an option" at bounding box center [293, 149] width 28 height 5
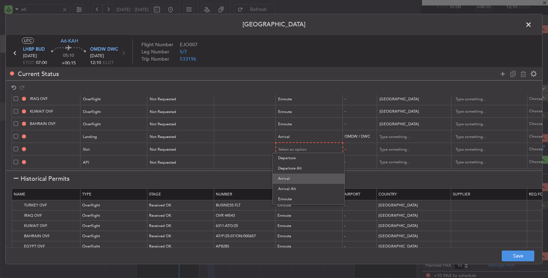
click at [290, 178] on span "Arrival" at bounding box center [308, 179] width 61 height 10
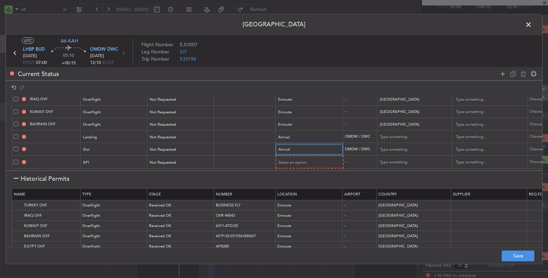
scroll to position [32, 0]
click at [291, 160] on span "Select an option" at bounding box center [293, 162] width 28 height 5
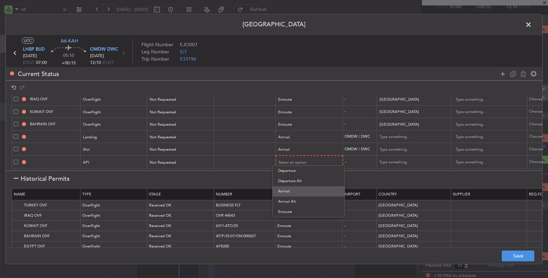
click at [288, 191] on span "Arrival" at bounding box center [308, 191] width 61 height 10
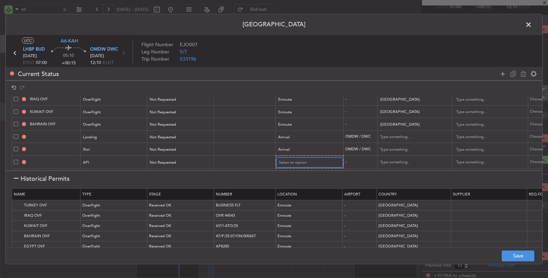
scroll to position [31, 0]
click at [507, 258] on button "Save" at bounding box center [518, 255] width 33 height 11
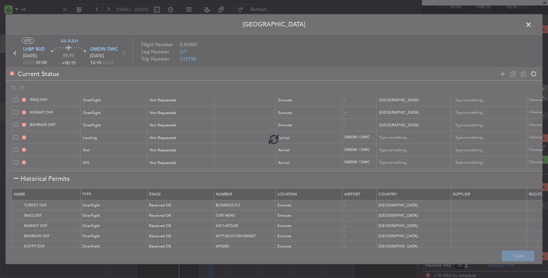
type input "NNN"
type input "1"
type input "NNN"
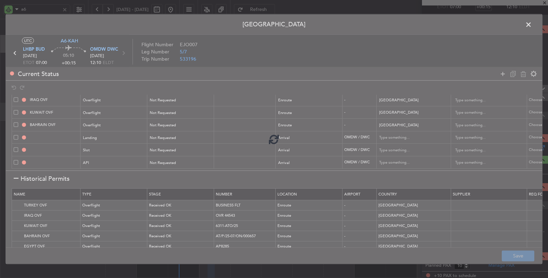
type input "OMDW LDG"
type input "United Arab Emirates"
type input "NNN"
type input "1"
type input "OMDW ARR SLOT"
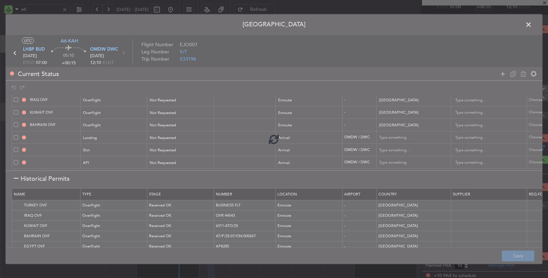
type input "United Arab Emirates"
type input "NNN"
type input "1"
type input "OMDW ARR API"
type input "United Arab Emirates"
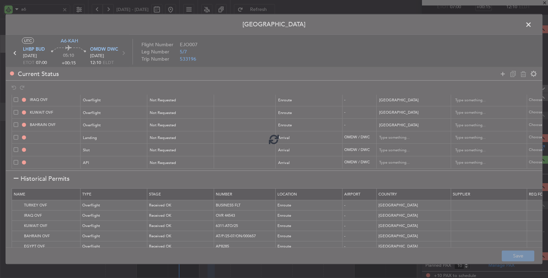
type input "NNN"
type input "1"
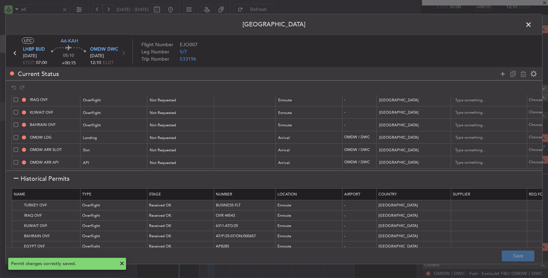
click at [532, 26] on span at bounding box center [532, 27] width 0 height 14
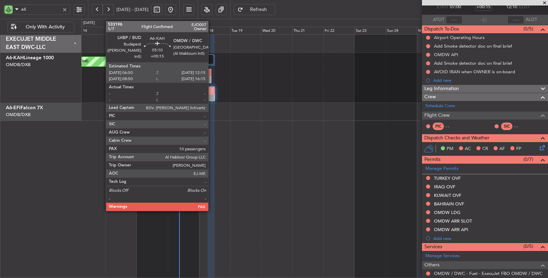
click at [212, 93] on div at bounding box center [211, 90] width 7 height 7
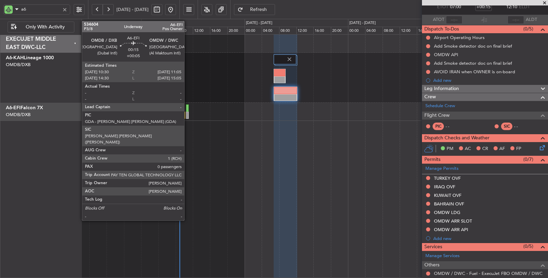
click at [188, 115] on div at bounding box center [187, 115] width 3 height 7
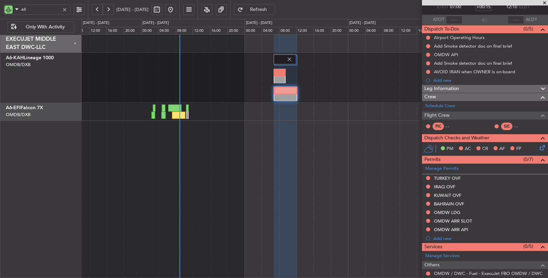
click at [266, 10] on button "Refresh" at bounding box center [254, 9] width 41 height 11
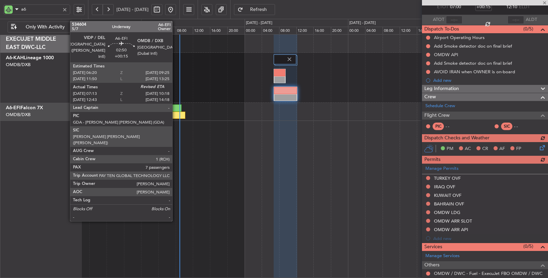
click at [176, 114] on div at bounding box center [178, 115] width 13 height 7
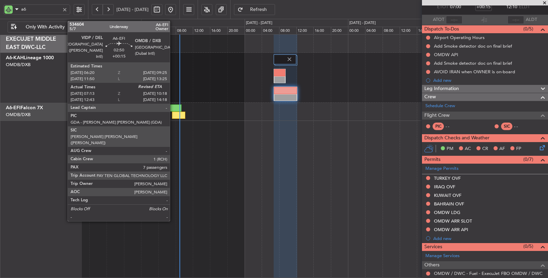
click at [173, 112] on div at bounding box center [178, 115] width 13 height 7
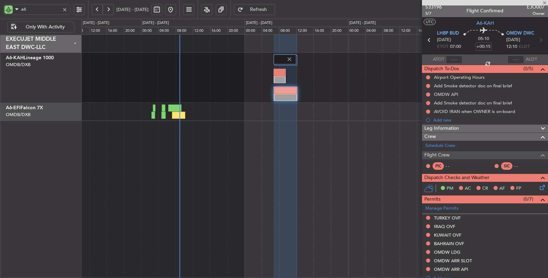
scroll to position [0, 0]
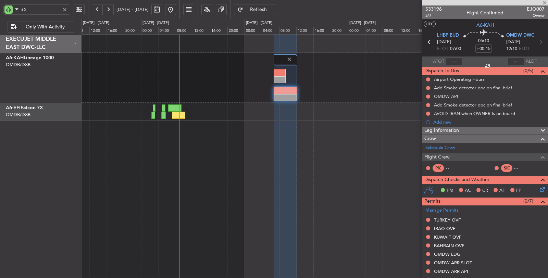
type input "07:23"
type input "7"
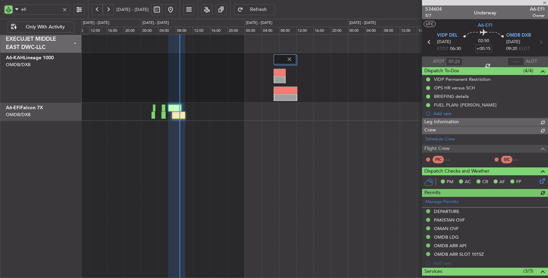
type input "Rohit Roy (ROY)"
type input "7030"
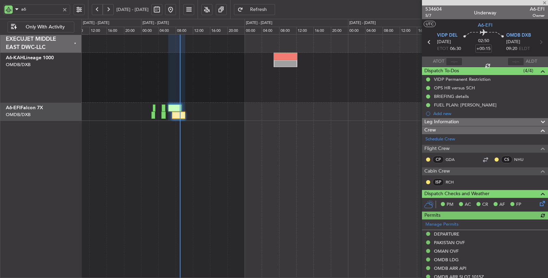
type input "Rohit Roy (ROY)"
type input "7030"
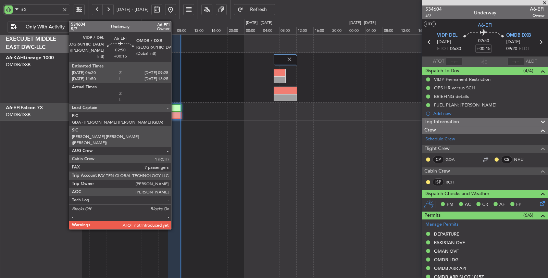
click at [175, 114] on div at bounding box center [174, 115] width 13 height 7
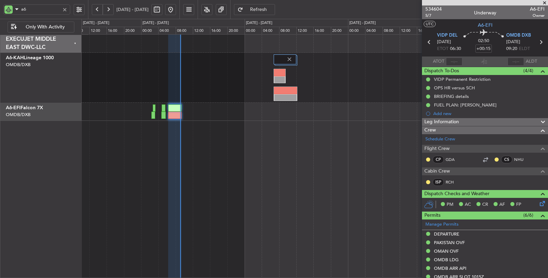
type input "Rohit Roy (ROY)"
type input "7030"
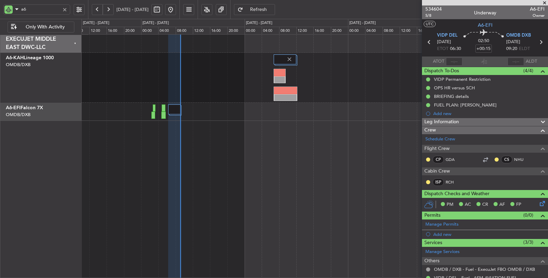
click at [273, 8] on span "Refresh" at bounding box center [259, 9] width 28 height 5
type input "Rohit Roy (ROY)"
type input "7030"
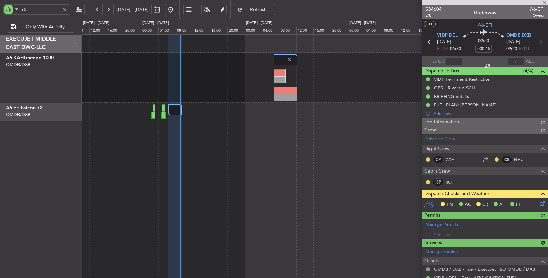
type input "Rohit Roy (ROY)"
type input "7030"
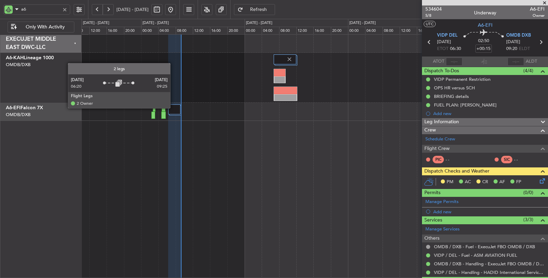
click at [174, 108] on div at bounding box center [174, 109] width 12 height 10
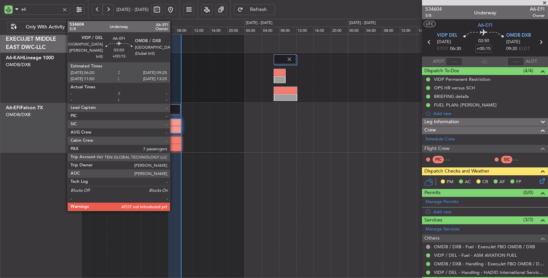
click at [173, 127] on div at bounding box center [174, 129] width 13 height 7
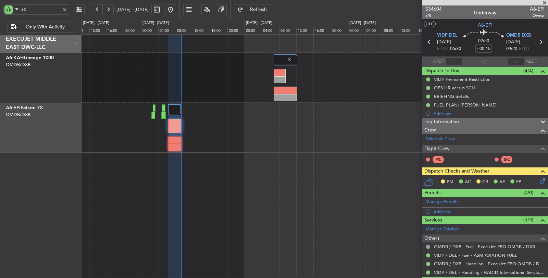
click at [261, 7] on button "Refresh" at bounding box center [254, 9] width 41 height 11
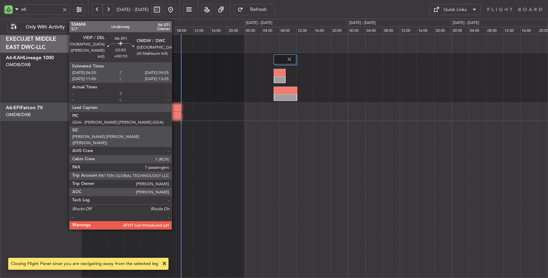
click at [175, 115] on div at bounding box center [174, 115] width 13 height 7
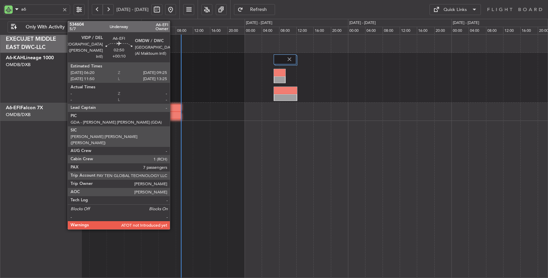
click at [174, 110] on div at bounding box center [174, 107] width 13 height 7
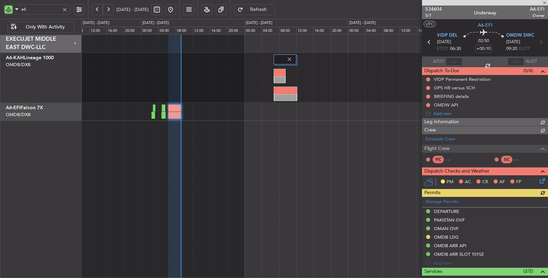
type input "Rohit Roy (ROY)"
type input "7030"
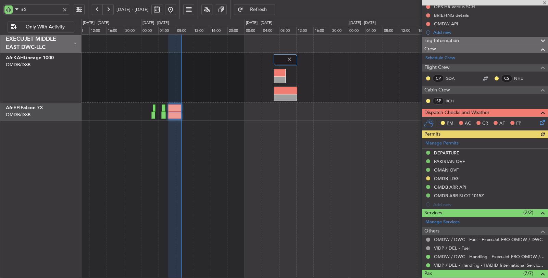
scroll to position [114, 0]
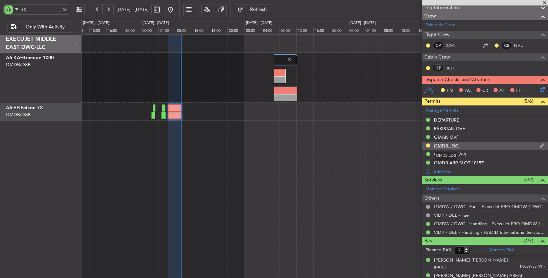
click at [447, 143] on div "OMDB LDG" at bounding box center [446, 146] width 25 height 6
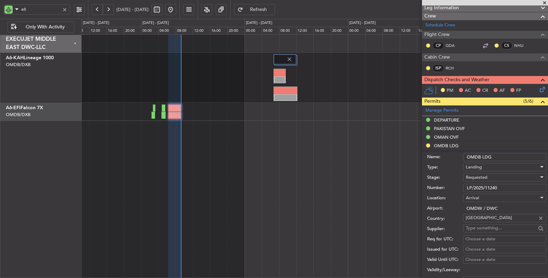
drag, startPoint x: 504, startPoint y: 186, endPoint x: 433, endPoint y: 187, distance: 70.6
click at [433, 187] on div "Number: LP/2025/11240" at bounding box center [486, 188] width 119 height 10
paste input "text"
click at [471, 174] on span "Requested" at bounding box center [477, 177] width 22 height 6
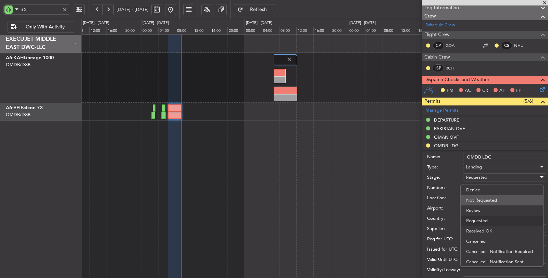
scroll to position [3, 0]
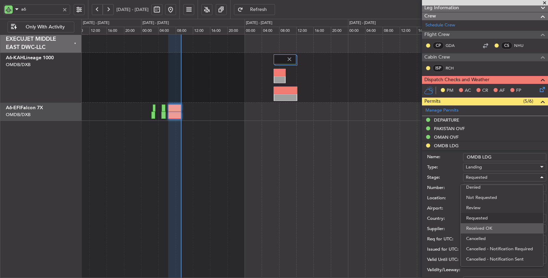
click at [475, 226] on span "Received OK" at bounding box center [502, 228] width 72 height 10
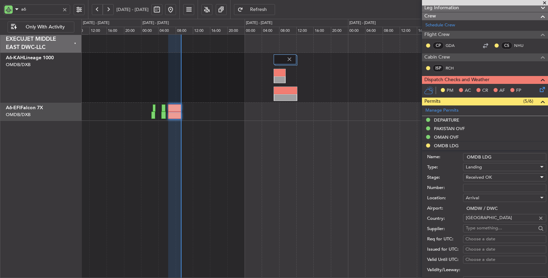
click at [478, 184] on input "Number:" at bounding box center [504, 188] width 83 height 8
paste input "LP/2025/11245"
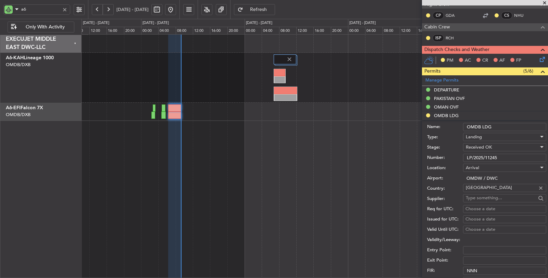
scroll to position [190, 0]
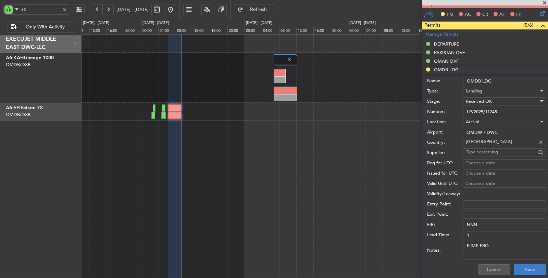
type input "LP/2025/11245"
click at [520, 268] on button "Save" at bounding box center [530, 269] width 33 height 11
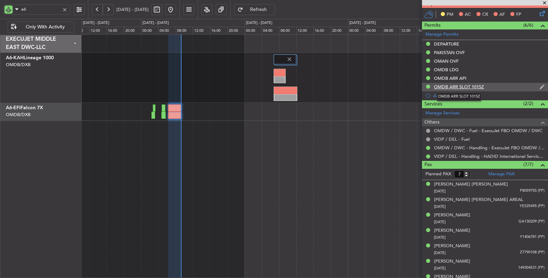
click at [454, 85] on div "OMDB ARR SLOT 1015Z" at bounding box center [459, 87] width 50 height 6
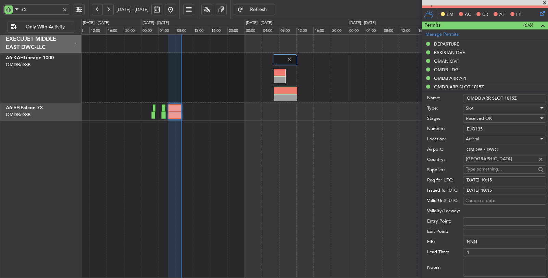
drag, startPoint x: 486, startPoint y: 126, endPoint x: 442, endPoint y: 126, distance: 44.2
click at [443, 126] on div "Number: EJO135" at bounding box center [486, 129] width 119 height 10
paste input "KEJO136"
type input "KEJO136"
click at [502, 176] on fb-calendar-cell "17/08/2025 10:15" at bounding box center [504, 180] width 83 height 8
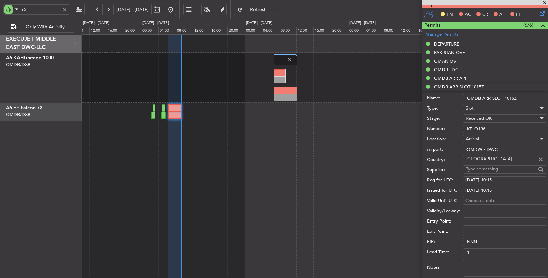
click at [489, 178] on div "17/08/2025 10:15" at bounding box center [504, 180] width 78 height 7
select select "8"
select select "2025"
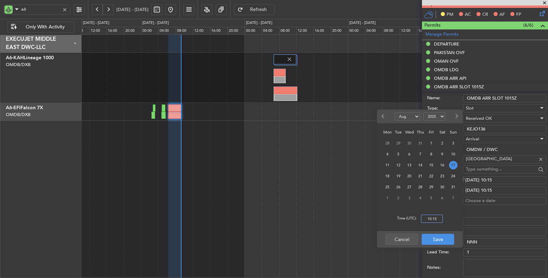
click at [428, 217] on input "10:15" at bounding box center [432, 219] width 22 height 8
drag, startPoint x: 439, startPoint y: 221, endPoint x: 415, endPoint y: 221, distance: 23.6
click at [416, 221] on div "Time (UTC): 00:30" at bounding box center [420, 219] width 86 height 25
type input "10:30"
click at [430, 241] on button "Save" at bounding box center [438, 239] width 33 height 11
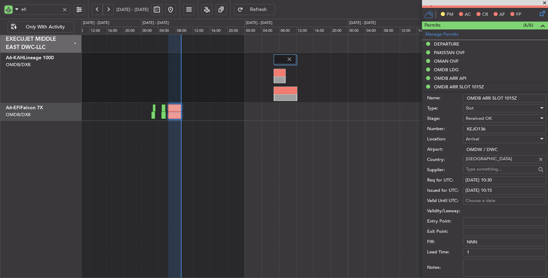
click at [502, 188] on div "17/08/2025 10:15" at bounding box center [504, 190] width 78 height 7
select select "8"
select select "2025"
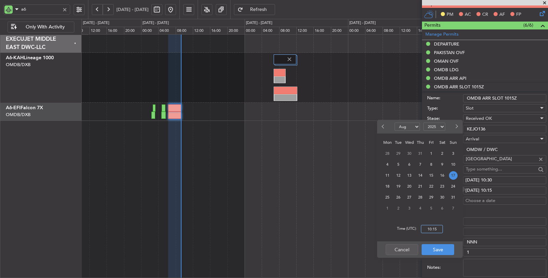
click at [432, 230] on input "10:15" at bounding box center [432, 229] width 22 height 8
type input "10:30"
click at [439, 252] on button "Save" at bounding box center [438, 249] width 33 height 11
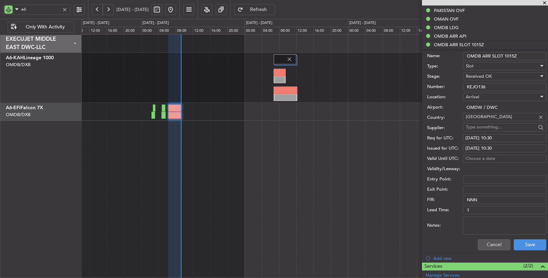
scroll to position [304, 0]
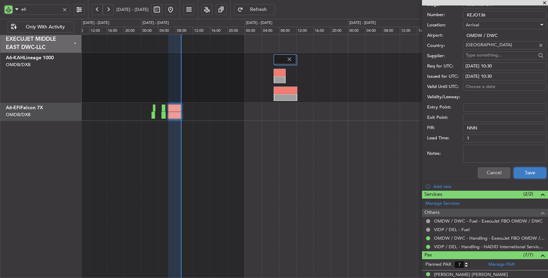
click at [524, 173] on button "Save" at bounding box center [530, 172] width 33 height 11
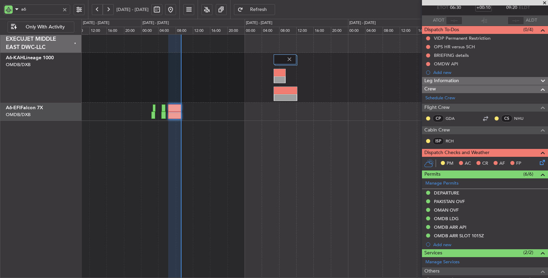
scroll to position [0, 0]
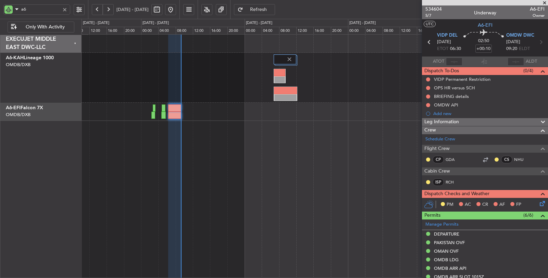
click at [455, 57] on div "Estimated Take-Off Time" at bounding box center [455, 57] width 0 height 0
click at [455, 61] on input "text" at bounding box center [454, 62] width 16 height 8
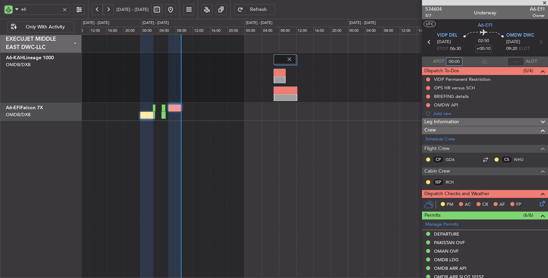
drag, startPoint x: 457, startPoint y: 61, endPoint x: 424, endPoint y: 61, distance: 33.6
click at [424, 61] on div "ATOT 00:00" at bounding box center [442, 62] width 40 height 8
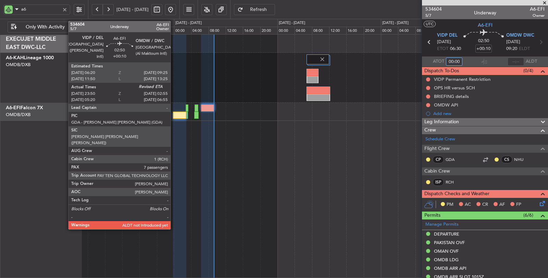
click at [207, 106] on div at bounding box center [207, 107] width 13 height 7
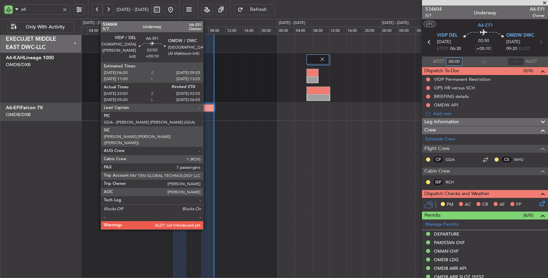
type input "00:00"
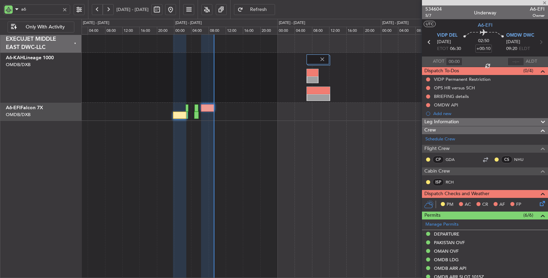
click at [207, 106] on div at bounding box center [207, 107] width 13 height 7
type input "Rohit Roy (ROY)"
type input "7030"
click at [457, 61] on input "00:00" at bounding box center [454, 62] width 16 height 8
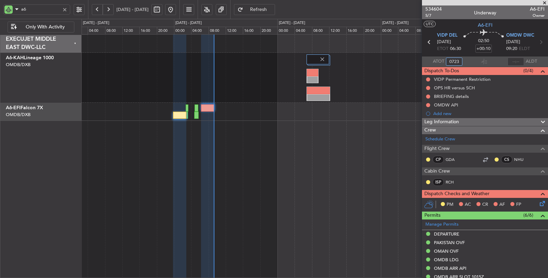
click at [339, 165] on div "Unplanned Maint Budapest ([PERSON_NAME] Intl)" at bounding box center [315, 156] width 467 height 244
type input "07:23"
click at [429, 103] on button at bounding box center [428, 105] width 4 height 4
click at [428, 136] on span "Completed" at bounding box center [431, 135] width 23 height 7
click at [428, 95] on button at bounding box center [428, 97] width 4 height 4
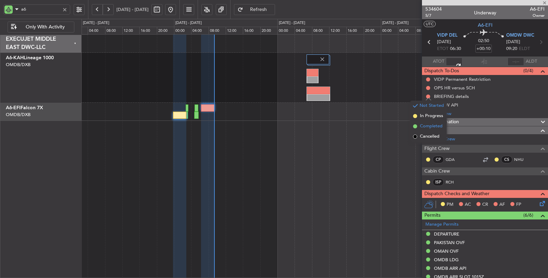
click at [425, 127] on span "Completed" at bounding box center [431, 126] width 23 height 7
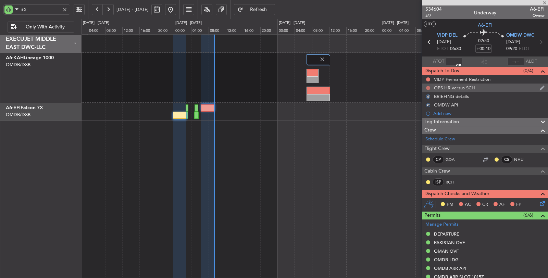
type input "+00:20"
click at [427, 86] on button at bounding box center [428, 88] width 4 height 4
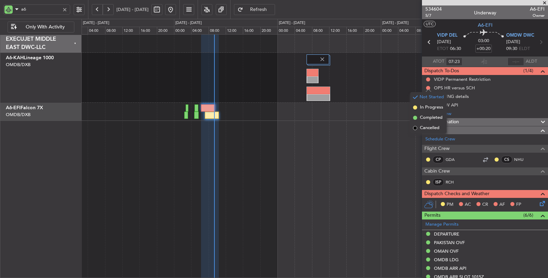
click at [425, 121] on li "Completed" at bounding box center [428, 118] width 36 height 10
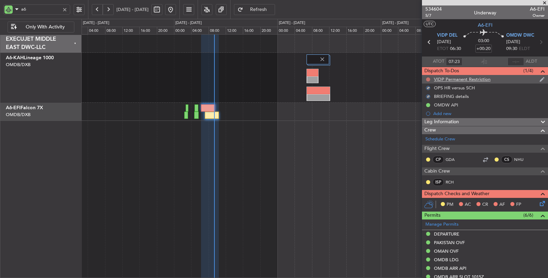
click at [427, 79] on button at bounding box center [428, 79] width 4 height 4
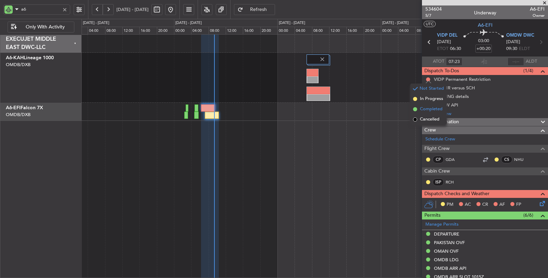
click at [426, 110] on span "Completed" at bounding box center [431, 109] width 23 height 7
click at [538, 203] on icon at bounding box center [540, 202] width 5 height 5
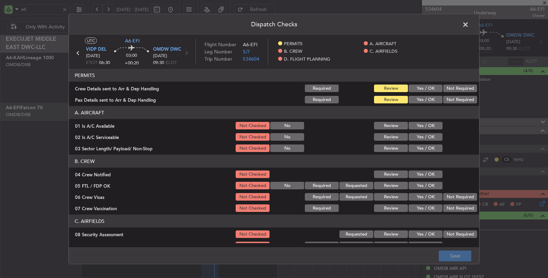
click at [420, 86] on button "Yes / OK" at bounding box center [426, 89] width 34 height 8
click at [419, 100] on button "Yes / OK" at bounding box center [426, 100] width 34 height 8
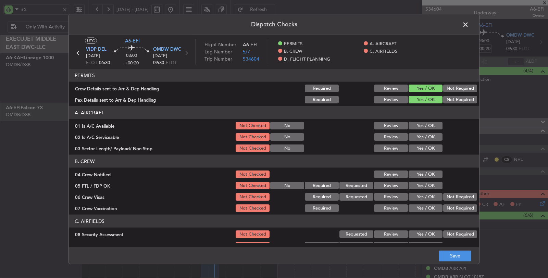
click at [420, 123] on button "Yes / OK" at bounding box center [426, 126] width 34 height 8
click at [420, 138] on button "Yes / OK" at bounding box center [426, 137] width 34 height 8
click at [421, 152] on div "Yes / OK" at bounding box center [425, 149] width 35 height 10
click at [421, 149] on button "Yes / OK" at bounding box center [426, 149] width 34 height 8
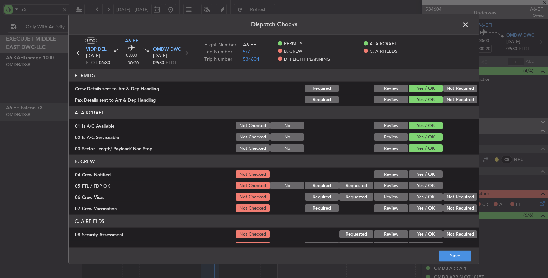
click at [424, 175] on button "Yes / OK" at bounding box center [426, 175] width 34 height 8
click at [424, 183] on button "Yes / OK" at bounding box center [426, 186] width 34 height 8
click at [432, 197] on button "Yes / OK" at bounding box center [426, 197] width 34 height 8
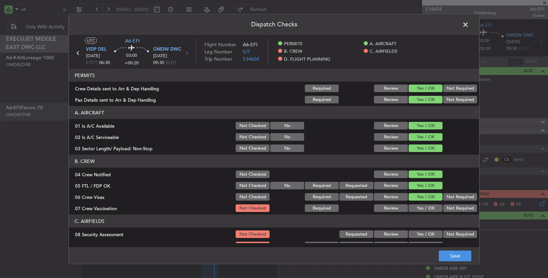
drag, startPoint x: 449, startPoint y: 209, endPoint x: 446, endPoint y: 215, distance: 7.5
click at [449, 209] on button "Not Required" at bounding box center [460, 208] width 34 height 8
drag, startPoint x: 445, startPoint y: 235, endPoint x: 446, endPoint y: 228, distance: 7.2
click at [445, 235] on button "Not Required" at bounding box center [460, 235] width 34 height 8
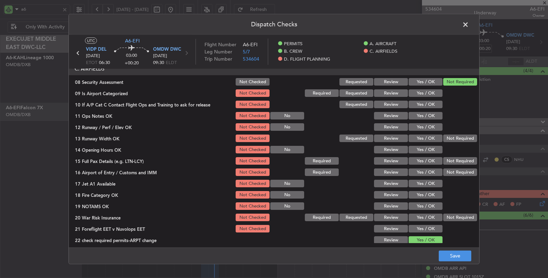
scroll to position [152, 0]
click at [427, 91] on button "Yes / OK" at bounding box center [426, 94] width 34 height 8
click at [426, 104] on button "Yes / OK" at bounding box center [426, 105] width 34 height 8
click at [425, 114] on button "Yes / OK" at bounding box center [426, 116] width 34 height 8
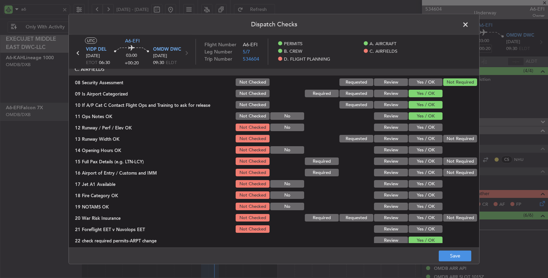
click at [425, 124] on button "Yes / OK" at bounding box center [426, 128] width 34 height 8
click at [427, 137] on button "Yes / OK" at bounding box center [426, 139] width 34 height 8
click at [427, 149] on button "Yes / OK" at bounding box center [426, 150] width 34 height 8
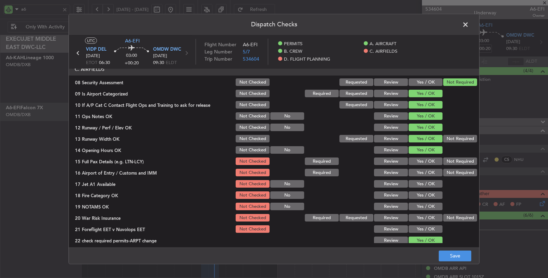
click at [427, 162] on button "Yes / OK" at bounding box center [426, 162] width 34 height 8
click at [427, 170] on button "Yes / OK" at bounding box center [426, 173] width 34 height 8
click at [428, 182] on button "Yes / OK" at bounding box center [426, 184] width 34 height 8
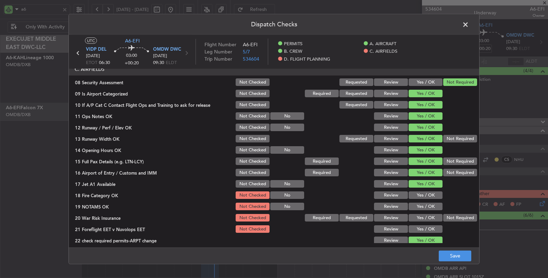
click at [428, 191] on button "Yes / OK" at bounding box center [426, 195] width 34 height 8
click at [427, 206] on button "Yes / OK" at bounding box center [426, 207] width 34 height 8
click at [454, 219] on button "Not Required" at bounding box center [460, 218] width 34 height 8
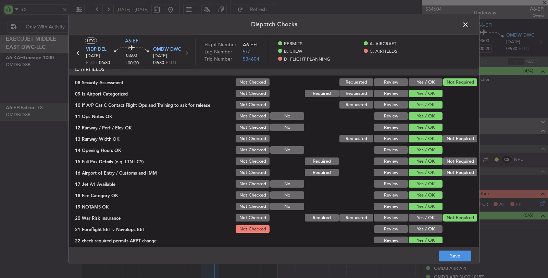
click at [432, 230] on button "Yes / OK" at bounding box center [426, 229] width 34 height 8
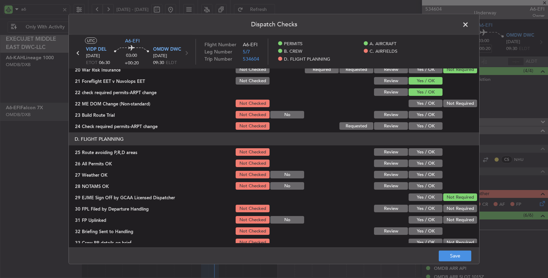
scroll to position [304, 0]
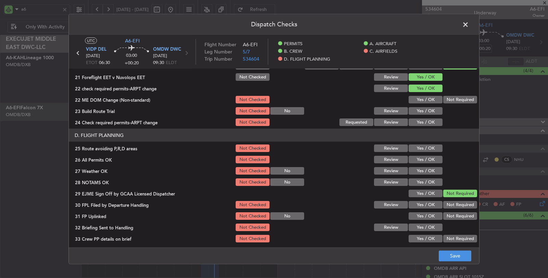
click at [450, 100] on button "Not Required" at bounding box center [460, 100] width 34 height 8
click at [430, 111] on button "Yes / OK" at bounding box center [426, 111] width 34 height 8
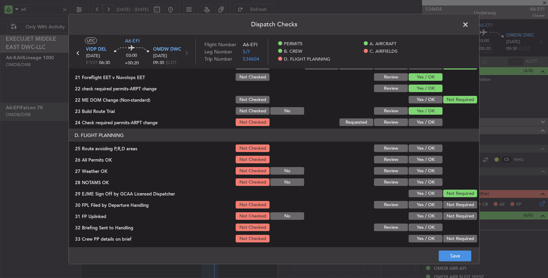
click at [429, 119] on button "Yes / OK" at bounding box center [426, 123] width 34 height 8
click at [427, 148] on button "Yes / OK" at bounding box center [426, 149] width 34 height 8
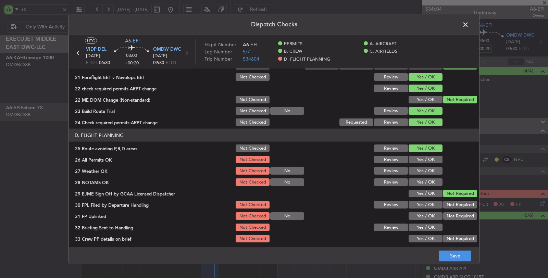
click at [426, 157] on button "Yes / OK" at bounding box center [426, 160] width 34 height 8
click at [427, 167] on button "Yes / OK" at bounding box center [426, 171] width 34 height 8
click at [427, 180] on button "Yes / OK" at bounding box center [426, 182] width 34 height 8
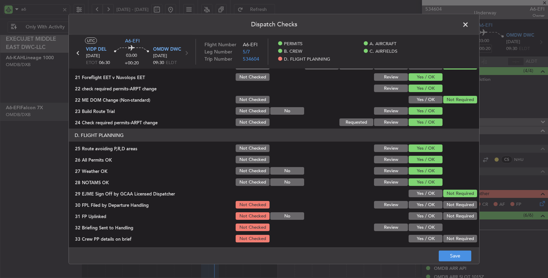
click at [426, 194] on button "Yes / OK" at bounding box center [426, 194] width 34 height 8
click at [425, 202] on button "Yes / OK" at bounding box center [426, 205] width 34 height 8
click at [424, 213] on button "Yes / OK" at bounding box center [426, 216] width 34 height 8
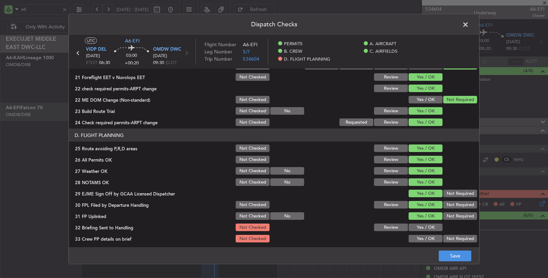
click at [424, 227] on button "Yes / OK" at bounding box center [426, 228] width 34 height 8
click at [424, 236] on button "Yes / OK" at bounding box center [426, 239] width 34 height 8
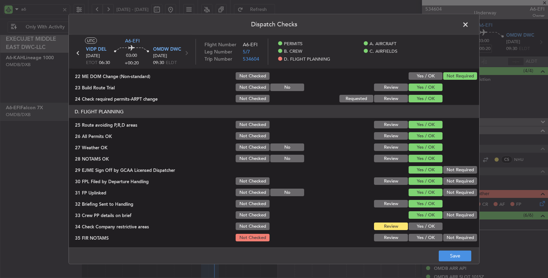
scroll to position [328, 0]
click at [425, 227] on button "Yes / OK" at bounding box center [426, 226] width 34 height 8
click at [424, 237] on button "Yes / OK" at bounding box center [426, 238] width 34 height 8
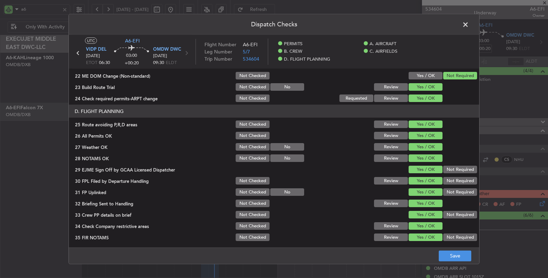
click at [424, 237] on button "Yes / OK" at bounding box center [426, 238] width 34 height 8
click at [449, 239] on button "Not Required" at bounding box center [460, 238] width 34 height 8
click at [448, 254] on button "Save" at bounding box center [455, 255] width 33 height 11
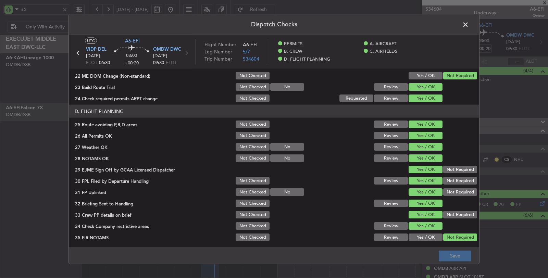
click at [469, 24] on span at bounding box center [469, 27] width 0 height 14
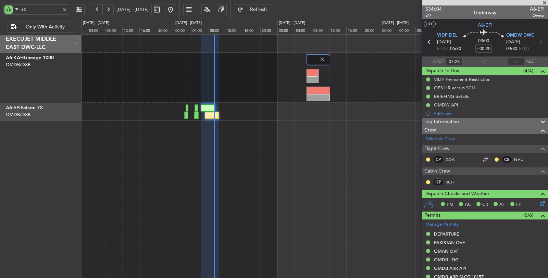
click at [260, 148] on div "Unplanned Maint Budapest ([PERSON_NAME] Intl)" at bounding box center [315, 156] width 467 height 244
click at [295, 173] on div "Unplanned Maint Budapest ([PERSON_NAME] Intl)" at bounding box center [315, 156] width 467 height 244
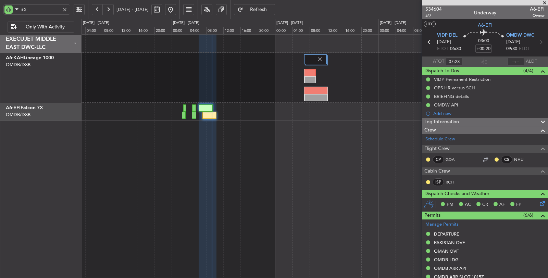
click at [267, 11] on span "Refresh" at bounding box center [259, 9] width 28 height 5
type input "Rohit Roy (ROY)"
type input "7030"
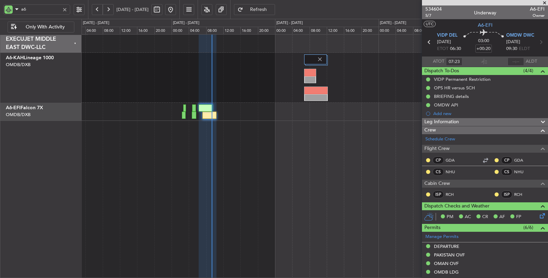
type input "Rohit Roy (ROY)"
type input "7030"
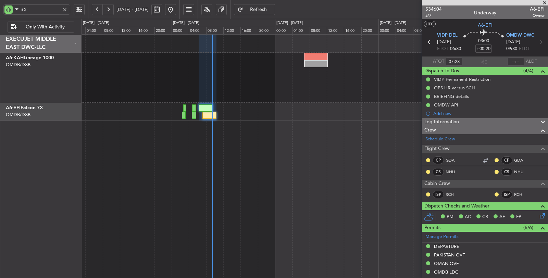
type input "Rohit Roy (ROY)"
type input "7030"
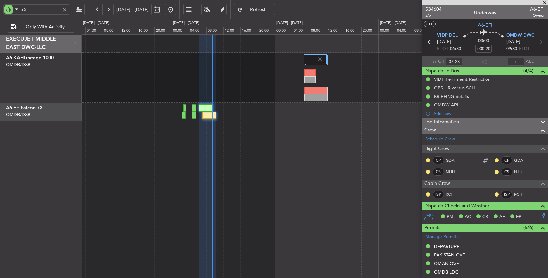
click at [151, 105] on div at bounding box center [315, 112] width 466 height 18
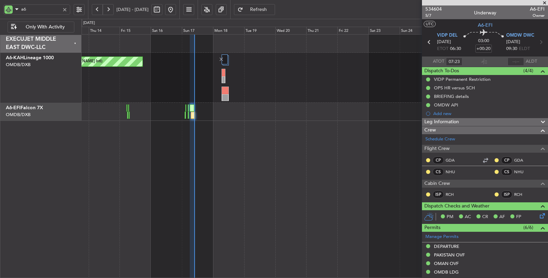
click at [190, 175] on div "Unplanned Maint Budapest (Ferenc Liszt Intl) Unplanned Maint Dubai (Dubai Intl)" at bounding box center [315, 156] width 467 height 244
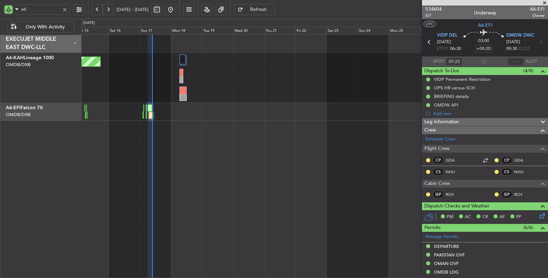
click at [65, 10] on div at bounding box center [65, 10] width 8 height 8
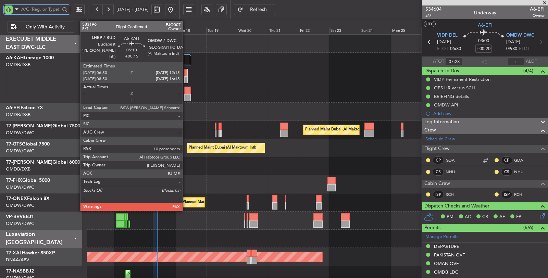
click at [186, 94] on div at bounding box center [187, 97] width 7 height 7
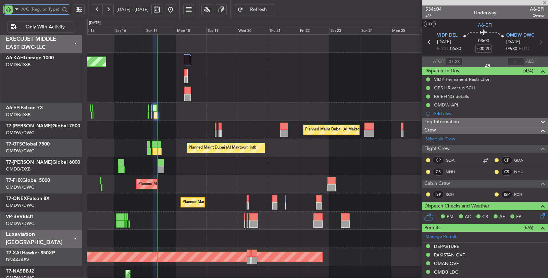
type input "+00:15"
type input "10"
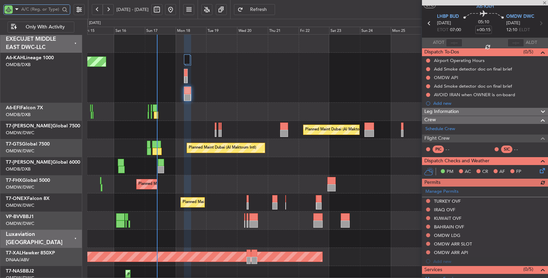
scroll to position [76, 0]
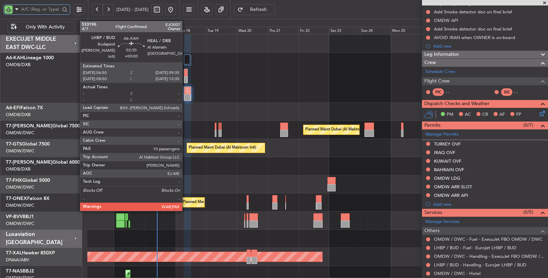
click at [186, 77] on div at bounding box center [185, 79] width 3 height 7
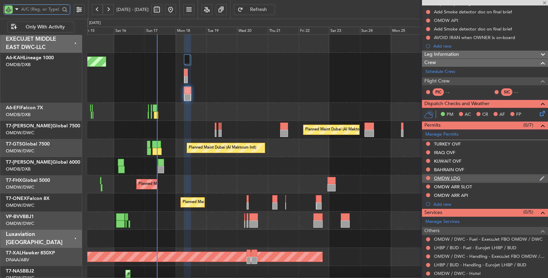
scroll to position [0, 0]
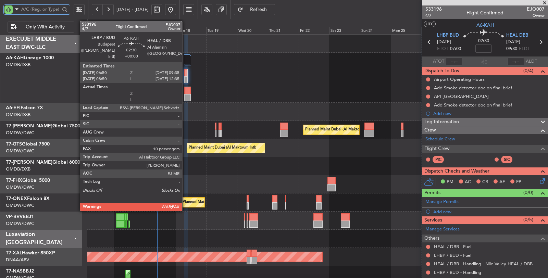
click at [186, 79] on div at bounding box center [185, 79] width 3 height 7
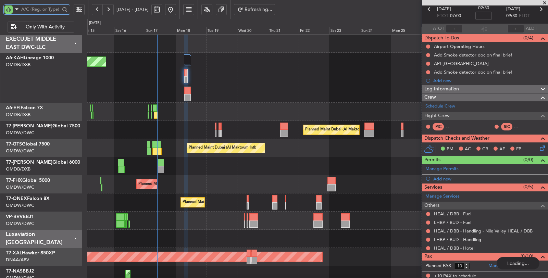
scroll to position [33, 0]
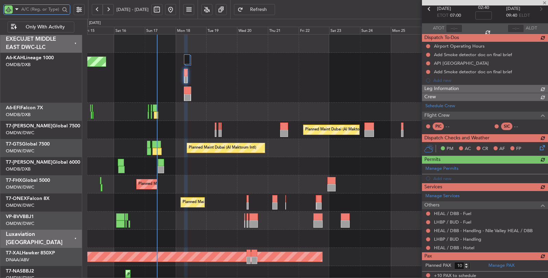
type input "+00:10"
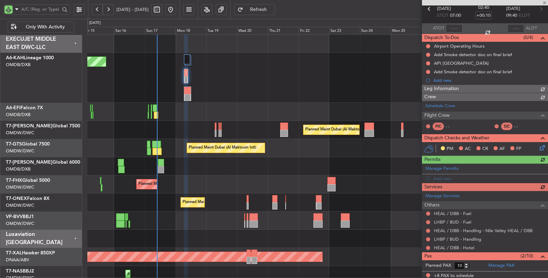
click at [442, 177] on div "Manage Permits Add new" at bounding box center [485, 173] width 126 height 19
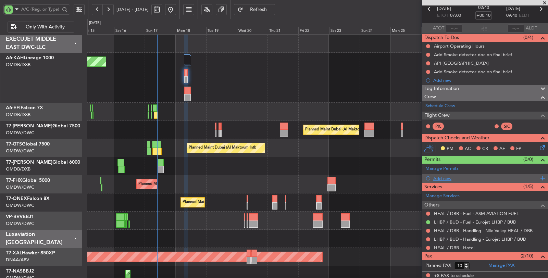
click at [439, 176] on div "Add new" at bounding box center [485, 179] width 105 height 6
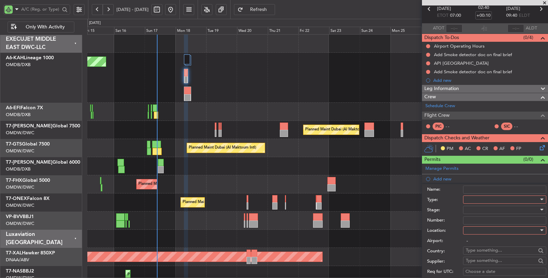
scroll to position [109, 0]
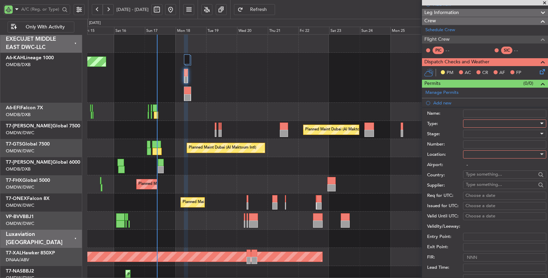
click at [474, 122] on div at bounding box center [502, 124] width 73 height 10
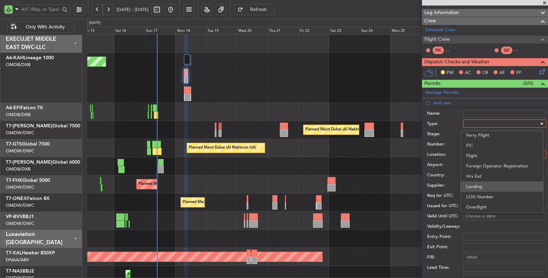
click at [483, 188] on span "Landing" at bounding box center [502, 187] width 72 height 10
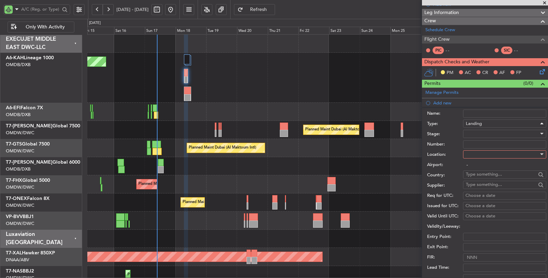
scroll to position [139, 0]
click at [482, 135] on div at bounding box center [502, 134] width 73 height 10
click at [483, 158] on span "Not Requested" at bounding box center [502, 157] width 72 height 10
click at [480, 153] on div at bounding box center [502, 154] width 73 height 10
click at [478, 186] on span "Arrival" at bounding box center [502, 188] width 72 height 10
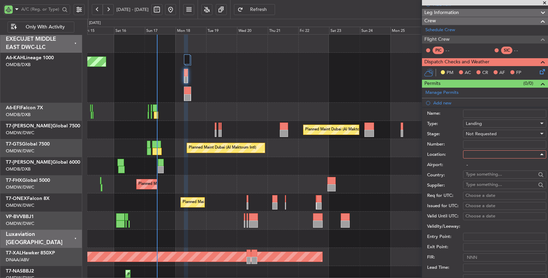
type input "HEAL / DBB"
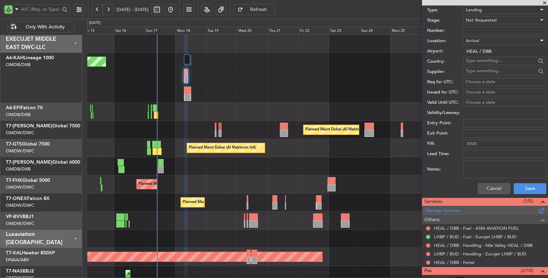
scroll to position [223, 0]
click at [500, 167] on textarea "Notes:" at bounding box center [504, 169] width 83 height 18
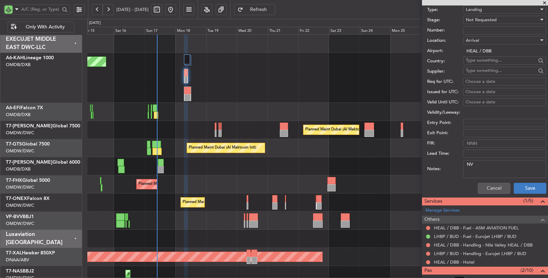
type textarea "NV"
click at [530, 186] on button "Save" at bounding box center [530, 188] width 33 height 11
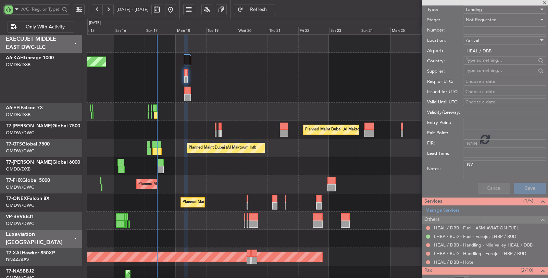
scroll to position [73, 0]
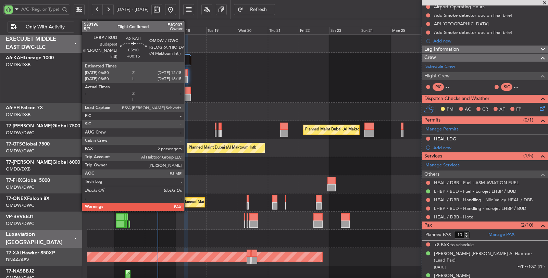
click at [188, 93] on div at bounding box center [187, 90] width 7 height 7
click at [185, 95] on div at bounding box center [187, 97] width 7 height 7
click at [187, 95] on div at bounding box center [187, 97] width 7 height 7
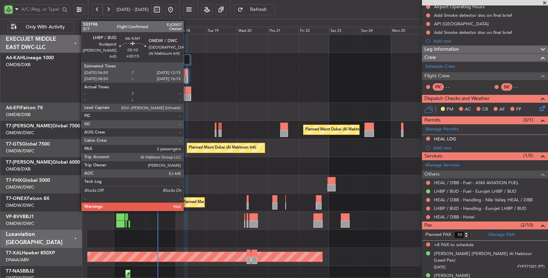
click at [187, 95] on div at bounding box center [187, 97] width 7 height 7
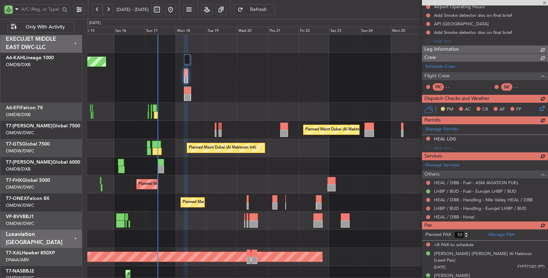
type input "14"
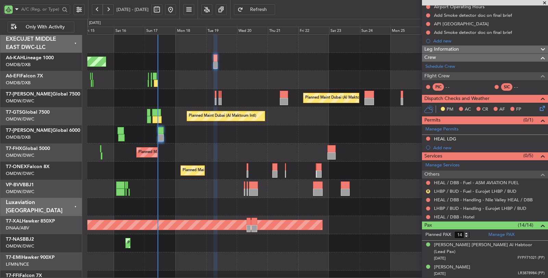
scroll to position [232, 0]
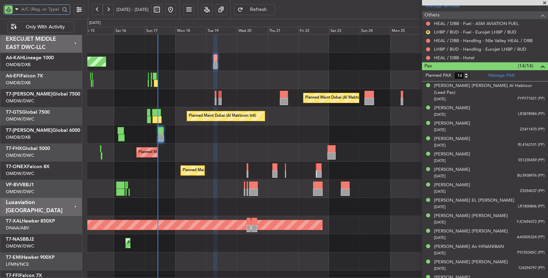
click at [38, 8] on input "text" at bounding box center [40, 9] width 39 height 10
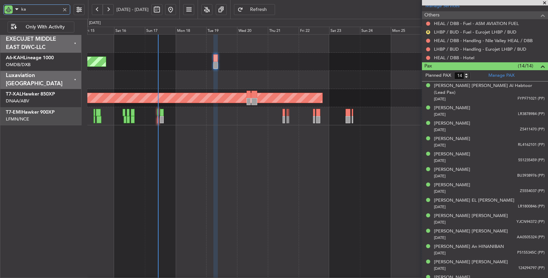
type input "kah"
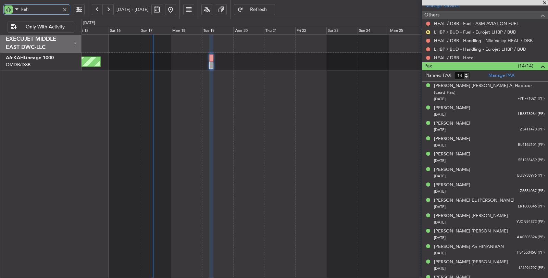
click at [239, 79] on div "Unplanned Maint Budapest ([PERSON_NAME] Intl)" at bounding box center [315, 156] width 467 height 244
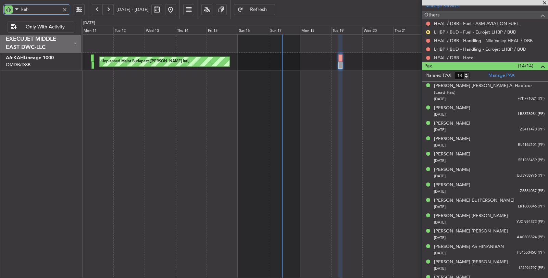
click at [262, 91] on div "Unplanned Maint Budapest ([PERSON_NAME] Intl)" at bounding box center [315, 156] width 467 height 244
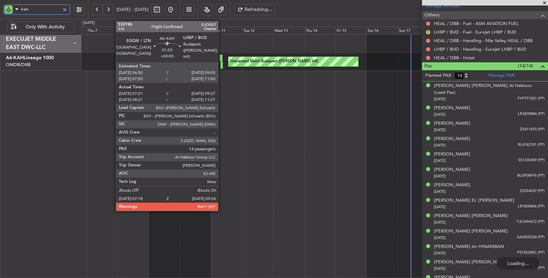
click at [222, 66] on div at bounding box center [221, 65] width 3 height 7
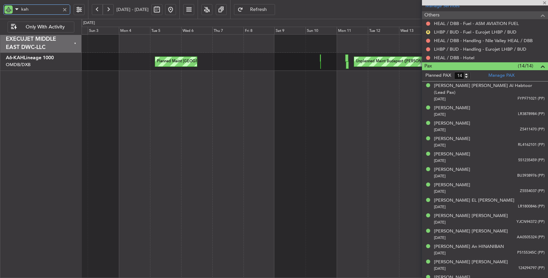
click at [280, 91] on div "Planned Maint London (Stansted) Unplanned Maint Budapest (Ferenc Liszt Intl)" at bounding box center [315, 156] width 467 height 244
type input "+00:05"
type input "07:31"
type input "09:22"
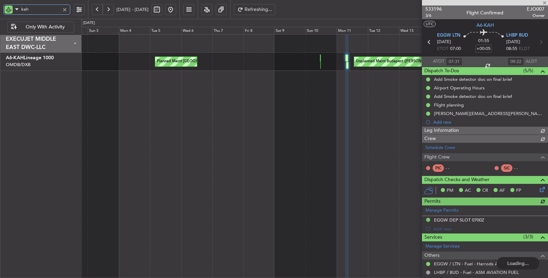
type input "Rohit Roy (ROY)"
type input "6984"
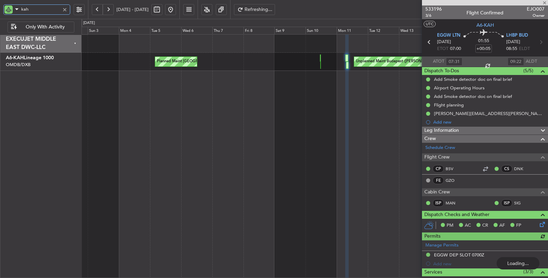
type input "kah"
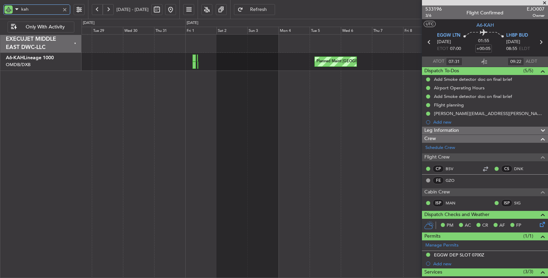
click at [311, 77] on div "Planned Maint London (Stansted) Unplanned Maint Budapest (Ferenc Liszt Intl)" at bounding box center [315, 156] width 467 height 244
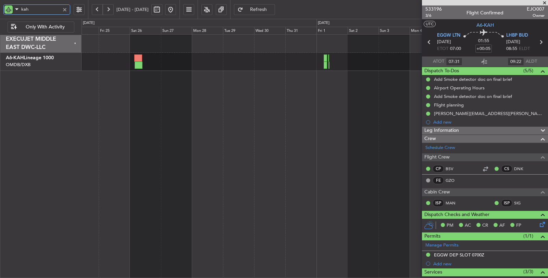
click at [316, 77] on div "Planned Maint London (Stansted) Unplanned Maint Budapest (Ferenc Liszt Intl)" at bounding box center [315, 156] width 467 height 244
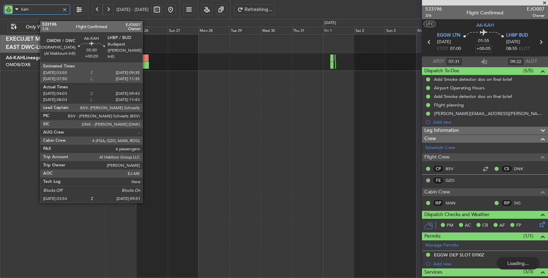
click at [146, 64] on div at bounding box center [145, 65] width 8 height 7
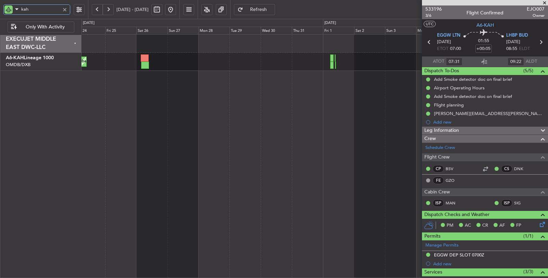
click at [159, 80] on div "Planned Maint London (Stansted) Planned Maint Dubai (Al Maktoum Intl) Unplanned…" at bounding box center [315, 156] width 467 height 244
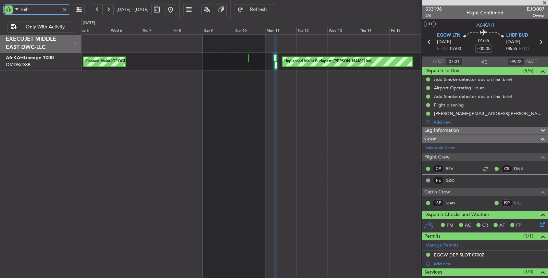
click at [160, 72] on div "Planned Maint London (Stansted) Unplanned Maint Budapest (Ferenc Liszt Intl)" at bounding box center [315, 156] width 467 height 244
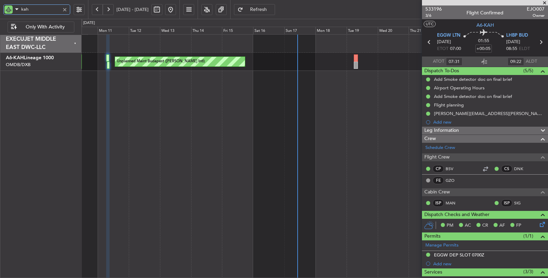
click at [156, 68] on div "Unplanned Maint Budapest ([PERSON_NAME] Intl)" at bounding box center [315, 156] width 467 height 244
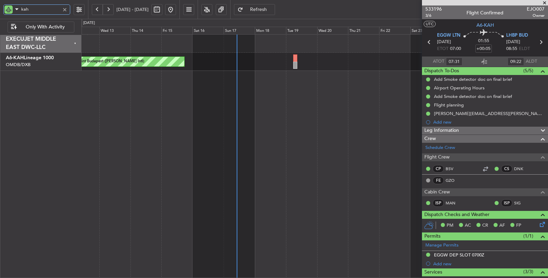
click at [233, 74] on div "Unplanned Maint Budapest ([PERSON_NAME] Intl)" at bounding box center [315, 156] width 467 height 244
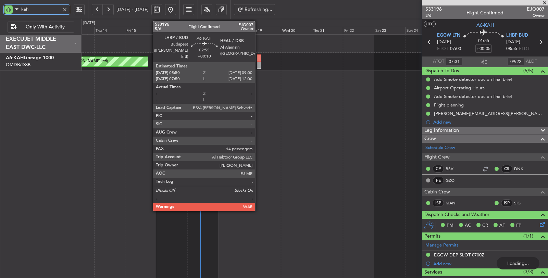
click at [259, 62] on div at bounding box center [259, 65] width 4 height 7
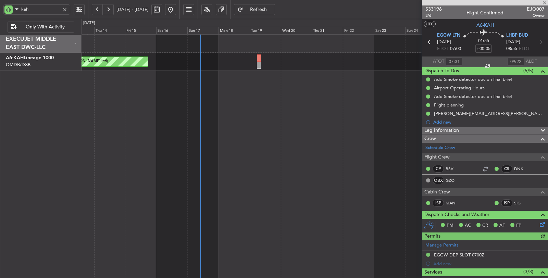
type input "Rohit Roy (ROY)"
type input "6984"
type input "Rohit Roy (ROY)"
type input "6984"
click at [65, 11] on div at bounding box center [65, 10] width 8 height 8
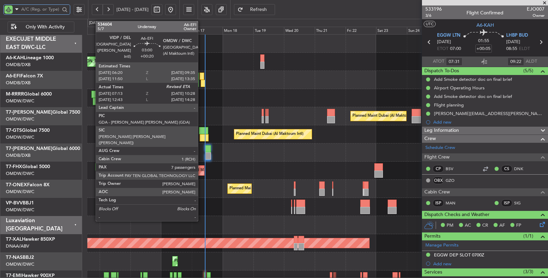
click at [201, 83] on div at bounding box center [203, 83] width 4 height 7
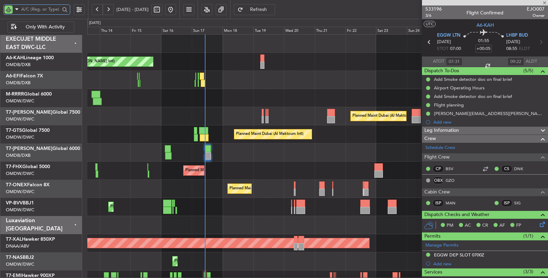
type input "+00:20"
type input "07:23"
type input "7"
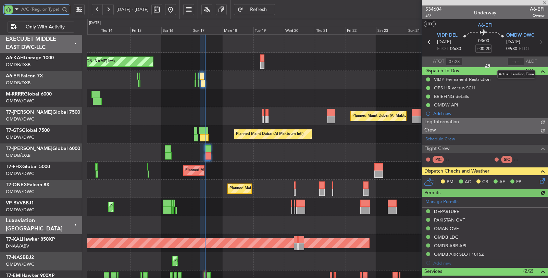
type input "Rohit Roy (ROY)"
type input "7030"
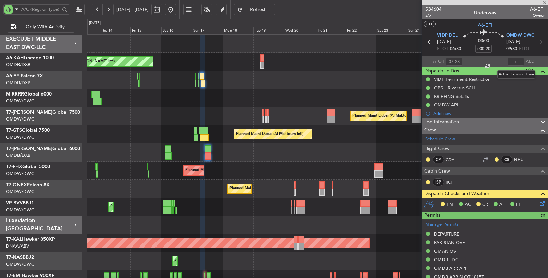
click at [512, 61] on div at bounding box center [516, 62] width 16 height 8
click at [511, 62] on div at bounding box center [516, 62] width 16 height 8
click at [512, 62] on input "text" at bounding box center [516, 62] width 16 height 8
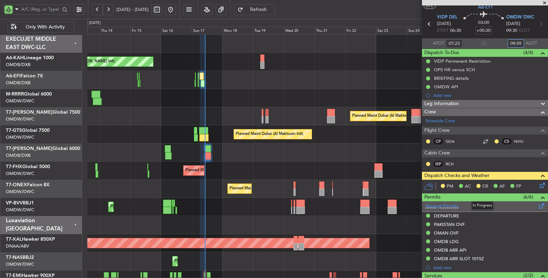
scroll to position [38, 0]
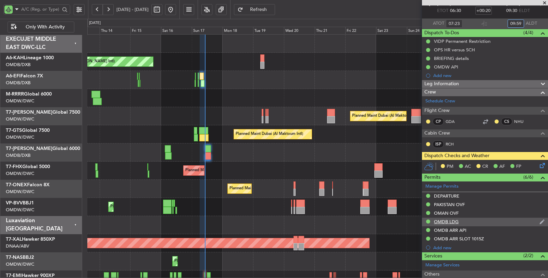
type input "09:59"
click at [449, 219] on div "OMDB LDG" at bounding box center [446, 222] width 25 height 6
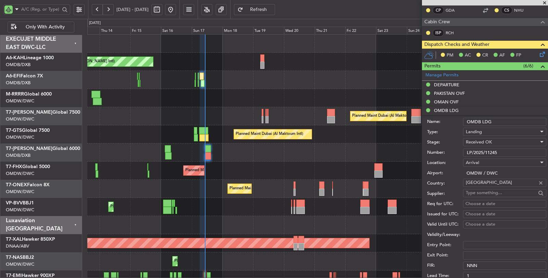
scroll to position [152, 0]
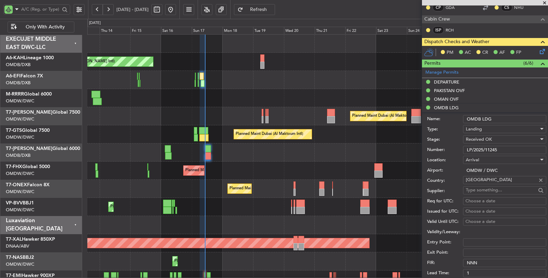
click at [480, 115] on input "OMDB LDG" at bounding box center [504, 119] width 83 height 8
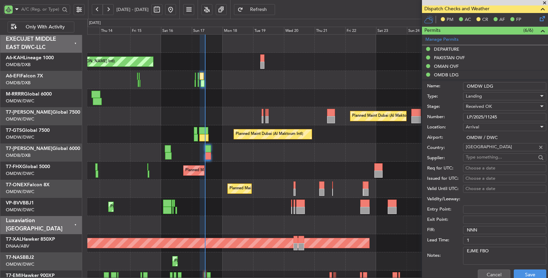
scroll to position [228, 0]
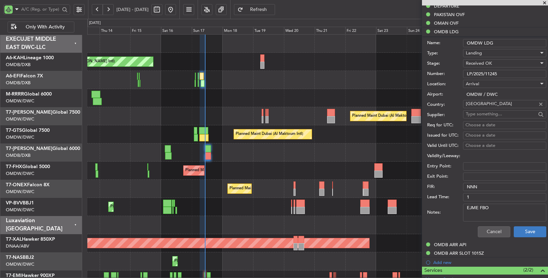
type input "OMDW LDG"
click at [517, 227] on button "Save" at bounding box center [530, 231] width 33 height 11
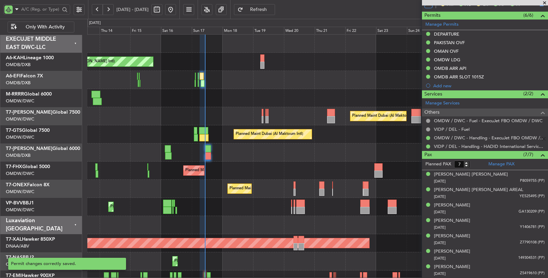
scroll to position [198, 0]
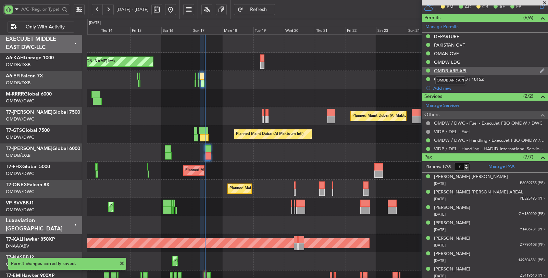
click at [452, 70] on div "OMDB ARR API" at bounding box center [450, 71] width 33 height 6
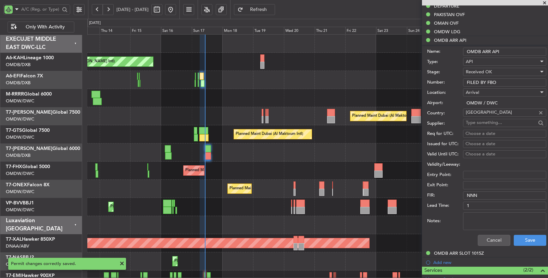
click at [480, 52] on input "OMDB ARR API" at bounding box center [504, 52] width 83 height 8
type input "OMDW ARR API"
click at [517, 238] on button "Save" at bounding box center [530, 240] width 33 height 11
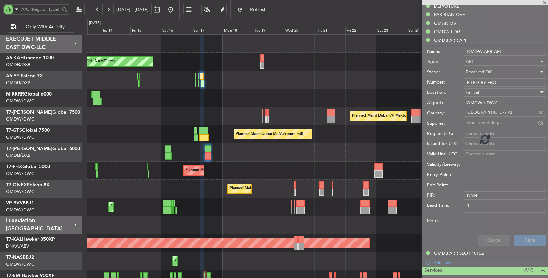
scroll to position [198, 0]
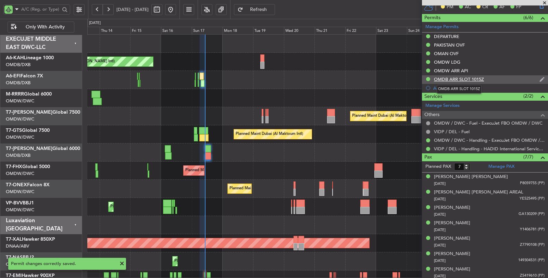
click at [471, 78] on div "OMDB ARR SLOT 1015Z" at bounding box center [459, 79] width 50 height 6
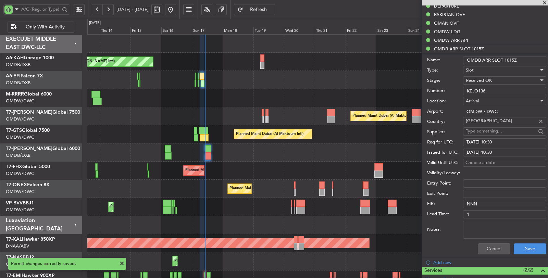
click at [479, 57] on input "OMDB ARR SLOT 1015Z" at bounding box center [504, 60] width 83 height 8
click at [515, 57] on input "OMDW ARR SLOT 1015Z" at bounding box center [504, 60] width 83 height 8
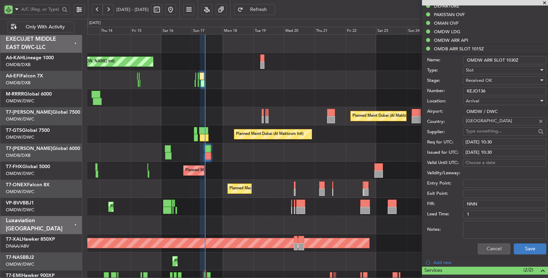
type input "OMDW ARR SLOT 1030Z"
click at [521, 248] on button "Save" at bounding box center [530, 249] width 33 height 11
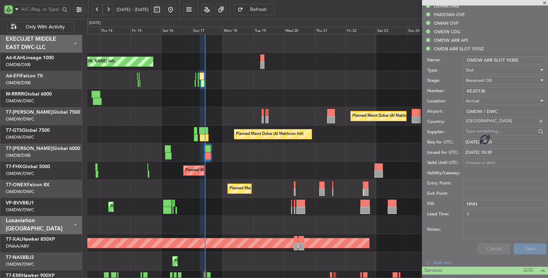
scroll to position [198, 0]
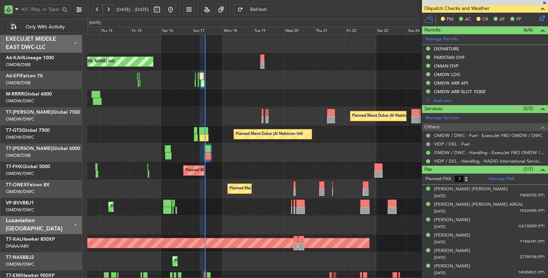
type input "Rohit Roy (ROY)"
type input "7030"
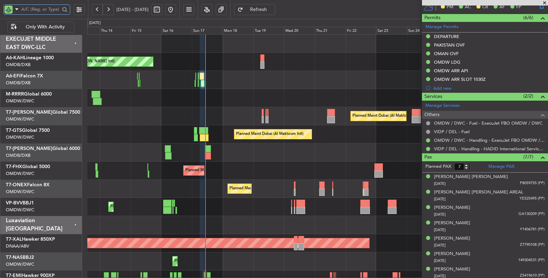
click at [51, 11] on input "text" at bounding box center [40, 9] width 39 height 10
type input "aya"
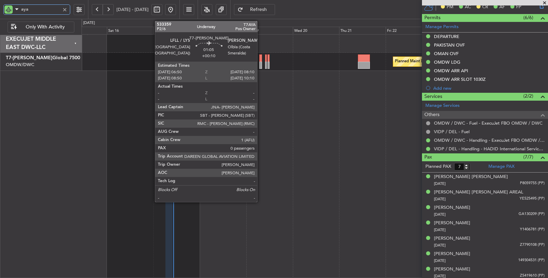
click at [260, 66] on div at bounding box center [260, 65] width 3 height 7
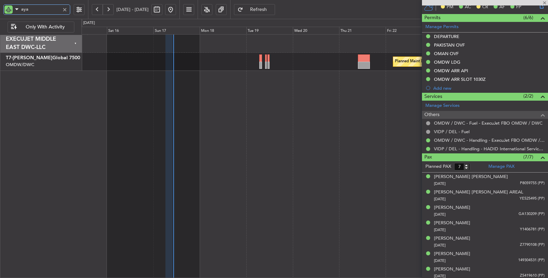
type input "+00:10"
type input "0"
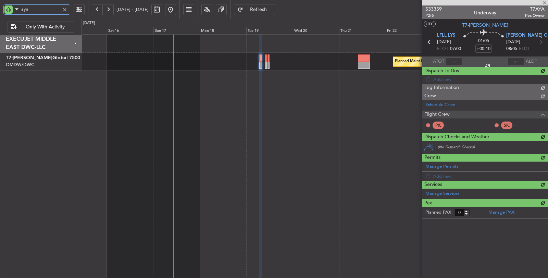
scroll to position [0, 0]
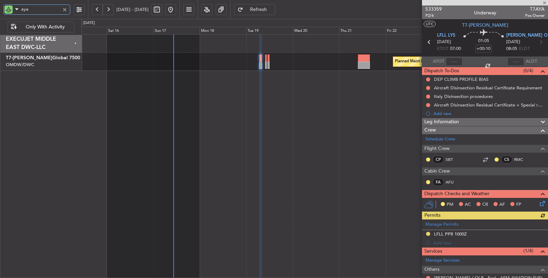
type input "aya"
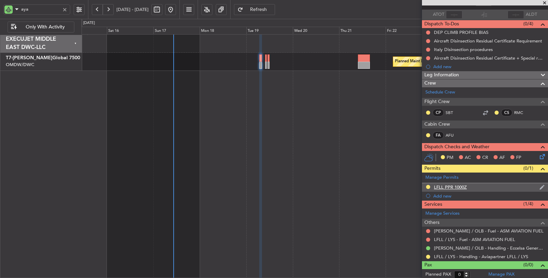
click at [454, 185] on div "LFLL PPR 1000Z" at bounding box center [450, 187] width 33 height 6
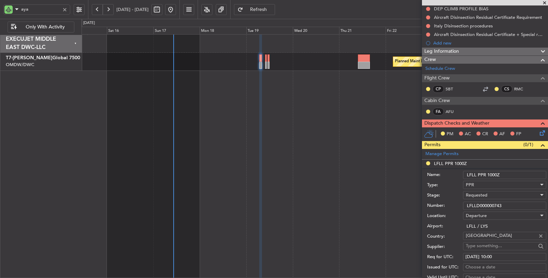
scroll to position [161, 0]
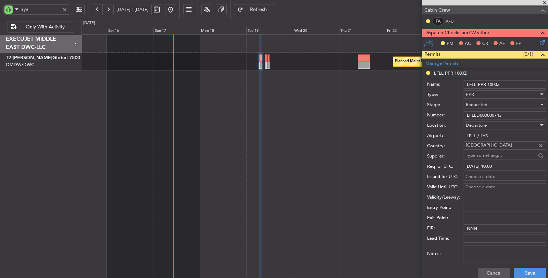
drag, startPoint x: 505, startPoint y: 113, endPoint x: 441, endPoint y: 112, distance: 64.4
click at [441, 112] on div "Number: LFLLD000000743" at bounding box center [486, 115] width 119 height 10
click at [483, 104] on span "Requested" at bounding box center [477, 105] width 22 height 6
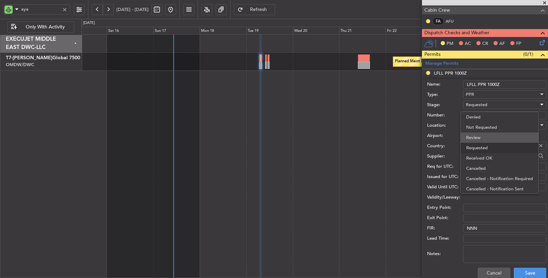
scroll to position [3, 0]
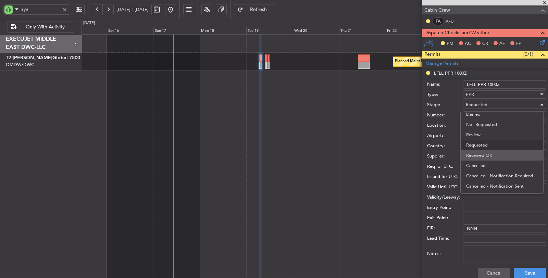
click at [483, 151] on span "Received OK" at bounding box center [502, 155] width 72 height 10
click at [487, 165] on div "19/08/2025 10:00" at bounding box center [504, 166] width 78 height 7
select select "8"
select select "2025"
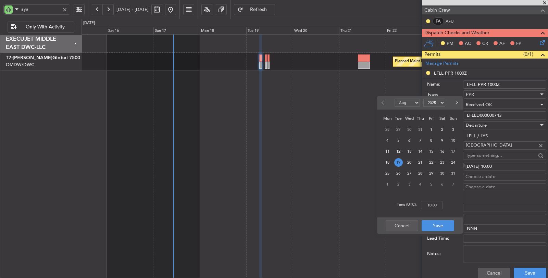
click at [399, 163] on span "19" at bounding box center [398, 162] width 9 height 9
type input "07:00"
click at [440, 227] on button "Save" at bounding box center [438, 225] width 33 height 11
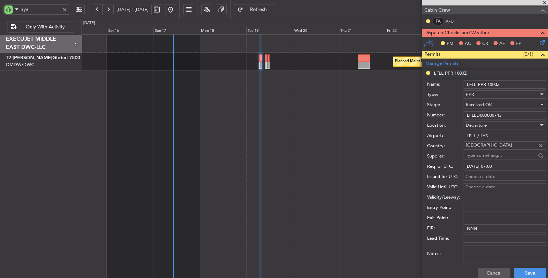
click at [493, 82] on input "LFLL PPR 1000Z" at bounding box center [504, 84] width 83 height 8
type input "LFLL PPR 0700Z"
click at [519, 274] on button "Save" at bounding box center [530, 273] width 33 height 11
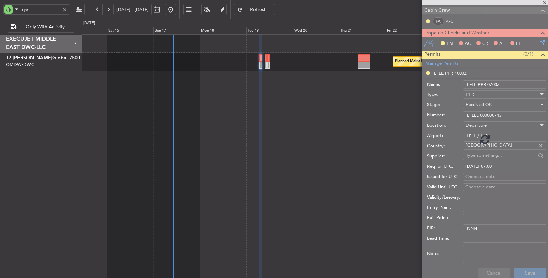
scroll to position [47, 0]
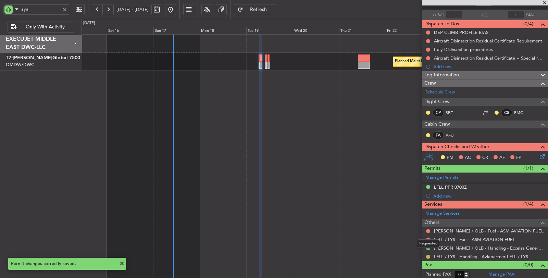
click at [427, 255] on button at bounding box center [428, 257] width 4 height 4
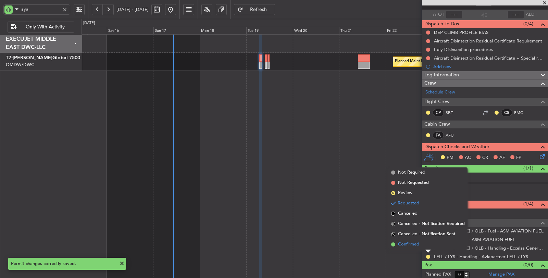
click at [415, 246] on span "Confirmed" at bounding box center [408, 244] width 21 height 7
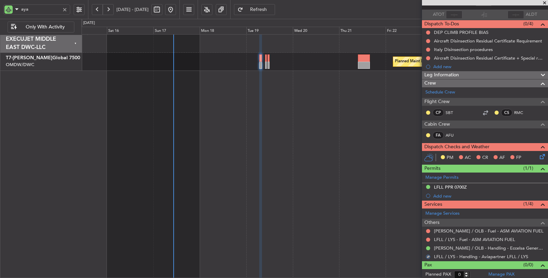
click at [65, 10] on div at bounding box center [65, 10] width 8 height 8
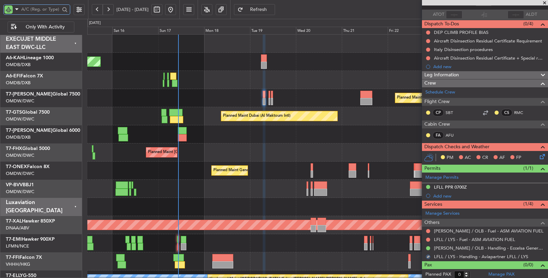
click at [220, 89] on div "Planned Maint Dubai (Al Maktoum Intl)" at bounding box center [317, 98] width 461 height 18
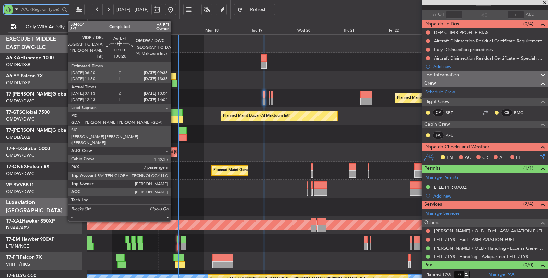
click at [174, 77] on div at bounding box center [173, 76] width 7 height 7
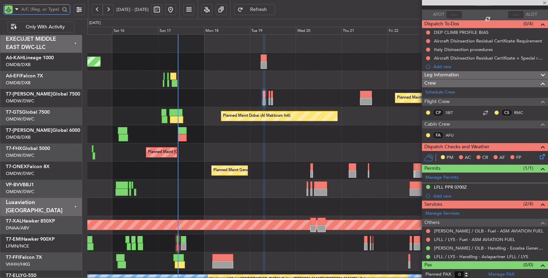
type input "+00:20"
type input "07:23"
type input "09:59"
type input "7"
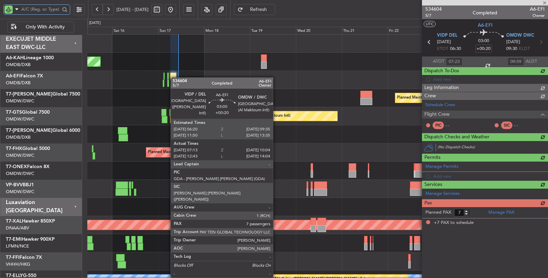
scroll to position [0, 0]
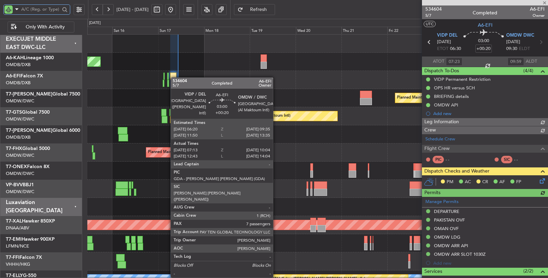
type input "Rohit Roy (ROY)"
type input "7030"
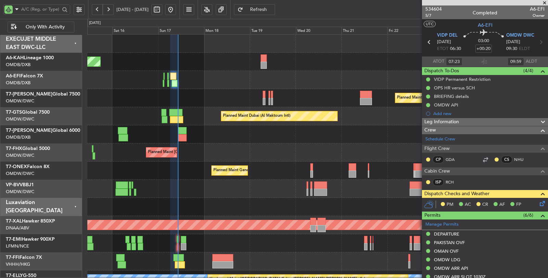
click at [538, 201] on icon at bounding box center [540, 202] width 5 height 5
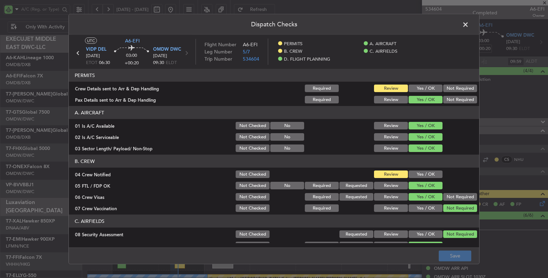
click at [420, 86] on button "Yes / OK" at bounding box center [426, 89] width 34 height 8
drag, startPoint x: 417, startPoint y: 172, endPoint x: 433, endPoint y: 199, distance: 31.7
click at [417, 172] on button "Yes / OK" at bounding box center [426, 175] width 34 height 8
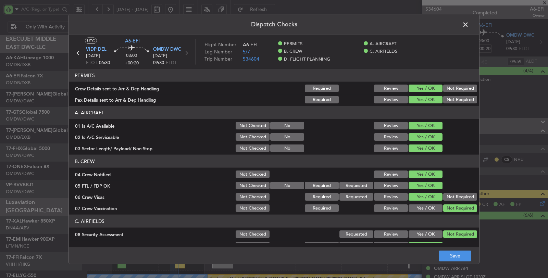
click at [450, 261] on footer "Save" at bounding box center [274, 255] width 410 height 16
click at [450, 259] on button "Save" at bounding box center [455, 255] width 33 height 11
click at [469, 24] on span at bounding box center [469, 27] width 0 height 14
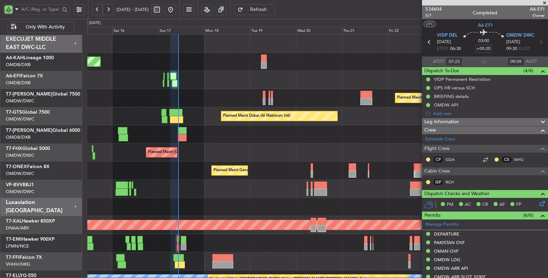
click at [221, 129] on div at bounding box center [317, 134] width 461 height 18
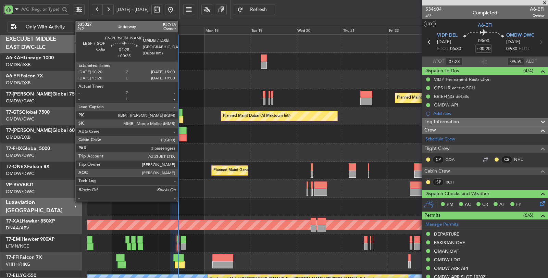
click at [181, 135] on div at bounding box center [182, 137] width 9 height 7
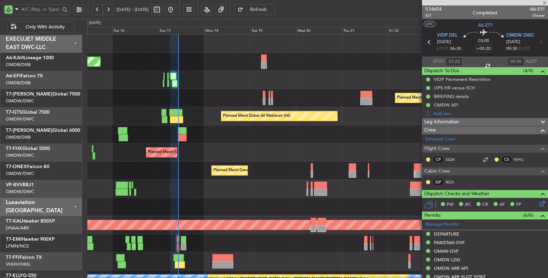
type input "+00:25"
type input "3"
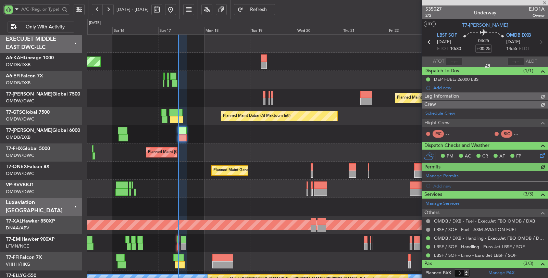
type input "[PERSON_NAME] (SYS)"
type input "7034"
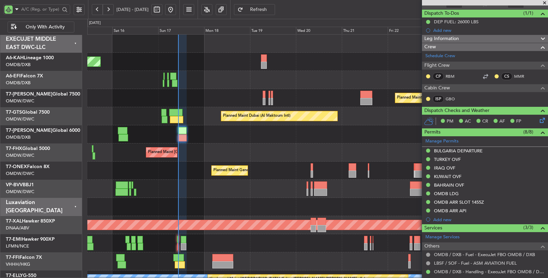
scroll to position [76, 0]
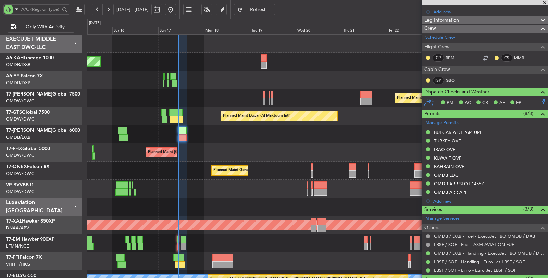
type input "[PERSON_NAME] (SYS)"
type input "7034"
type input "[PERSON_NAME] (SYS)"
type input "7034"
type input "[PERSON_NAME] (SYS)"
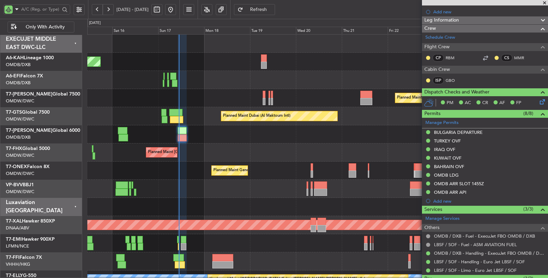
type input "7034"
type input "[PERSON_NAME] (SYS)"
type input "7034"
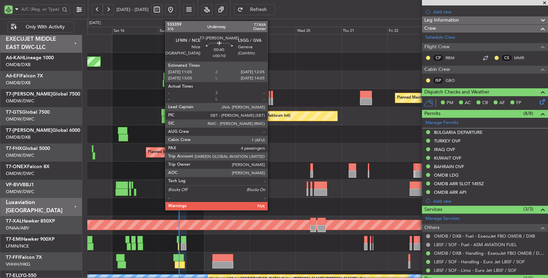
click at [271, 102] on div at bounding box center [272, 101] width 2 height 7
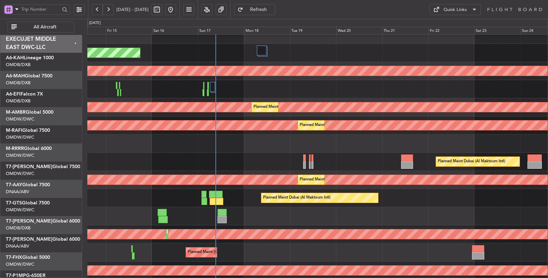
click at [213, 153] on div "Planned Maint Dubai (Al Maktoum Intl)" at bounding box center [317, 162] width 460 height 18
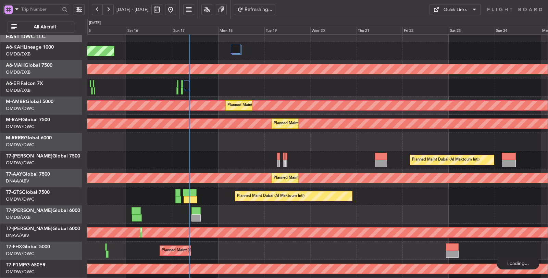
click at [57, 25] on span "All Aircraft" at bounding box center [45, 27] width 54 height 5
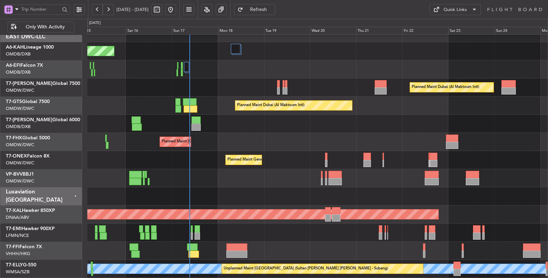
click at [17, 10] on span at bounding box center [17, 9] width 8 height 9
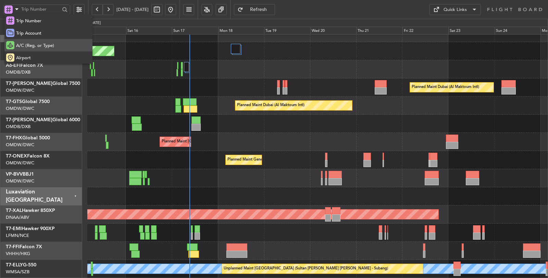
click at [31, 46] on span "A/C (Reg. or Type)" at bounding box center [35, 45] width 38 height 7
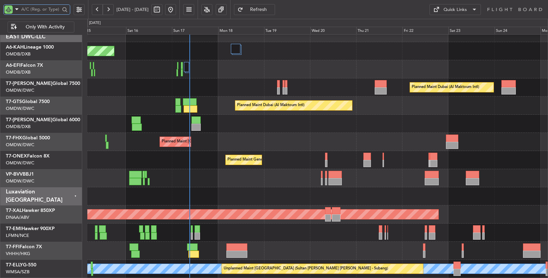
click at [34, 10] on input "text" at bounding box center [40, 9] width 39 height 10
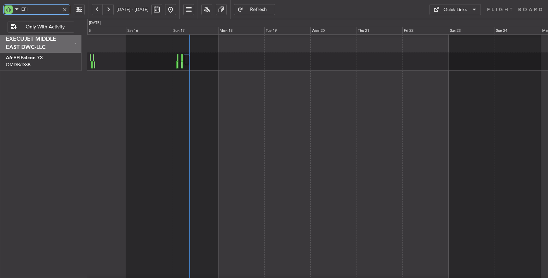
scroll to position [0, 0]
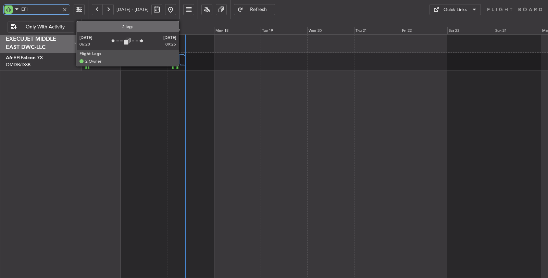
click at [182, 64] on div at bounding box center [181, 59] width 5 height 10
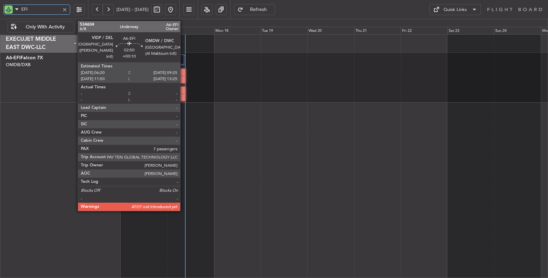
click at [184, 96] on div at bounding box center [182, 97] width 6 height 7
type input "EFI"
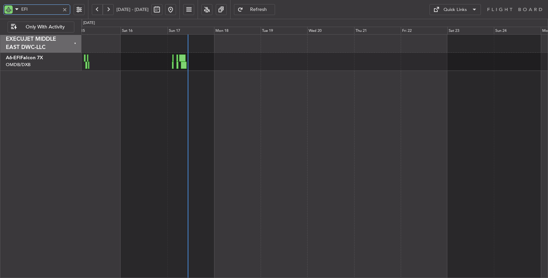
drag, startPoint x: 33, startPoint y: 13, endPoint x: 2, endPoint y: 9, distance: 31.1
click at [12, 10] on div "EFI" at bounding box center [36, 9] width 67 height 10
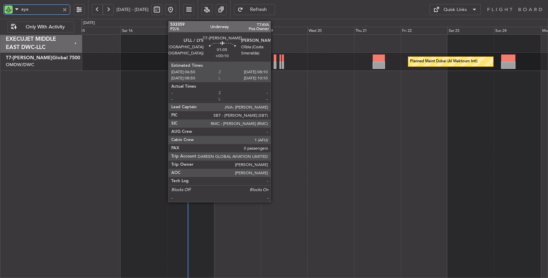
click at [274, 64] on div at bounding box center [275, 65] width 3 height 7
type input "aya"
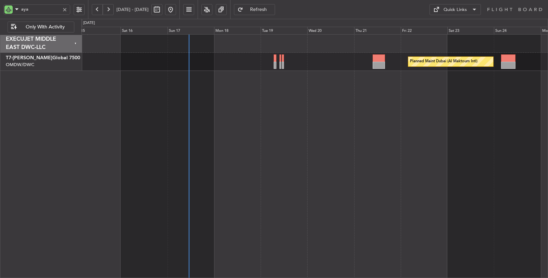
click at [67, 9] on div at bounding box center [65, 10] width 8 height 8
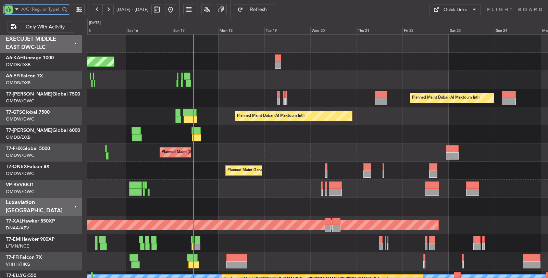
click at [170, 64] on div "Unplanned Maint Budapest ([PERSON_NAME] Intl)" at bounding box center [317, 62] width 461 height 18
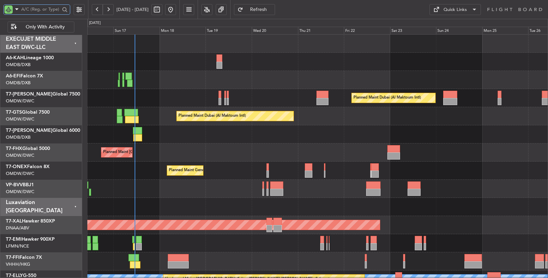
click at [157, 64] on div "Unplanned Maint Budapest ([PERSON_NAME] Intl)" at bounding box center [317, 62] width 461 height 18
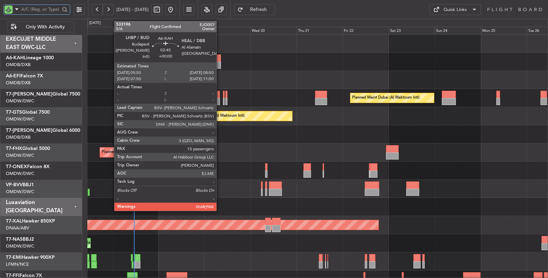
click at [220, 59] on div at bounding box center [218, 57] width 6 height 7
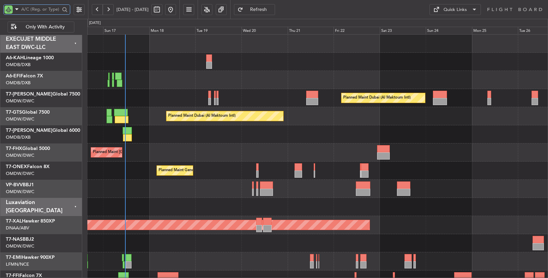
click at [161, 121] on div "Unplanned Maint Budapest ([PERSON_NAME] Intl) Planned Maint [GEOGRAPHIC_DATA] (…" at bounding box center [317, 207] width 461 height 345
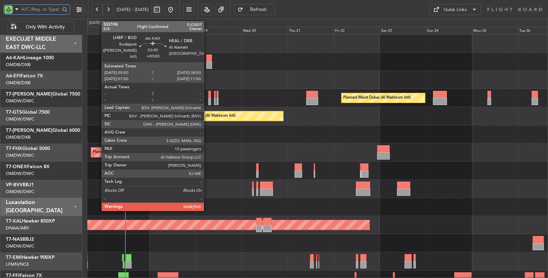
click at [207, 61] on div at bounding box center [209, 57] width 6 height 7
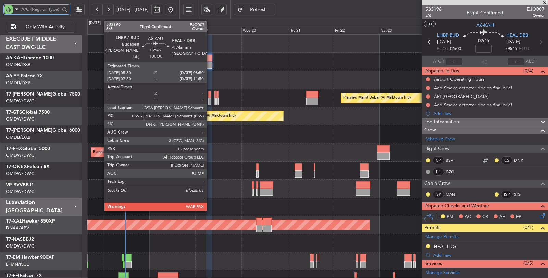
click at [210, 63] on div at bounding box center [209, 65] width 6 height 7
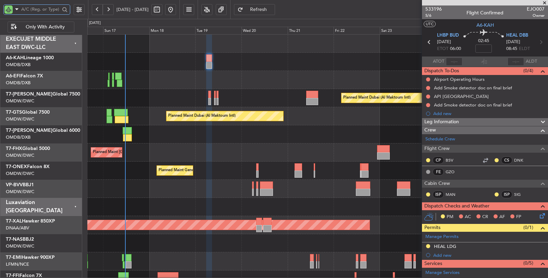
click at [165, 89] on div "Planned Maint Dubai (Al Maktoum Intl)" at bounding box center [317, 98] width 461 height 18
click at [182, 77] on div at bounding box center [317, 80] width 461 height 18
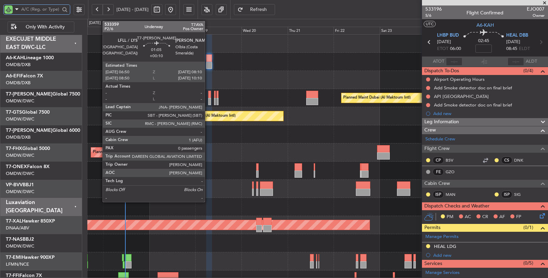
click at [208, 101] on div at bounding box center [209, 101] width 3 height 7
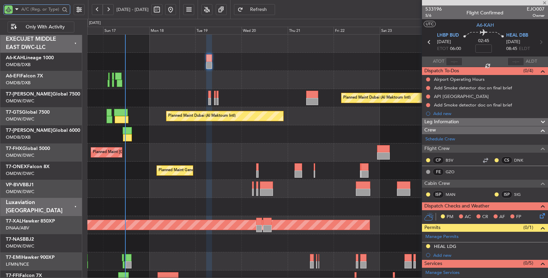
type input "+00:10"
type input "0"
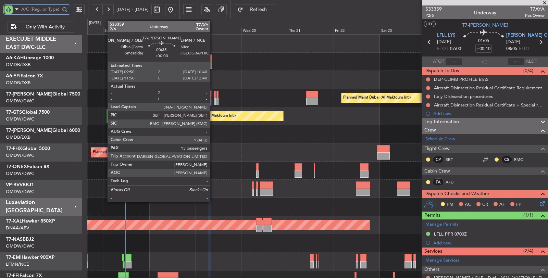
click at [214, 103] on div at bounding box center [215, 101] width 2 height 7
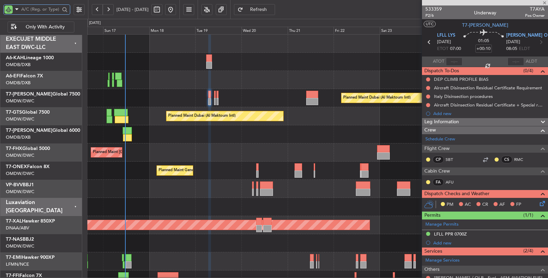
type input "13"
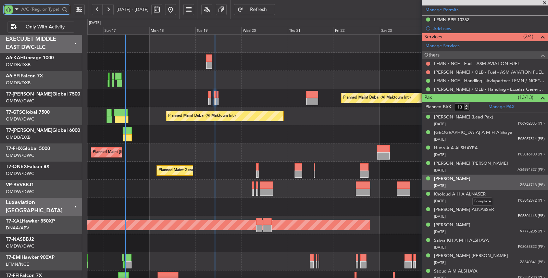
scroll to position [190, 0]
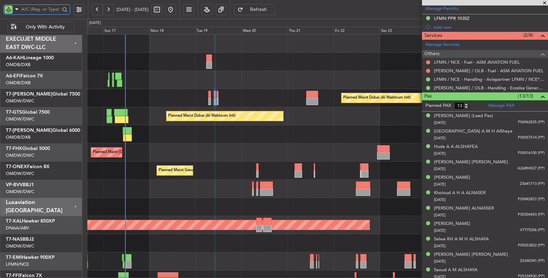
click at [183, 104] on div "Planned Maint Dubai (Al Maktoum Intl)" at bounding box center [317, 98] width 461 height 18
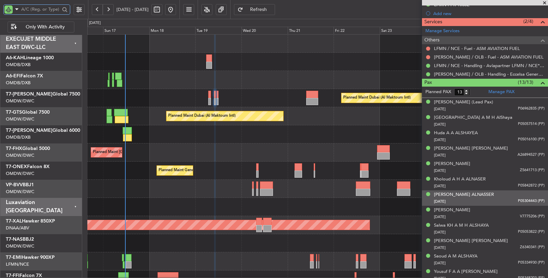
scroll to position [222, 0]
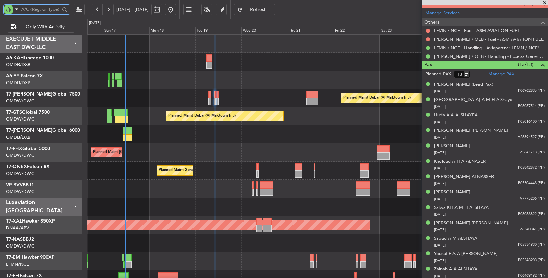
click at [192, 140] on div at bounding box center [317, 134] width 461 height 18
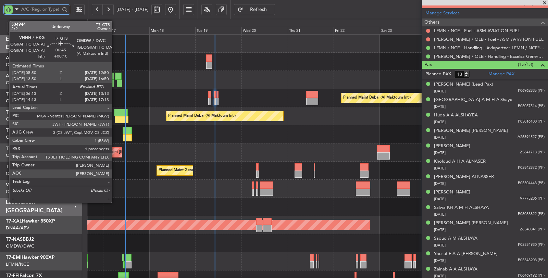
click at [115, 117] on div at bounding box center [122, 119] width 14 height 7
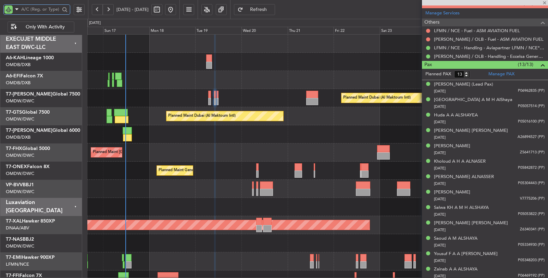
type input "+00:10"
type input "06:23"
type input "1"
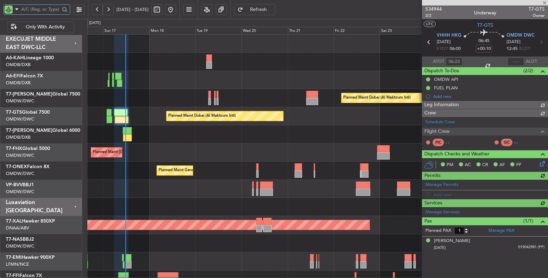
type input "[PERSON_NAME] ([PERSON_NAME])"
type input "7026"
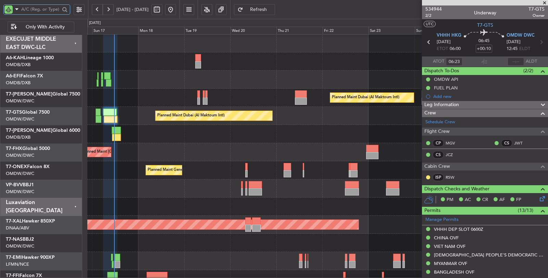
scroll to position [1, 0]
click at [199, 141] on div at bounding box center [317, 134] width 460 height 18
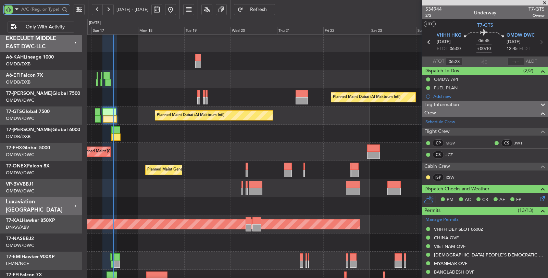
click at [243, 145] on div "Planned Maint [GEOGRAPHIC_DATA] ([GEOGRAPHIC_DATA][PERSON_NAME])" at bounding box center [317, 152] width 460 height 18
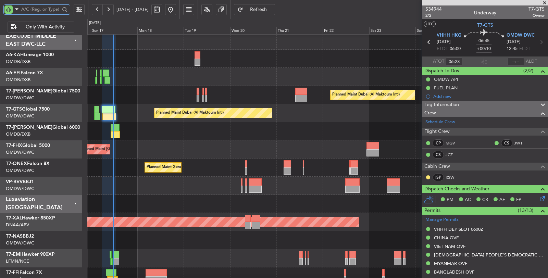
click at [145, 148] on div "Planned Maint [GEOGRAPHIC_DATA] ([GEOGRAPHIC_DATA][PERSON_NAME])" at bounding box center [317, 149] width 461 height 18
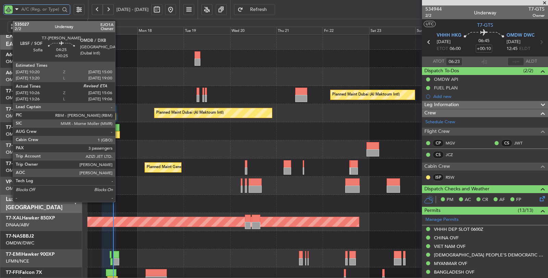
click at [119, 136] on div at bounding box center [115, 134] width 9 height 7
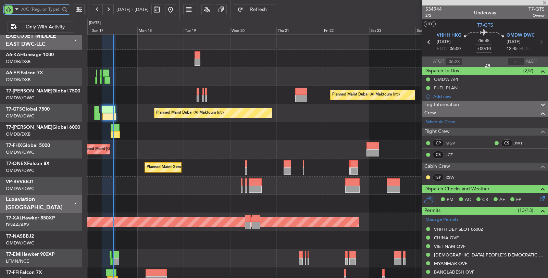
type input "+00:25"
type input "10:36"
type input "3"
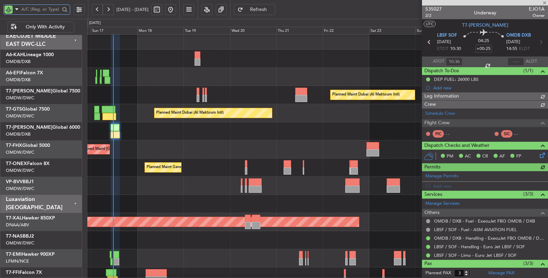
type input "[PERSON_NAME] (SYS)"
type input "7034"
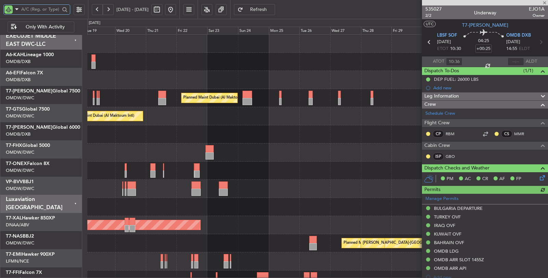
scroll to position [0, 0]
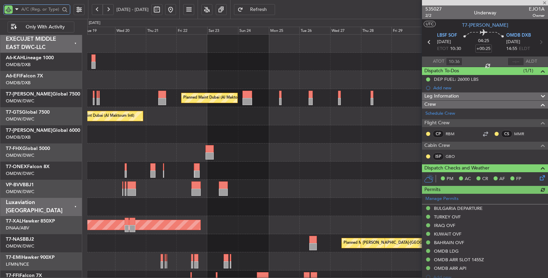
click at [192, 148] on div "Planned Maint [GEOGRAPHIC_DATA] ([GEOGRAPHIC_DATA][PERSON_NAME])" at bounding box center [317, 153] width 461 height 18
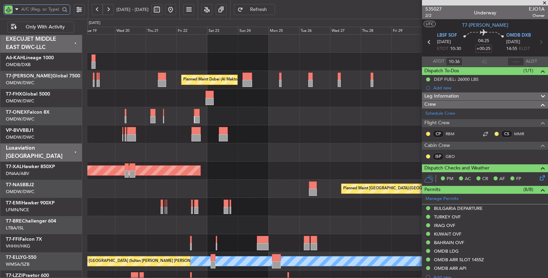
click at [244, 122] on div "Planned Maint Geneva (Cointrin)" at bounding box center [317, 116] width 460 height 18
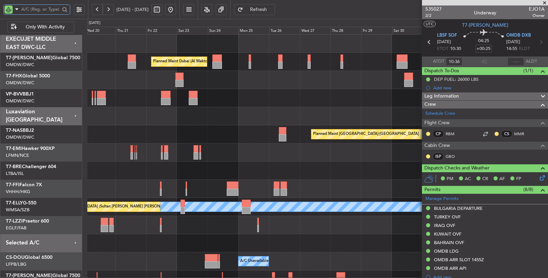
click at [310, 125] on div "Planned Maint Dubai (Al Maktoum Intl) Planned Maint [GEOGRAPHIC_DATA] ([GEOGRAP…" at bounding box center [317, 162] width 460 height 254
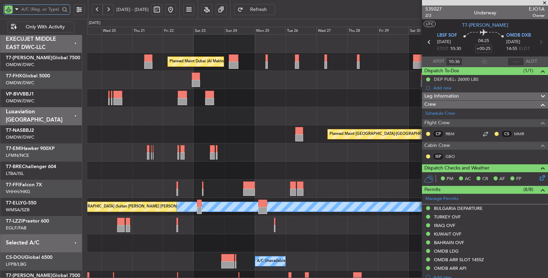
click at [276, 133] on div "[PERSON_NAME] ([PERSON_NAME] Intl) Planned Maint [GEOGRAPHIC_DATA]-[GEOGRAPHIC_…" at bounding box center [317, 134] width 461 height 18
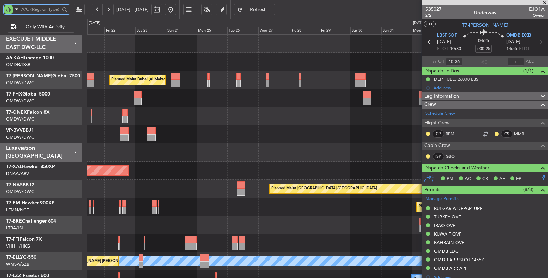
click at [204, 153] on div "Planned Maint Dubai (Al Maktoum Intl) Planned Maint [GEOGRAPHIC_DATA] ([GEOGRAP…" at bounding box center [317, 189] width 461 height 309
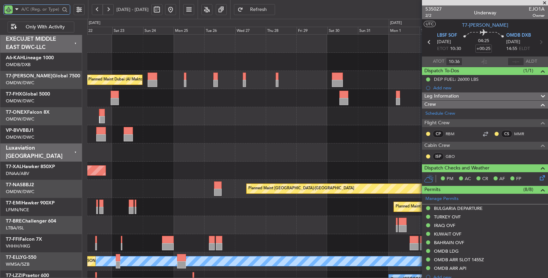
click at [190, 153] on div "Planned Maint Dubai (Al Maktoum Intl) Planned Maint [GEOGRAPHIC_DATA] ([GEOGRAP…" at bounding box center [317, 189] width 460 height 309
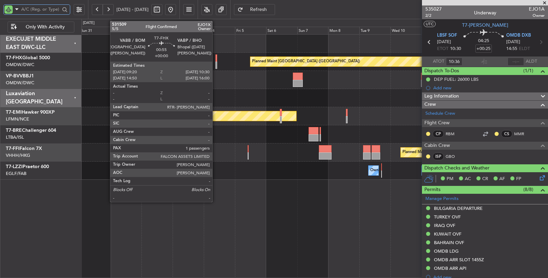
click at [216, 64] on div at bounding box center [216, 65] width 2 height 7
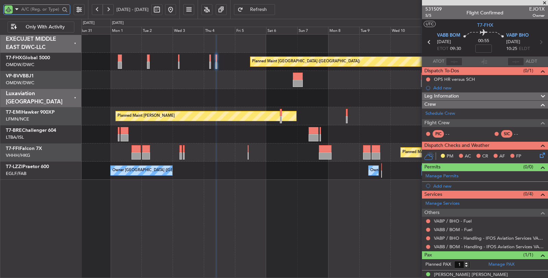
click at [223, 66] on div "Planned Maint [GEOGRAPHIC_DATA] ([GEOGRAPHIC_DATA])" at bounding box center [315, 62] width 466 height 18
click at [222, 64] on div "Planned Maint [GEOGRAPHIC_DATA] ([GEOGRAPHIC_DATA])" at bounding box center [315, 62] width 466 height 18
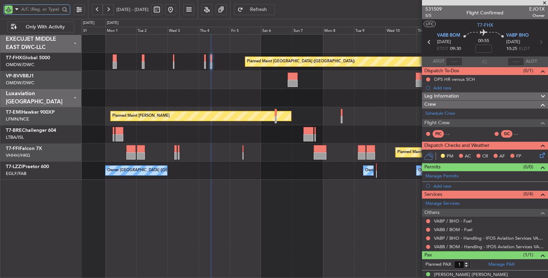
click at [221, 68] on div "Planned Maint [GEOGRAPHIC_DATA] ([GEOGRAPHIC_DATA])" at bounding box center [315, 62] width 466 height 18
click at [215, 63] on div "Planned Maint [GEOGRAPHIC_DATA] ([GEOGRAPHIC_DATA])" at bounding box center [315, 62] width 466 height 18
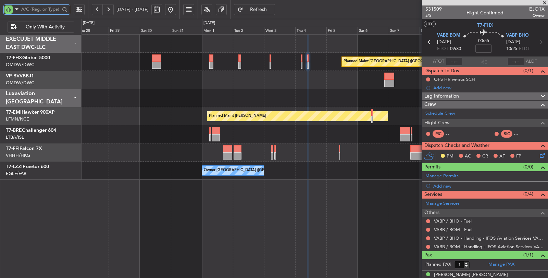
click at [216, 105] on div at bounding box center [315, 98] width 466 height 18
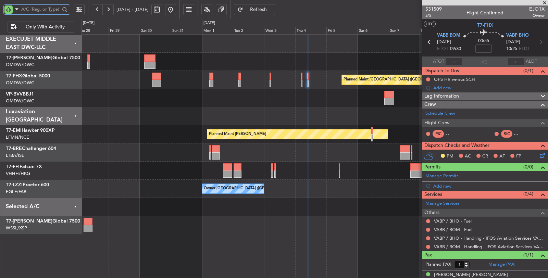
click at [202, 97] on div at bounding box center [315, 98] width 466 height 18
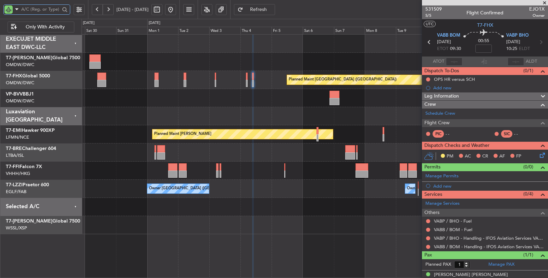
click at [227, 112] on div "Planned Maint [GEOGRAPHIC_DATA] ([GEOGRAPHIC_DATA]) Planned Maint [PERSON_NAME]…" at bounding box center [315, 135] width 466 height 200
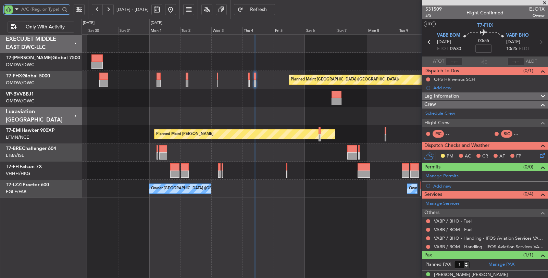
click at [215, 102] on div "Planned Maint [GEOGRAPHIC_DATA] ([GEOGRAPHIC_DATA]) Planned Maint [PERSON_NAME]…" at bounding box center [315, 116] width 466 height 163
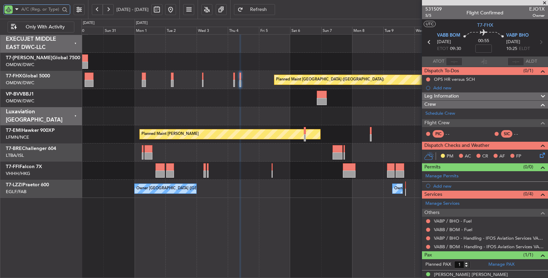
click at [229, 101] on div at bounding box center [315, 98] width 466 height 18
click at [247, 93] on div at bounding box center [315, 98] width 466 height 18
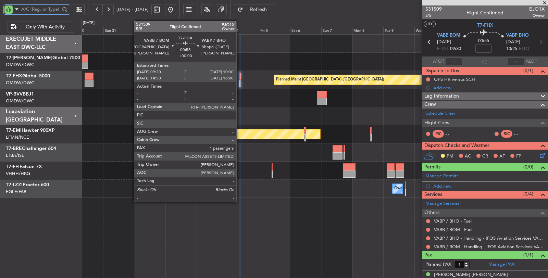
click at [240, 85] on div at bounding box center [240, 83] width 2 height 7
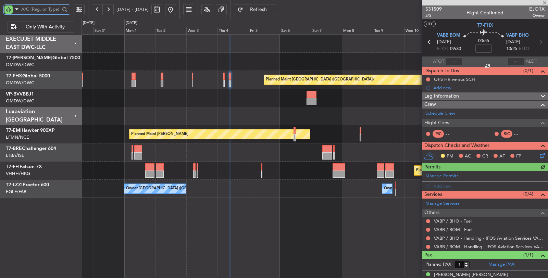
click at [238, 117] on div at bounding box center [315, 116] width 466 height 18
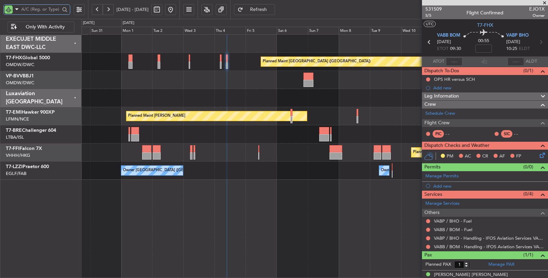
click at [237, 64] on div "Planned Maint [GEOGRAPHIC_DATA] ([GEOGRAPHIC_DATA])" at bounding box center [315, 62] width 466 height 18
click at [235, 64] on div "Planned Maint [GEOGRAPHIC_DATA] ([GEOGRAPHIC_DATA])" at bounding box center [315, 62] width 466 height 18
click at [250, 62] on div "Planned Maint [GEOGRAPHIC_DATA] ([GEOGRAPHIC_DATA])" at bounding box center [315, 62] width 466 height 18
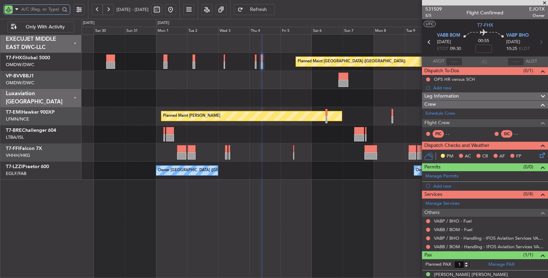
click at [261, 104] on div at bounding box center [315, 98] width 466 height 18
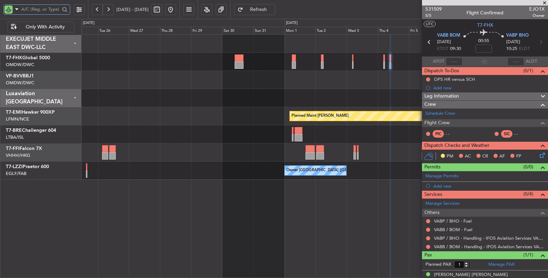
click at [260, 102] on div at bounding box center [315, 98] width 466 height 18
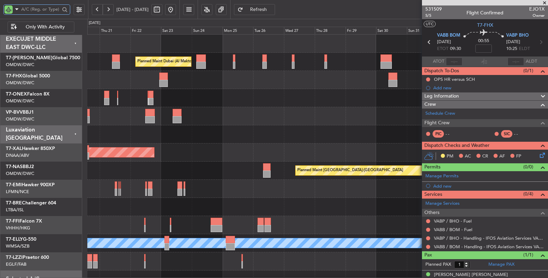
click at [286, 103] on div "Planned Maint Geneva (Cointrin)" at bounding box center [317, 98] width 461 height 18
click at [286, 102] on div "Planned Maint Geneva (Cointrin)" at bounding box center [317, 98] width 461 height 18
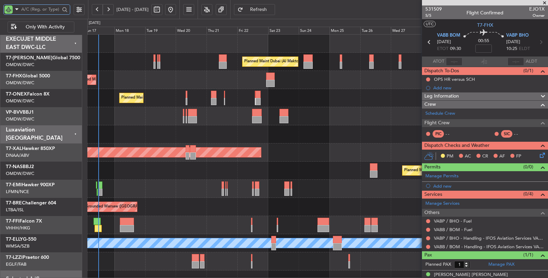
click at [203, 142] on div at bounding box center [317, 134] width 461 height 18
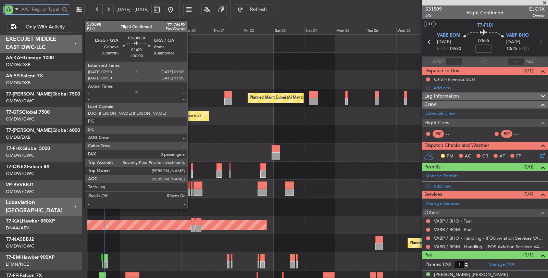
click at [191, 171] on div at bounding box center [192, 174] width 2 height 7
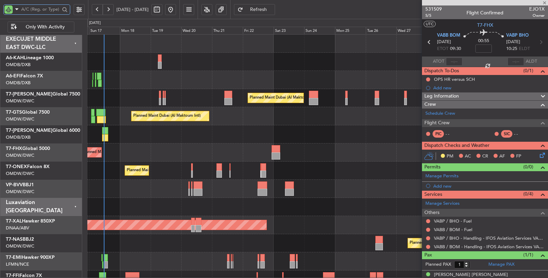
type input "0"
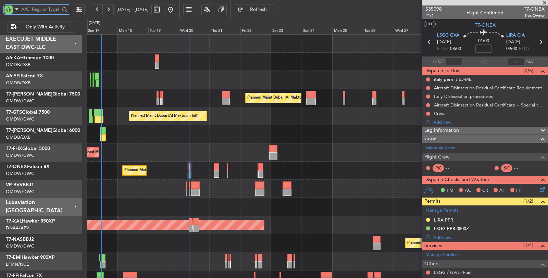
click at [234, 202] on div at bounding box center [317, 207] width 460 height 18
click at [438, 218] on div "LIRA PPR" at bounding box center [443, 220] width 19 height 6
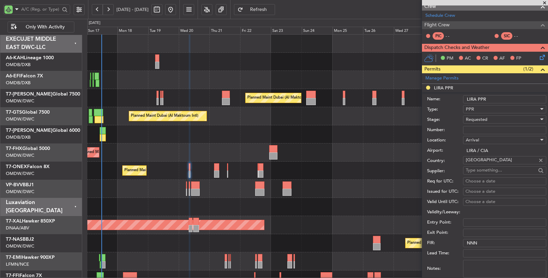
scroll to position [152, 0]
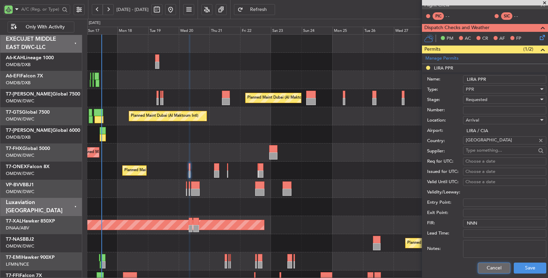
click at [486, 265] on button "Cancel" at bounding box center [494, 268] width 33 height 11
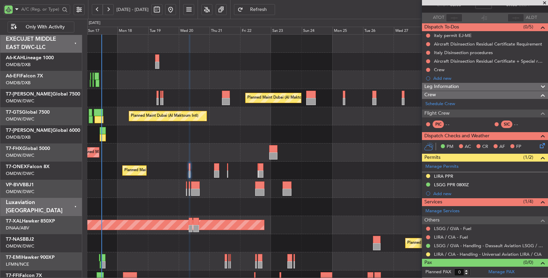
scroll to position [42, 0]
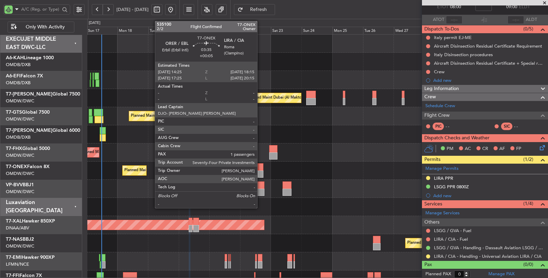
click at [261, 171] on div at bounding box center [261, 174] width 5 height 7
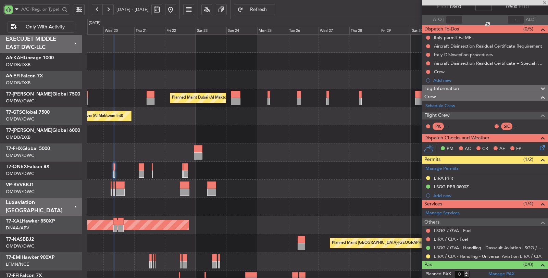
type input "+00:05"
type input "1"
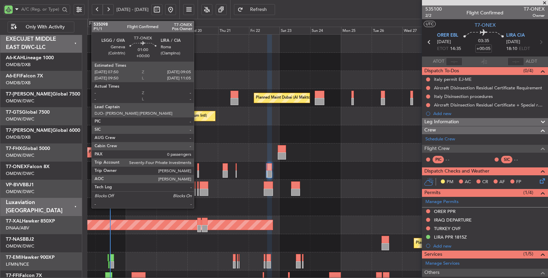
click at [197, 172] on div at bounding box center [198, 174] width 2 height 7
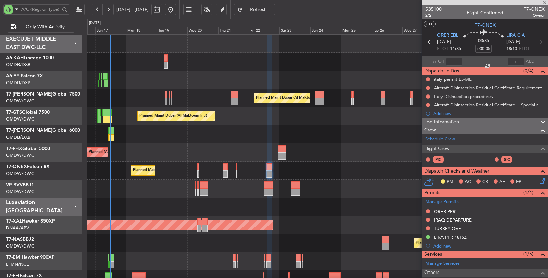
type input "0"
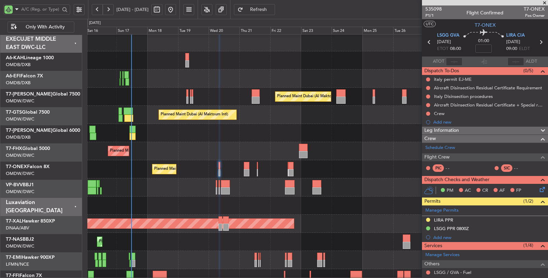
scroll to position [1, 0]
click at [174, 183] on div "Planned Maint Dubai (Al Maktoum Intl)" at bounding box center [317, 187] width 461 height 18
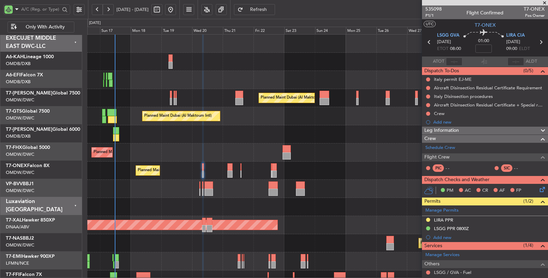
scroll to position [0, 0]
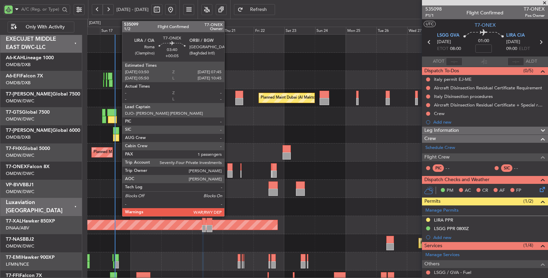
click at [228, 171] on div at bounding box center [229, 174] width 5 height 7
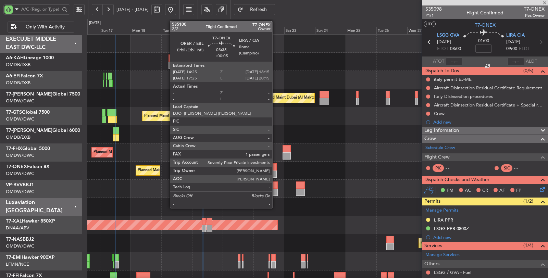
type input "+00:05"
type input "1"
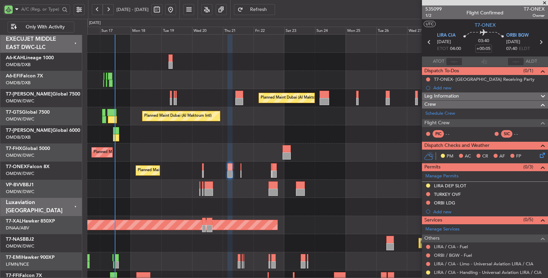
click at [169, 203] on div at bounding box center [317, 207] width 460 height 18
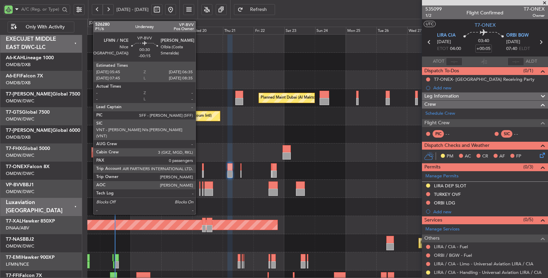
click at [199, 189] on div at bounding box center [199, 192] width 1 height 7
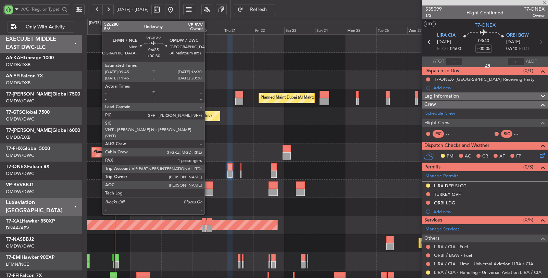
click at [208, 188] on div at bounding box center [208, 185] width 9 height 7
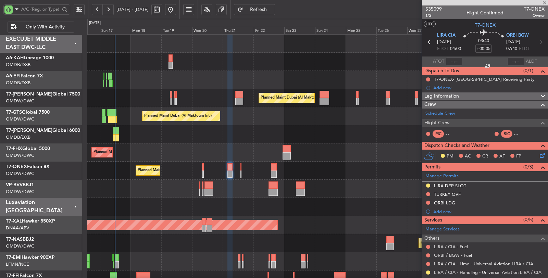
type input "+00:30"
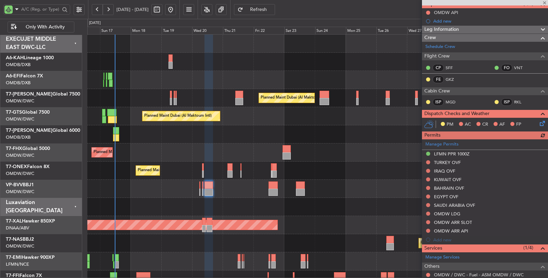
scroll to position [76, 0]
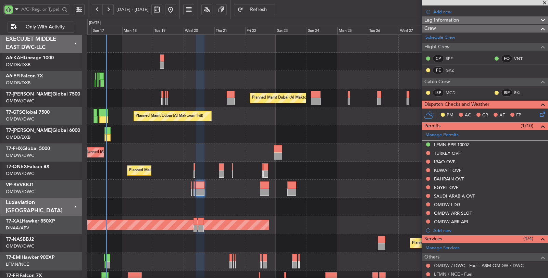
click at [151, 206] on div at bounding box center [317, 207] width 460 height 18
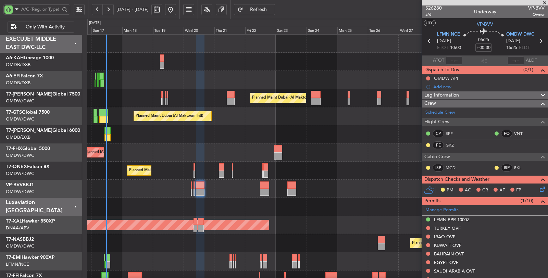
scroll to position [0, 0]
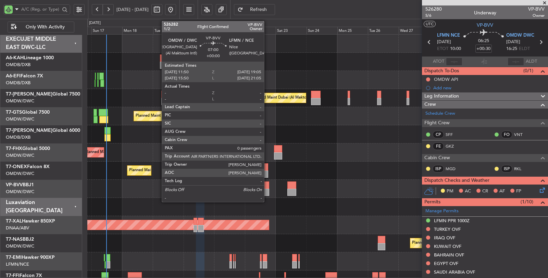
click at [267, 192] on div at bounding box center [265, 192] width 10 height 7
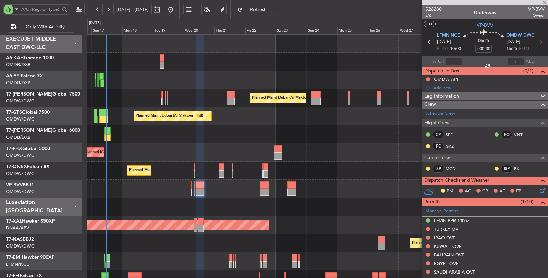
type input "0"
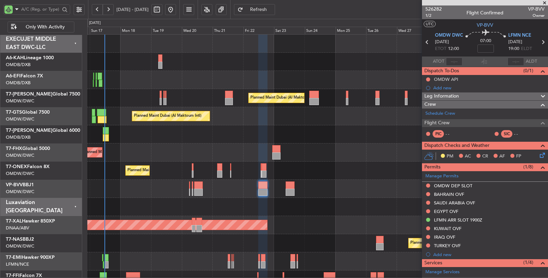
click at [128, 215] on div "Unplanned Maint Budapest ([PERSON_NAME] Intl) Planned Maint [GEOGRAPHIC_DATA] (…" at bounding box center [317, 207] width 460 height 345
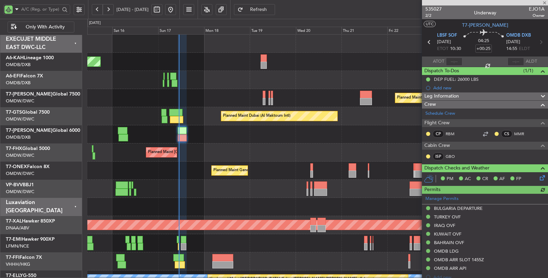
type input "[PERSON_NAME] (SYS)"
type input "7034"
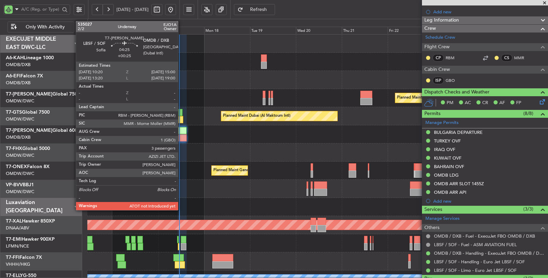
click at [182, 136] on div at bounding box center [182, 137] width 9 height 7
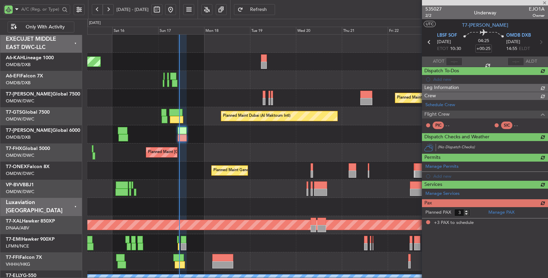
scroll to position [0, 0]
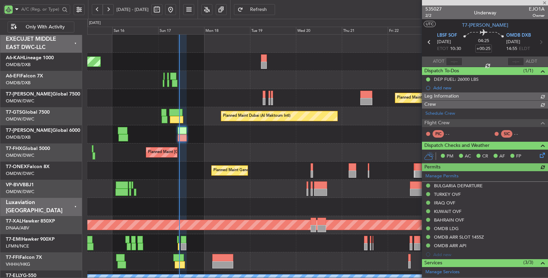
type input "[PERSON_NAME] (SYS)"
type input "7034"
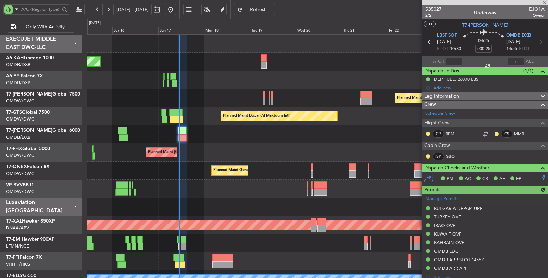
click at [452, 64] on div at bounding box center [454, 62] width 16 height 8
click at [452, 61] on input "text" at bounding box center [454, 62] width 16 height 8
type input "10:36"
click at [183, 139] on div at bounding box center [182, 137] width 9 height 7
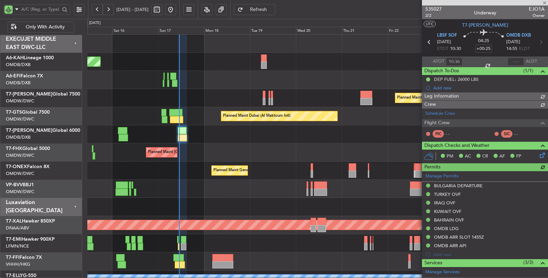
type input "[PERSON_NAME] (SYS)"
type input "7034"
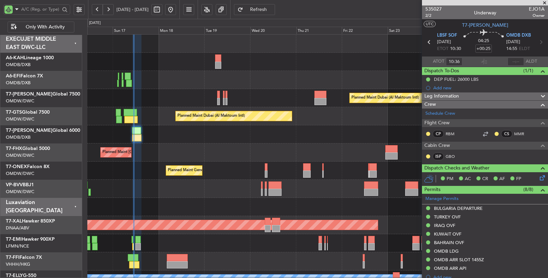
click at [233, 155] on div "Planned Maint [GEOGRAPHIC_DATA] ([GEOGRAPHIC_DATA][PERSON_NAME])" at bounding box center [317, 153] width 460 height 18
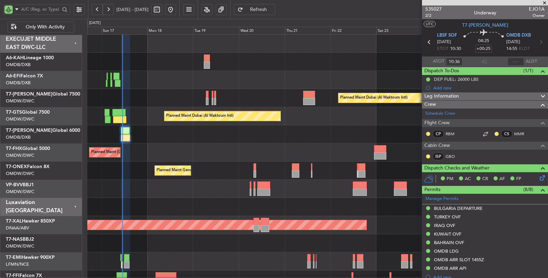
click at [159, 97] on div "Planned Maint Dubai (Al Maktoum Intl)" at bounding box center [317, 98] width 460 height 18
type input "[PERSON_NAME] (SYS)"
type input "7034"
type input "[PERSON_NAME] (SYS)"
type input "7034"
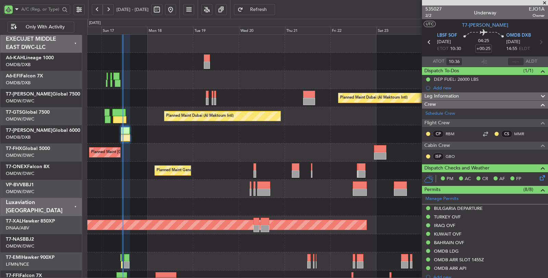
type input "[PERSON_NAME] (SYS)"
type input "7034"
type input "[PERSON_NAME] (SYS)"
type input "7034"
type input "[PERSON_NAME] (SYS)"
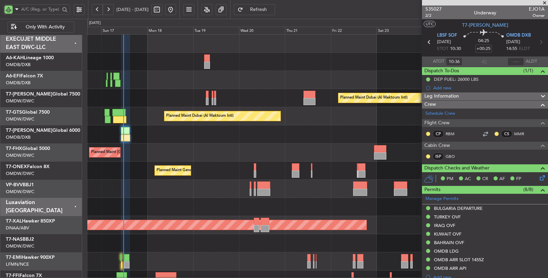
type input "7034"
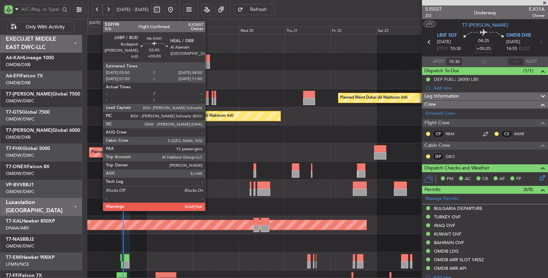
click at [209, 57] on div at bounding box center [207, 57] width 6 height 7
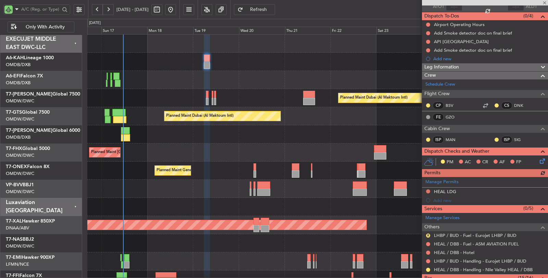
scroll to position [114, 0]
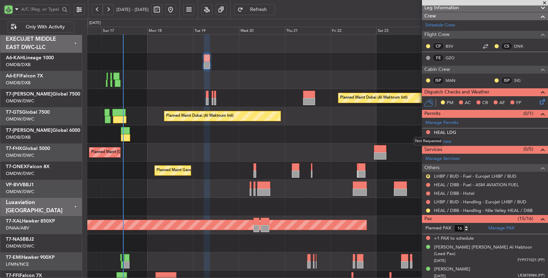
click at [427, 130] on button at bounding box center [428, 132] width 4 height 4
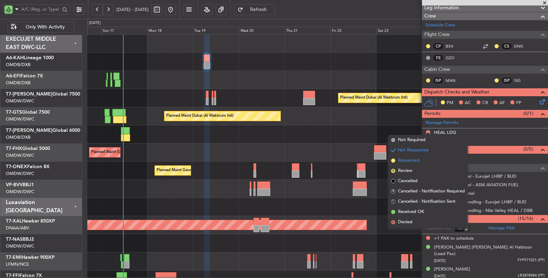
click at [426, 162] on li "Requested" at bounding box center [427, 160] width 79 height 10
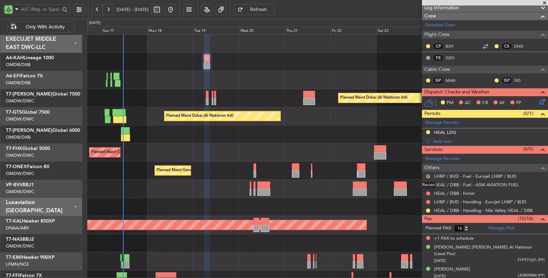
click at [428, 174] on button "R" at bounding box center [428, 176] width 4 height 4
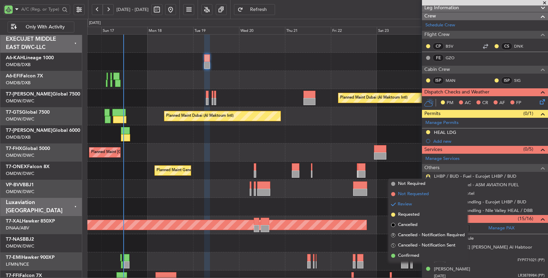
click at [417, 192] on span "Not Requested" at bounding box center [413, 194] width 31 height 7
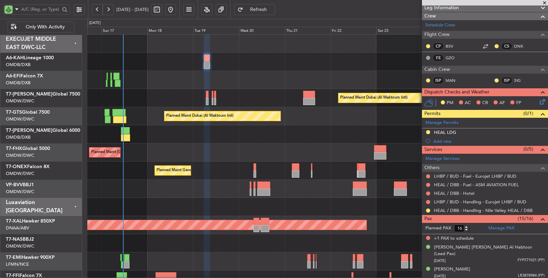
type input "15"
